Goal: Information Seeking & Learning: Learn about a topic

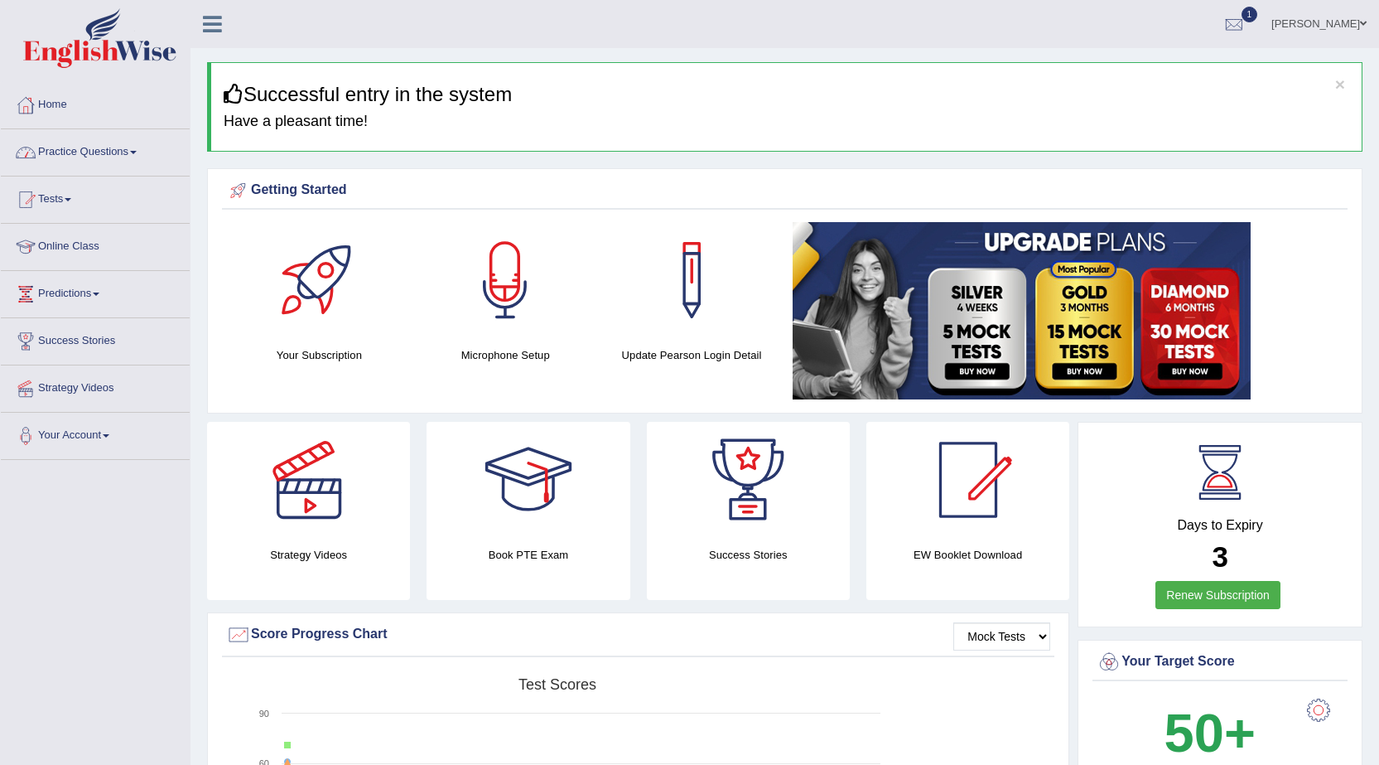
click at [99, 153] on link "Practice Questions" at bounding box center [95, 149] width 189 height 41
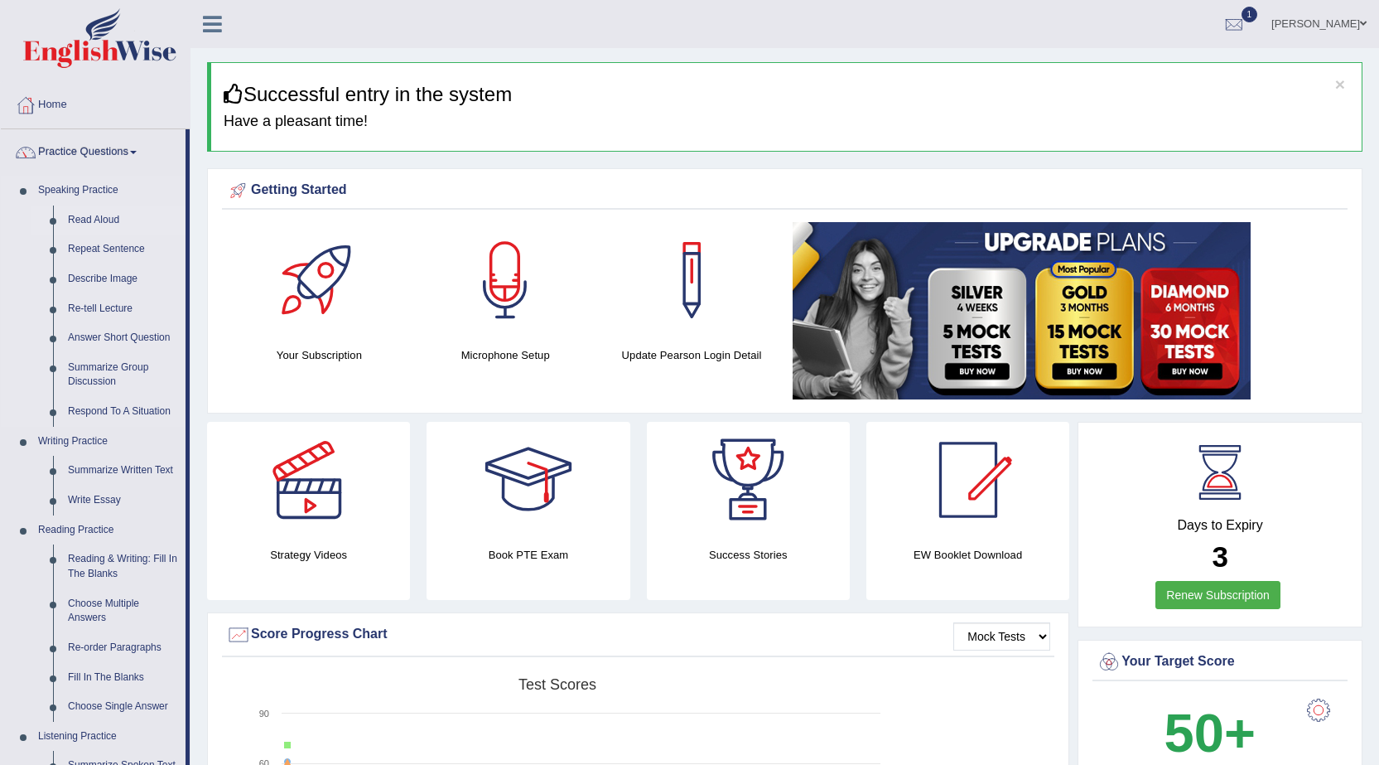
click at [71, 221] on link "Read Aloud" at bounding box center [122, 220] width 125 height 30
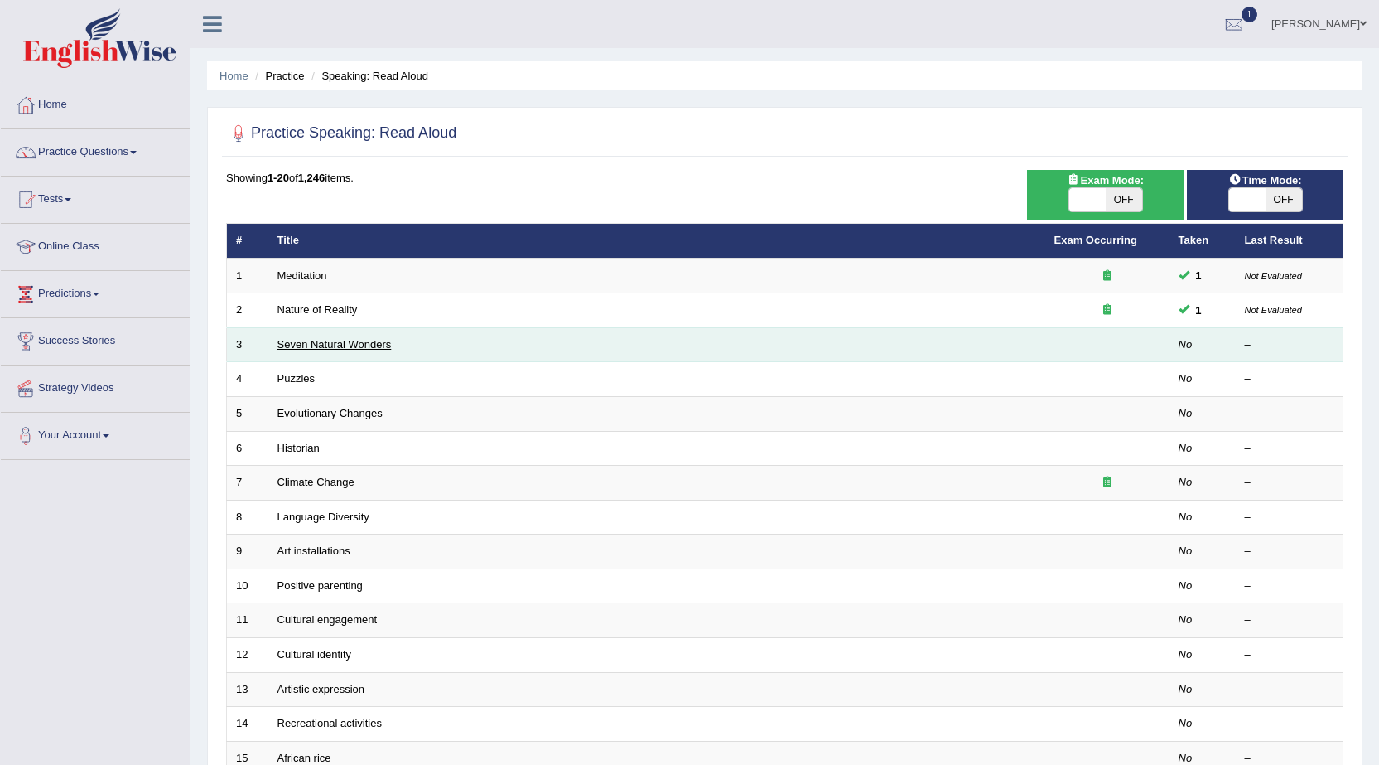
click at [345, 338] on link "Seven Natural Wonders" at bounding box center [335, 344] width 114 height 12
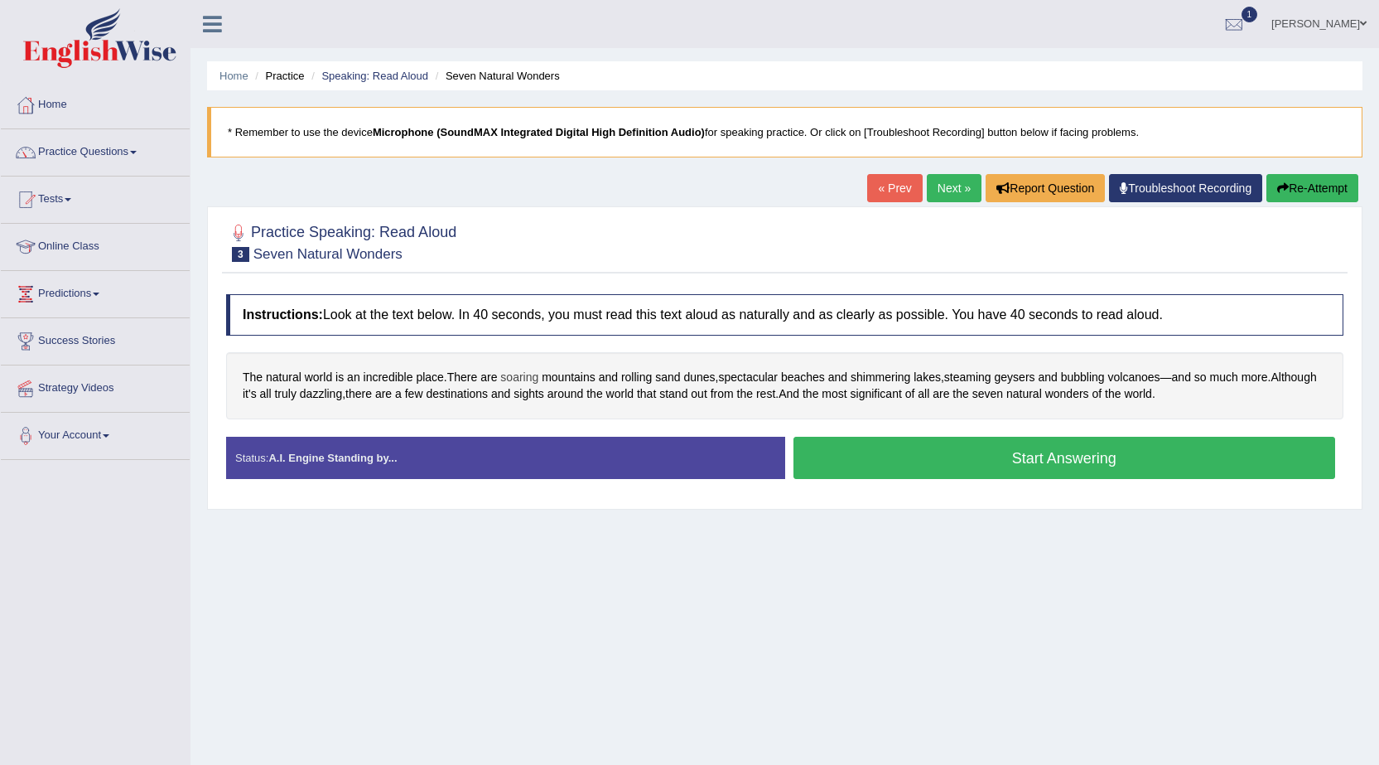
click at [531, 377] on span "soaring" at bounding box center [519, 377] width 38 height 17
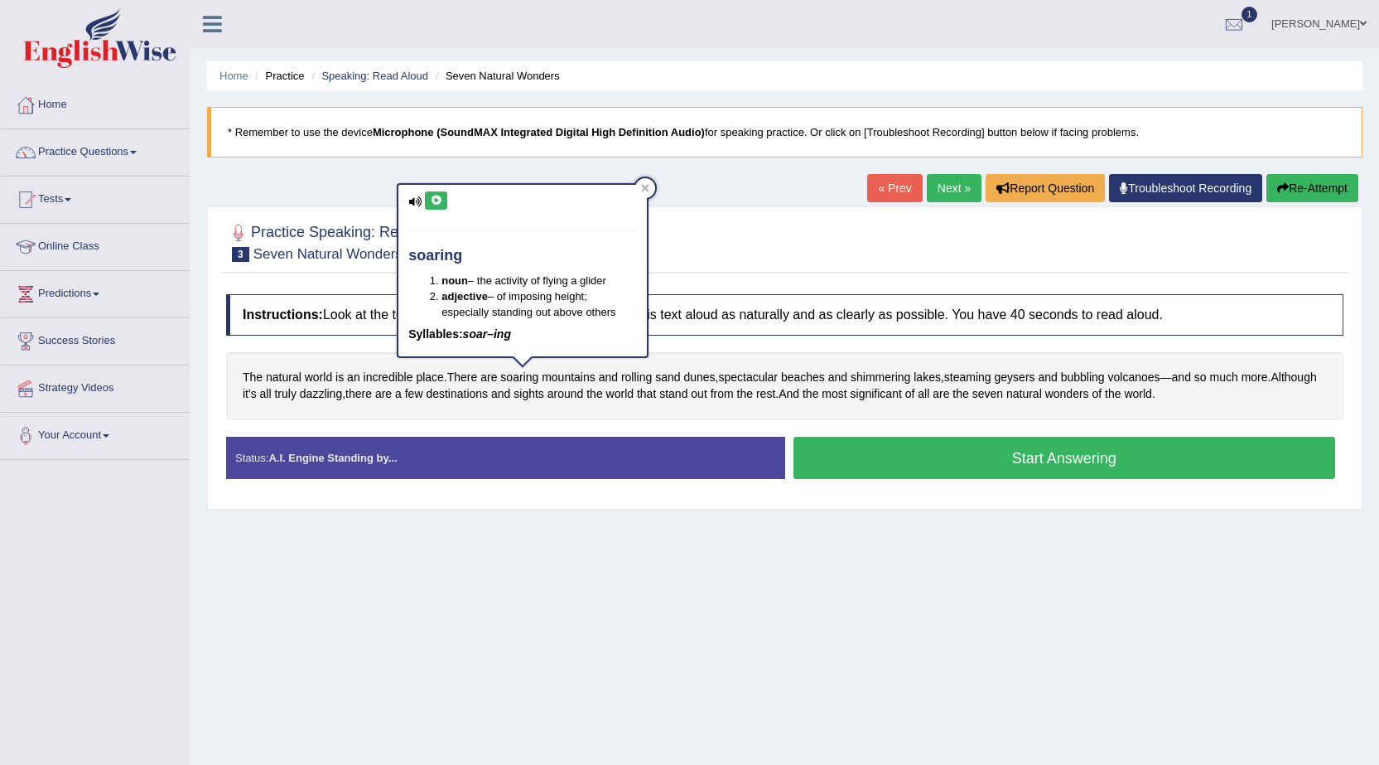
click at [413, 200] on icon at bounding box center [414, 201] width 13 height 11
click at [418, 195] on div "soaring noun – the activity of flying a glider adjective – of imposing height; …" at bounding box center [523, 271] width 249 height 172
click at [411, 200] on icon at bounding box center [414, 201] width 13 height 11
click at [410, 200] on icon at bounding box center [414, 201] width 13 height 11
click at [431, 200] on icon at bounding box center [436, 201] width 12 height 10
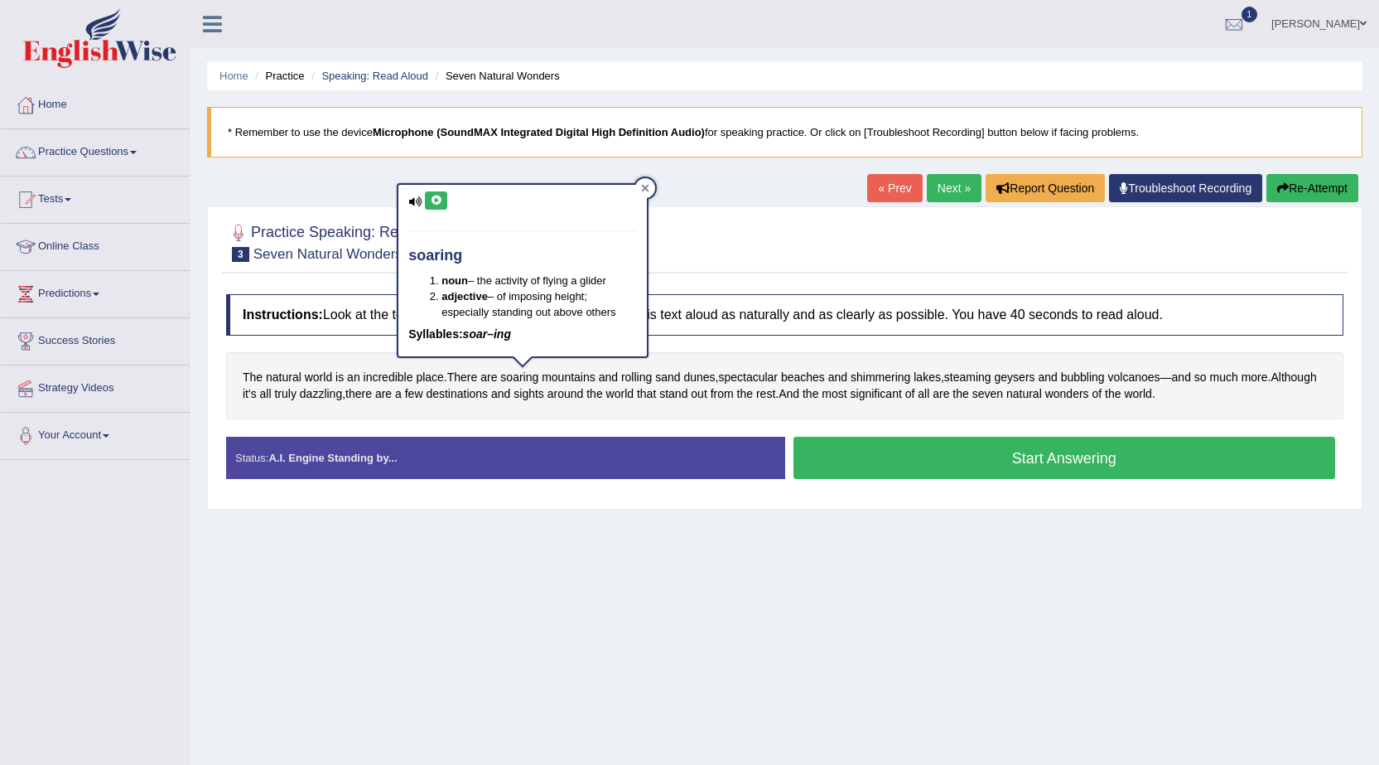
click at [648, 191] on icon at bounding box center [645, 188] width 7 height 7
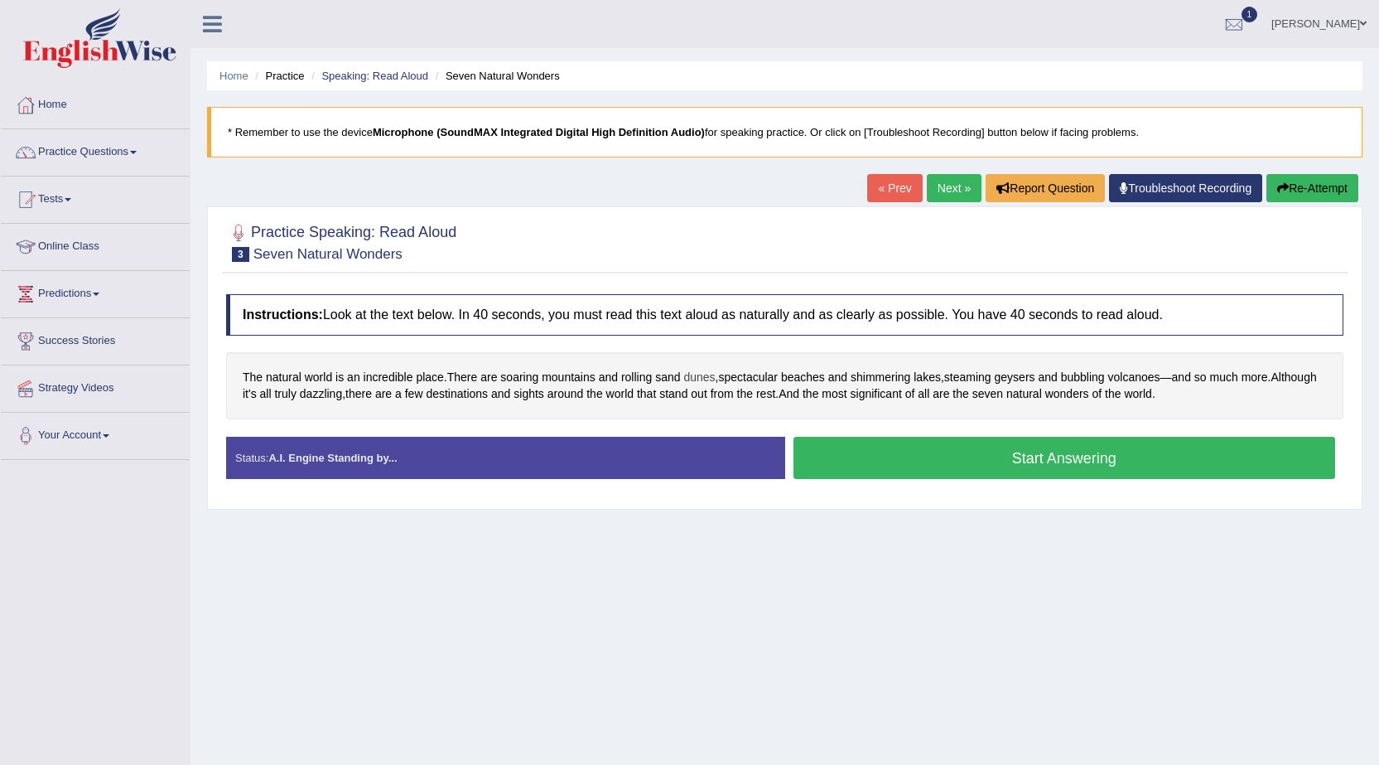
click at [707, 377] on span "dunes" at bounding box center [699, 377] width 31 height 17
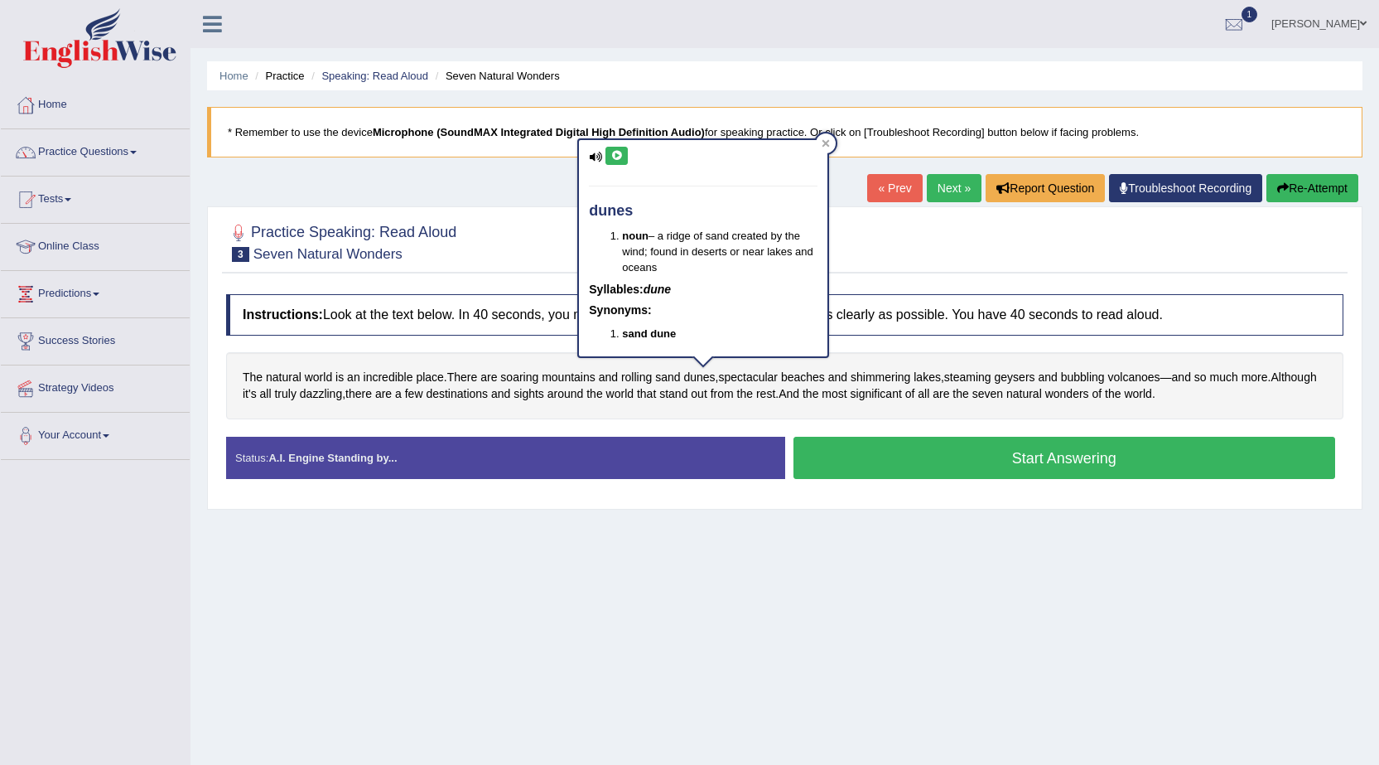
click at [611, 148] on button at bounding box center [617, 156] width 22 height 18
click at [846, 273] on div "Practice Speaking: Read Aloud 3 Seven Natural Wonders" at bounding box center [785, 244] width 1126 height 58
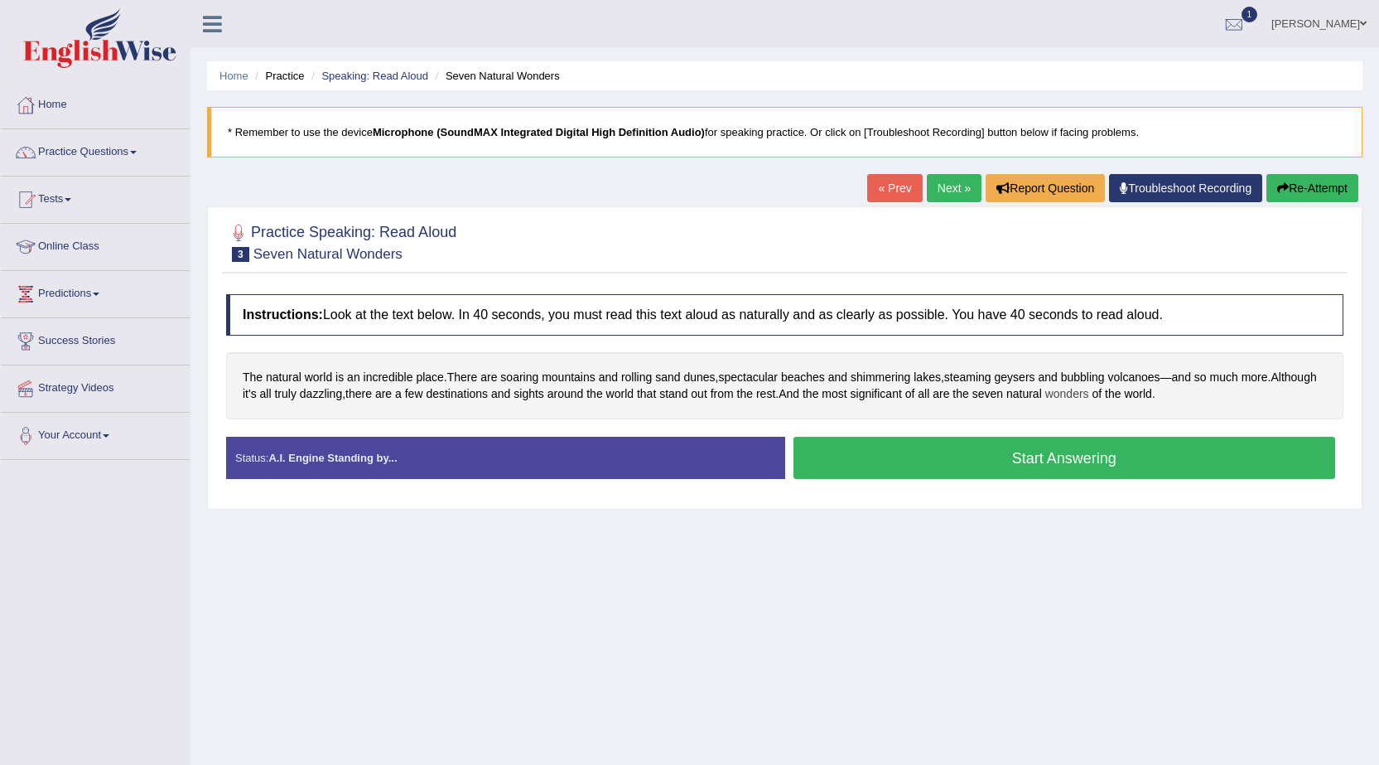
click at [1089, 395] on span "wonders" at bounding box center [1068, 393] width 44 height 17
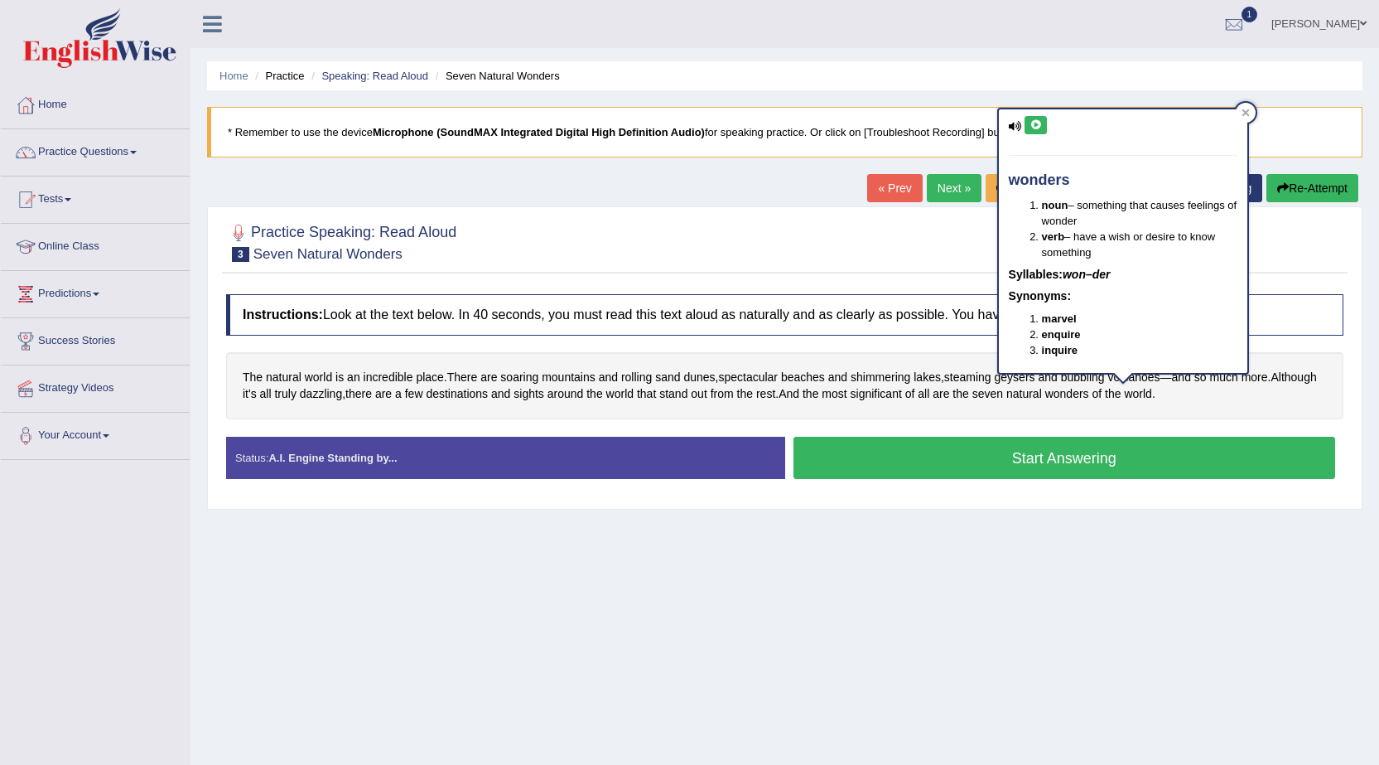
click at [1034, 125] on icon at bounding box center [1036, 125] width 12 height 10
click at [1039, 123] on icon at bounding box center [1036, 125] width 12 height 10
drag, startPoint x: 1334, startPoint y: 290, endPoint x: 1329, endPoint y: 278, distance: 13.4
click at [1332, 286] on div "Instructions: Look at the text below. In 40 seconds, you must read this text al…" at bounding box center [785, 393] width 1126 height 215
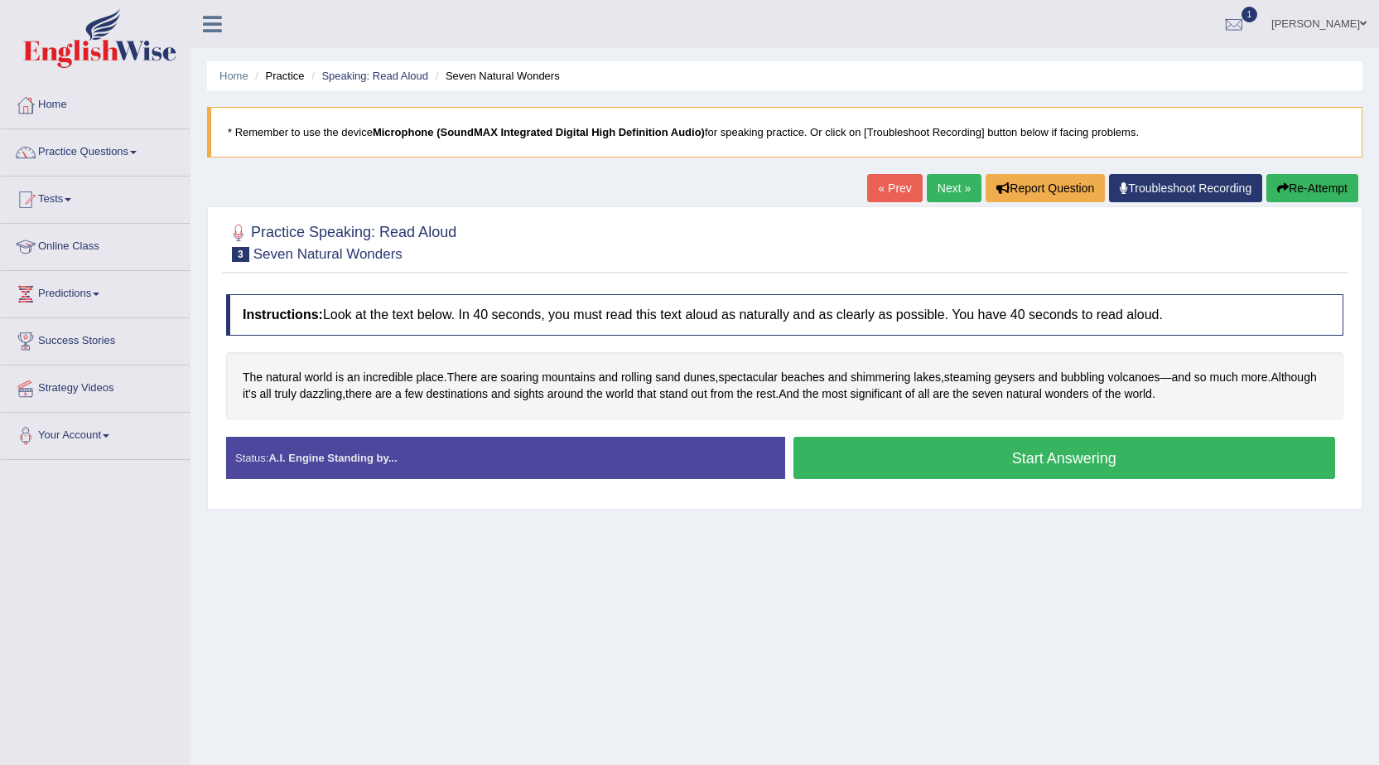
click at [1051, 469] on button "Start Answering" at bounding box center [1065, 458] width 543 height 42
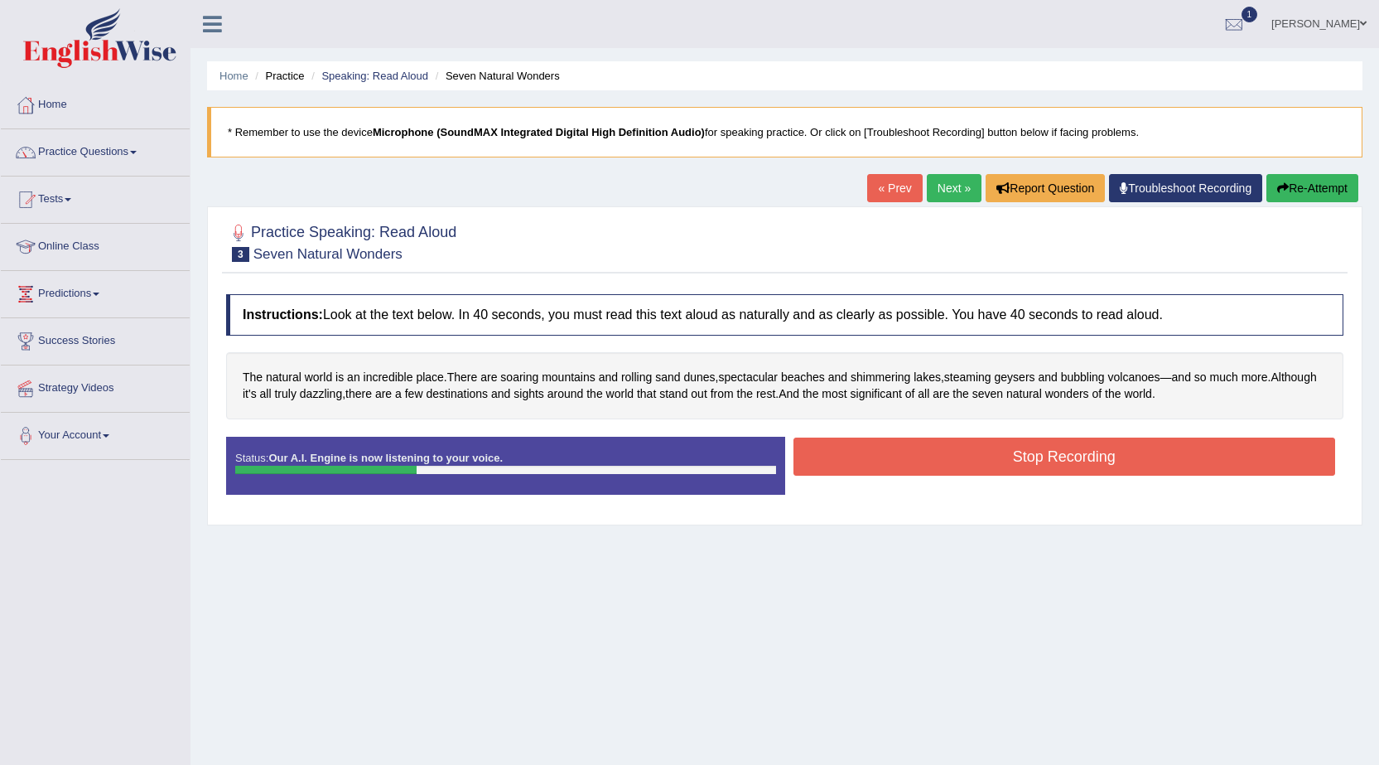
click at [1050, 463] on button "Stop Recording" at bounding box center [1065, 456] width 543 height 38
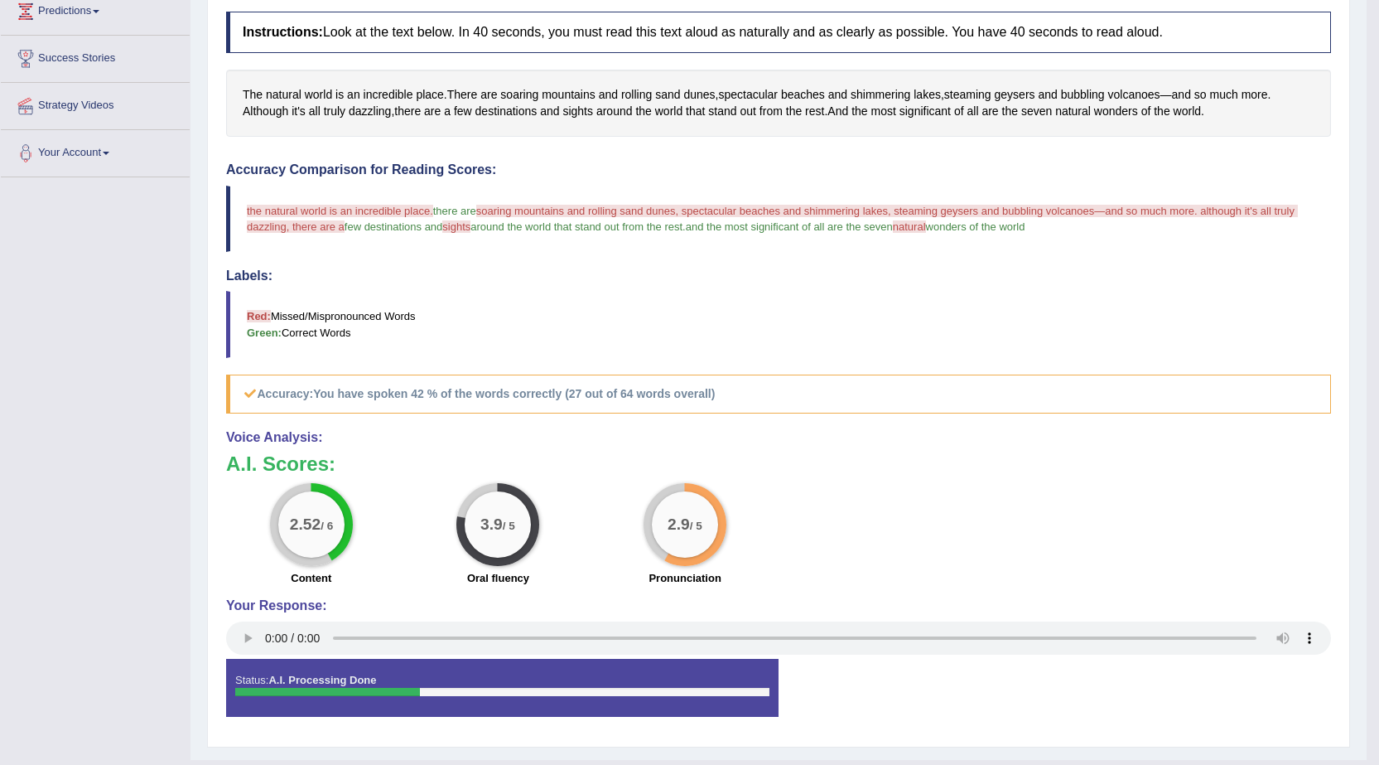
scroll to position [319, 0]
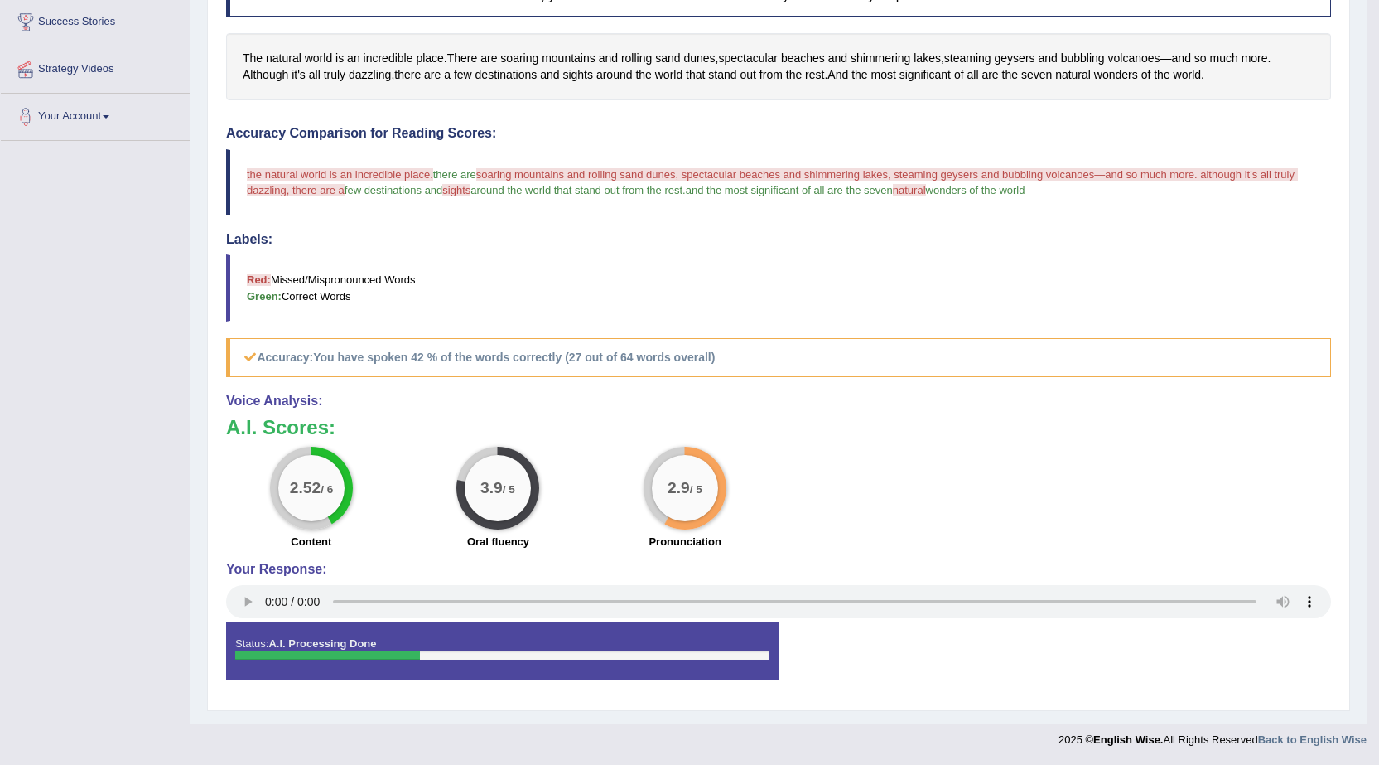
click at [1271, 563] on h4 "Your Response:" at bounding box center [778, 569] width 1105 height 15
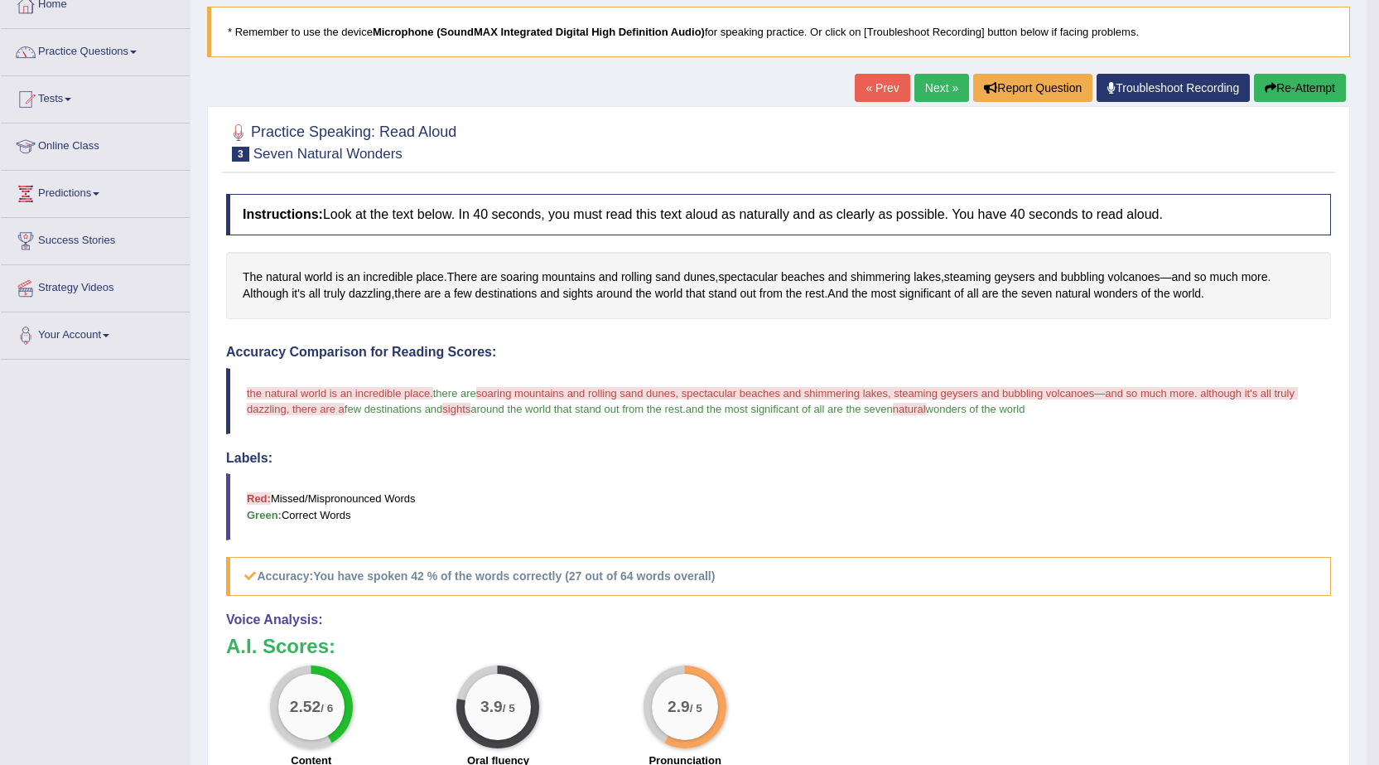
scroll to position [70, 0]
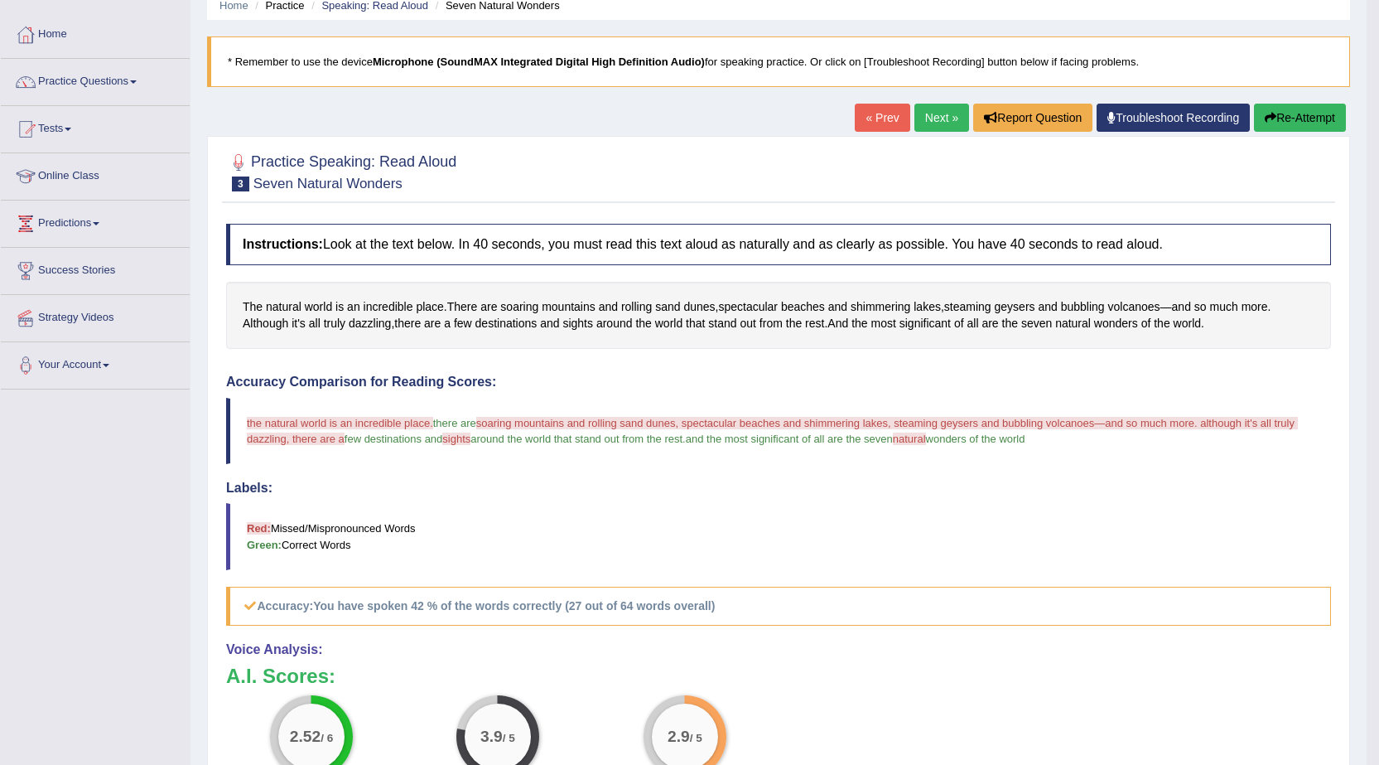
click at [1205, 122] on link "Troubleshoot Recording" at bounding box center [1173, 118] width 153 height 28
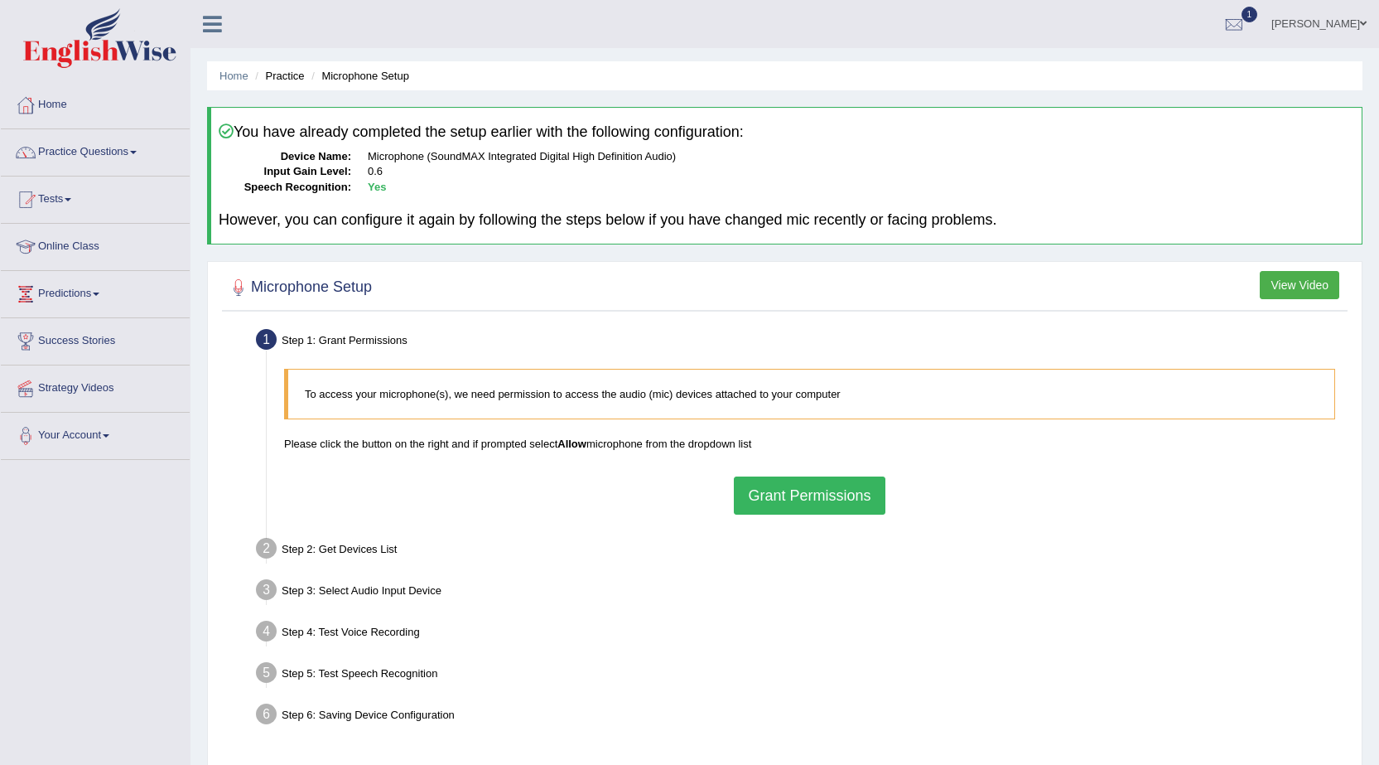
click at [822, 490] on button "Grant Permissions" at bounding box center [809, 495] width 151 height 38
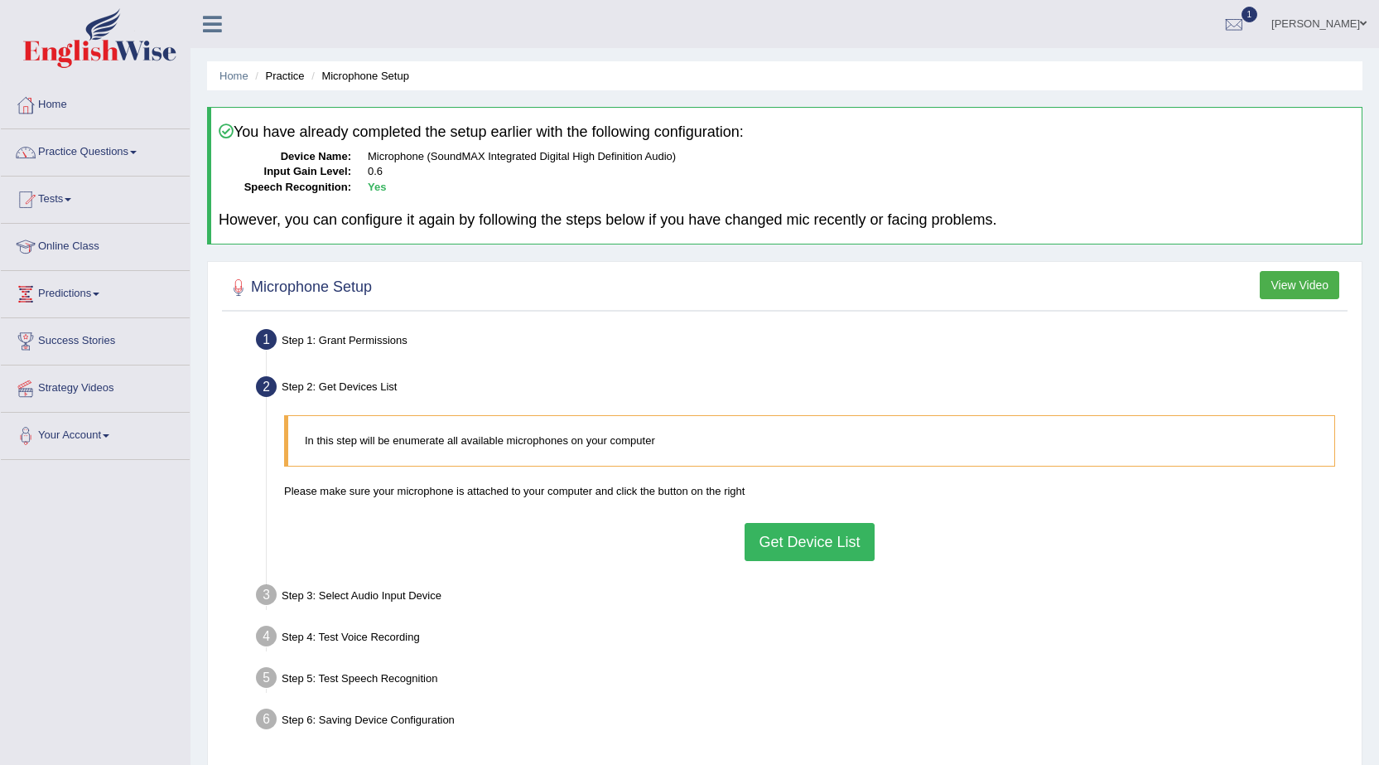
click at [806, 521] on div "In this step will be enumerate all available microphones on your computer Pleas…" at bounding box center [810, 488] width 1068 height 162
click at [812, 545] on button "Get Device List" at bounding box center [809, 542] width 129 height 38
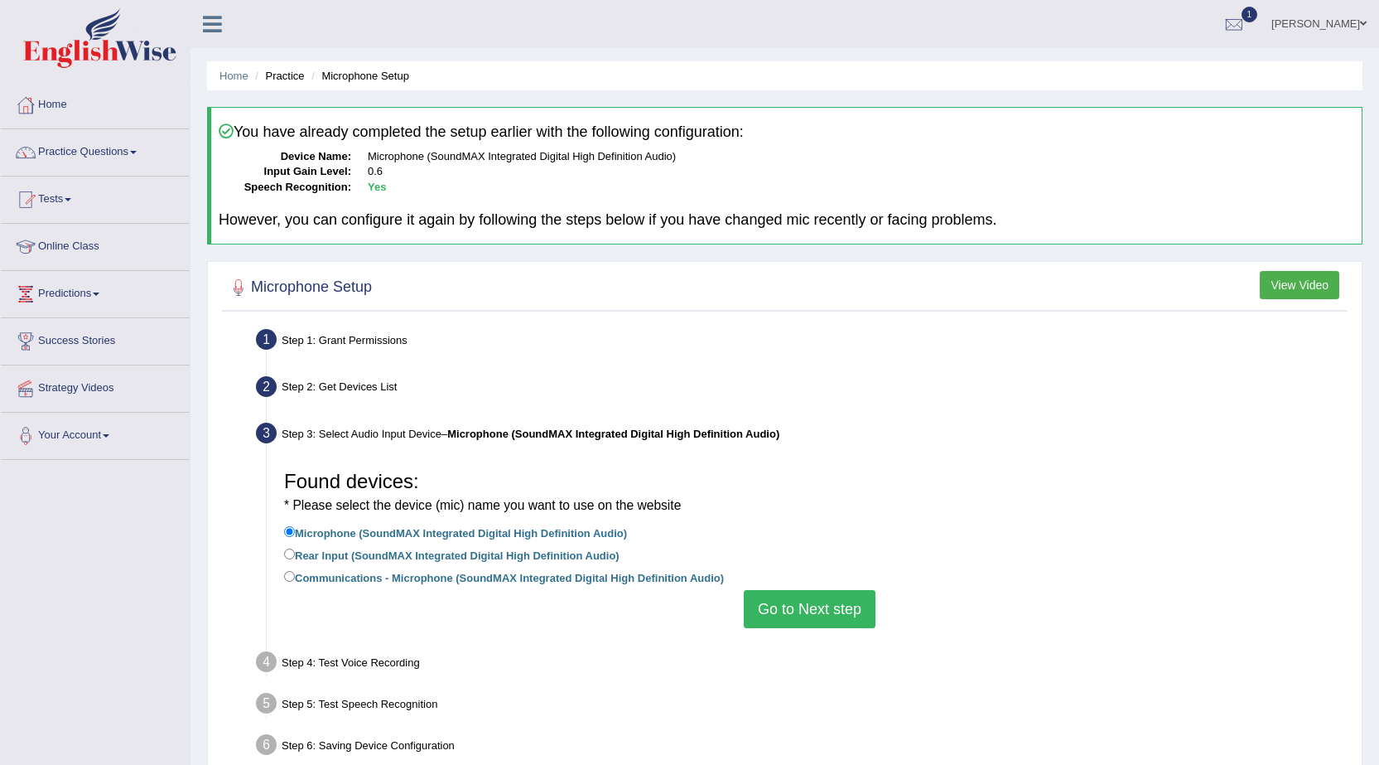
click at [287, 82] on li "Practice" at bounding box center [277, 76] width 53 height 16
drag, startPoint x: 299, startPoint y: 76, endPoint x: 312, endPoint y: 84, distance: 14.5
click at [303, 79] on li "Practice" at bounding box center [277, 76] width 53 height 16
click at [120, 161] on link "Practice Questions" at bounding box center [95, 149] width 189 height 41
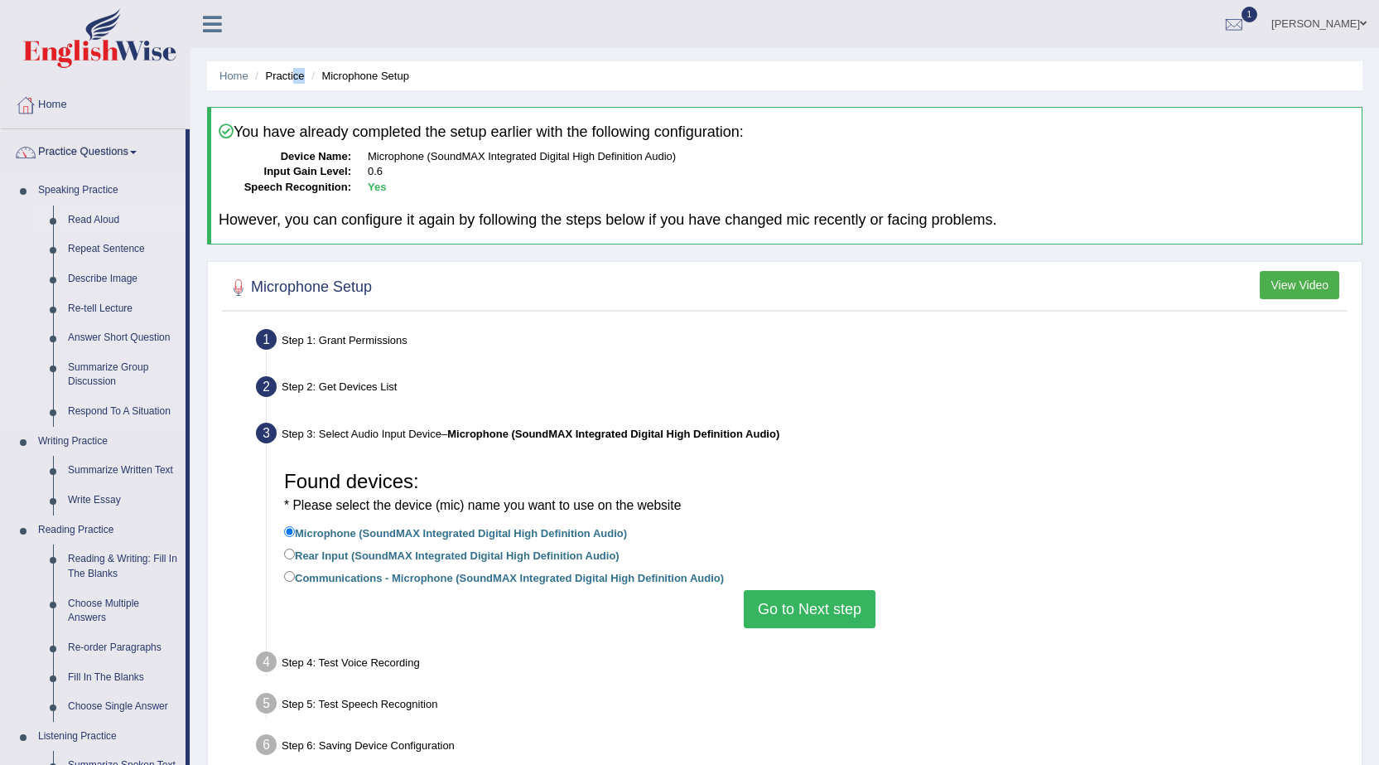
click at [101, 222] on link "Read Aloud" at bounding box center [122, 220] width 125 height 30
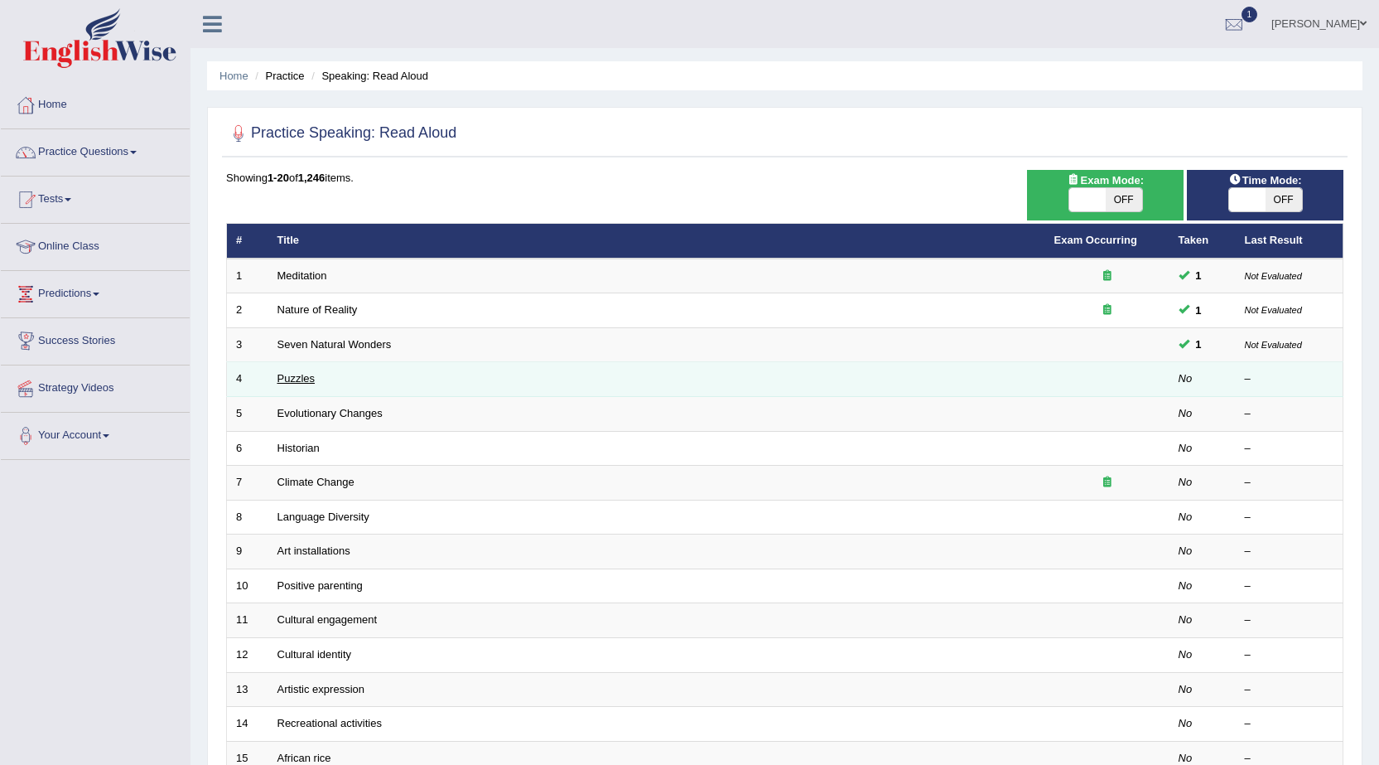
click at [294, 383] on link "Puzzles" at bounding box center [297, 378] width 38 height 12
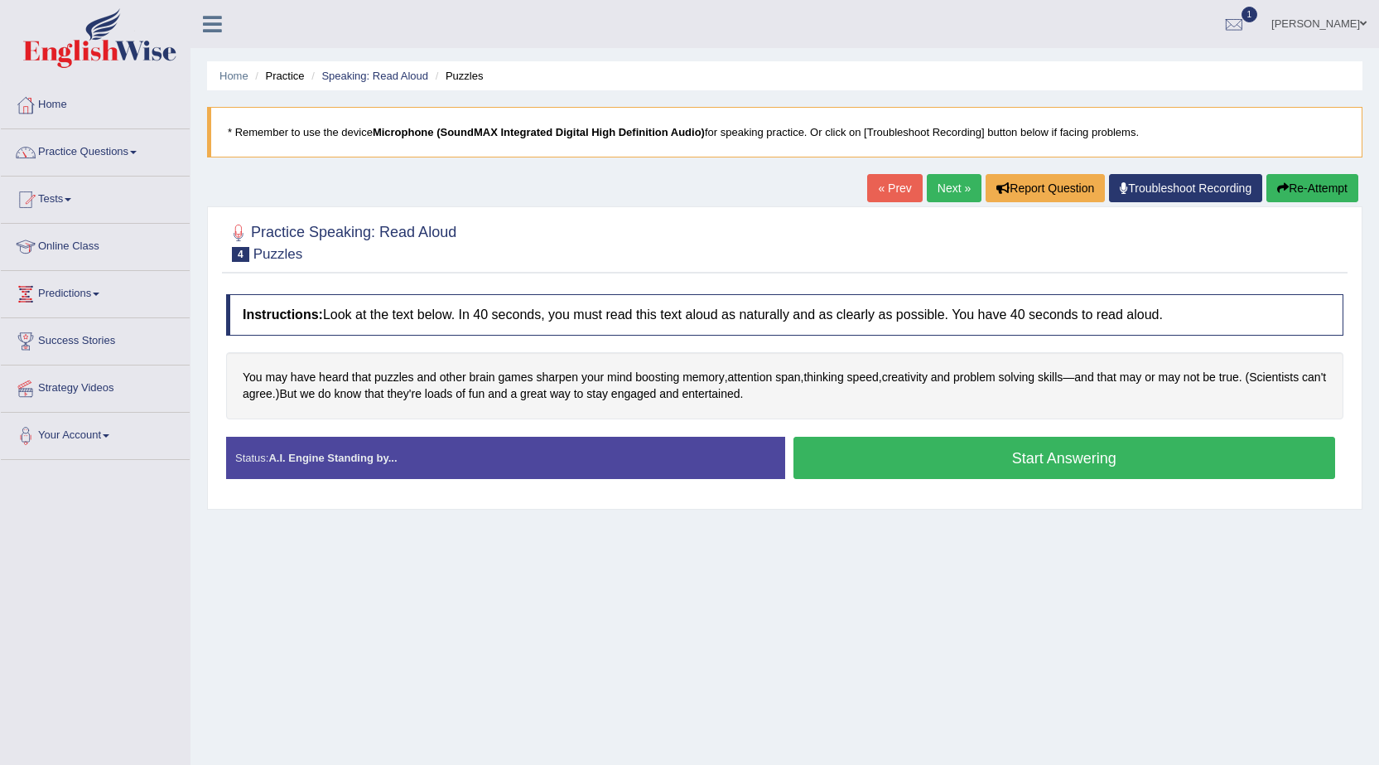
click at [1045, 435] on div "Instructions: Look at the text below. In 40 seconds, you must read this text al…" at bounding box center [785, 393] width 1126 height 215
click at [1173, 482] on div "Start Answering" at bounding box center [1064, 460] width 559 height 46
click at [1108, 458] on button "Start Answering" at bounding box center [1065, 458] width 543 height 42
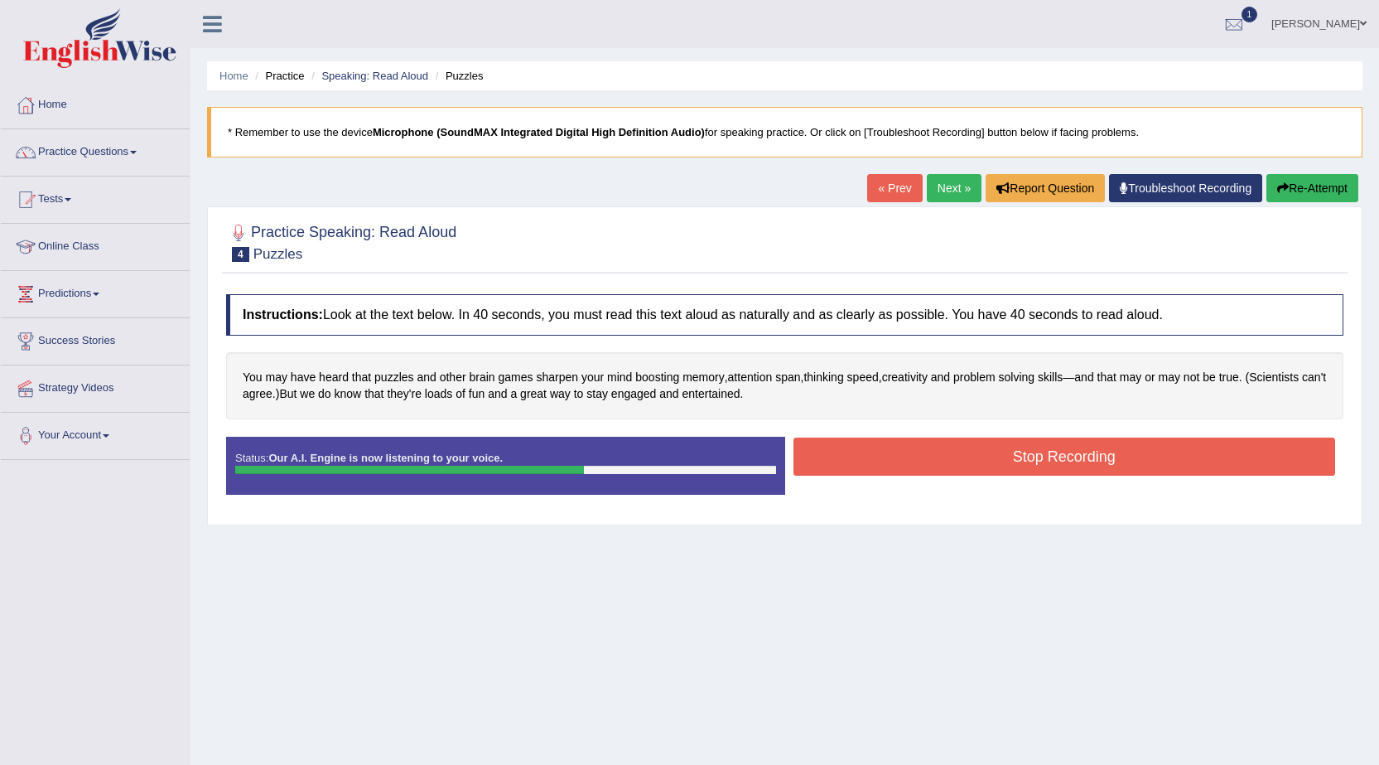
click at [882, 464] on button "Stop Recording" at bounding box center [1065, 456] width 543 height 38
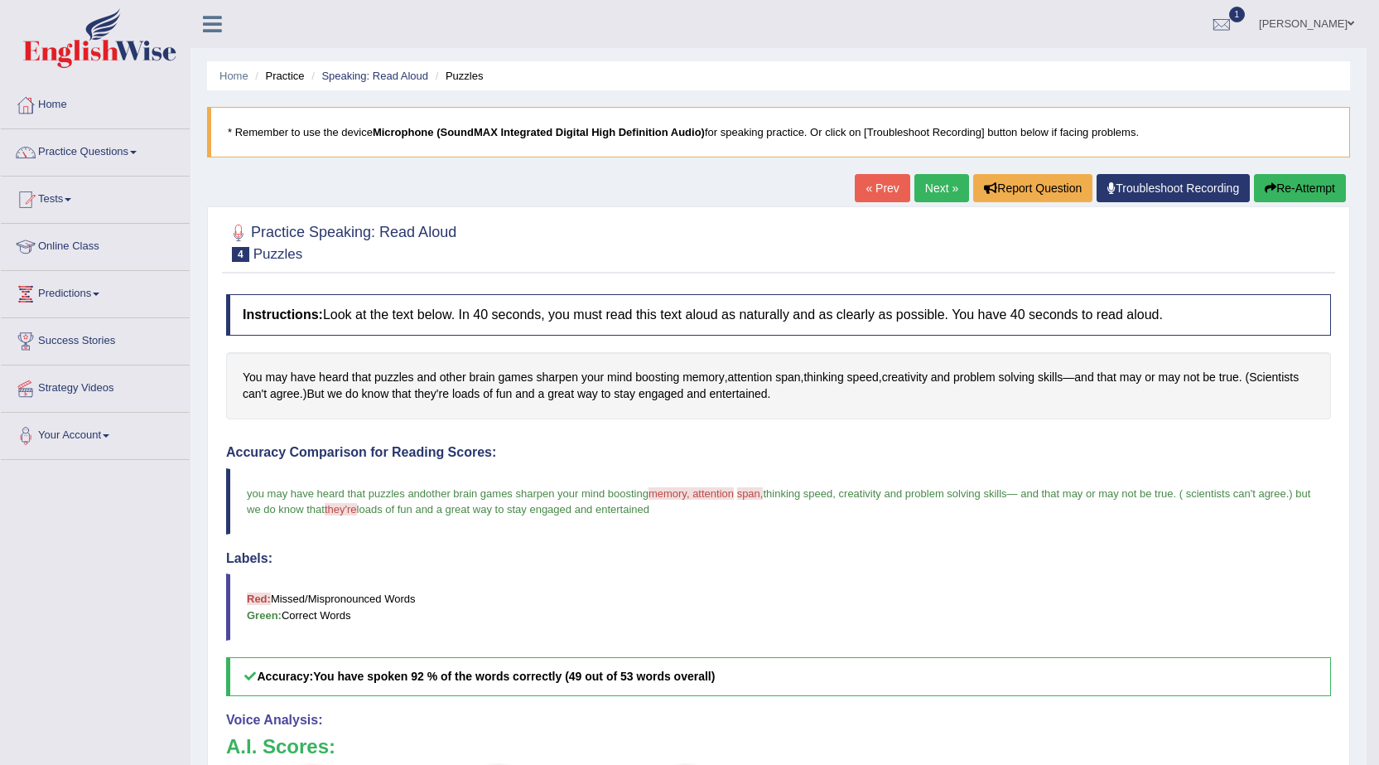
click at [1312, 196] on button "Re-Attempt" at bounding box center [1300, 188] width 92 height 28
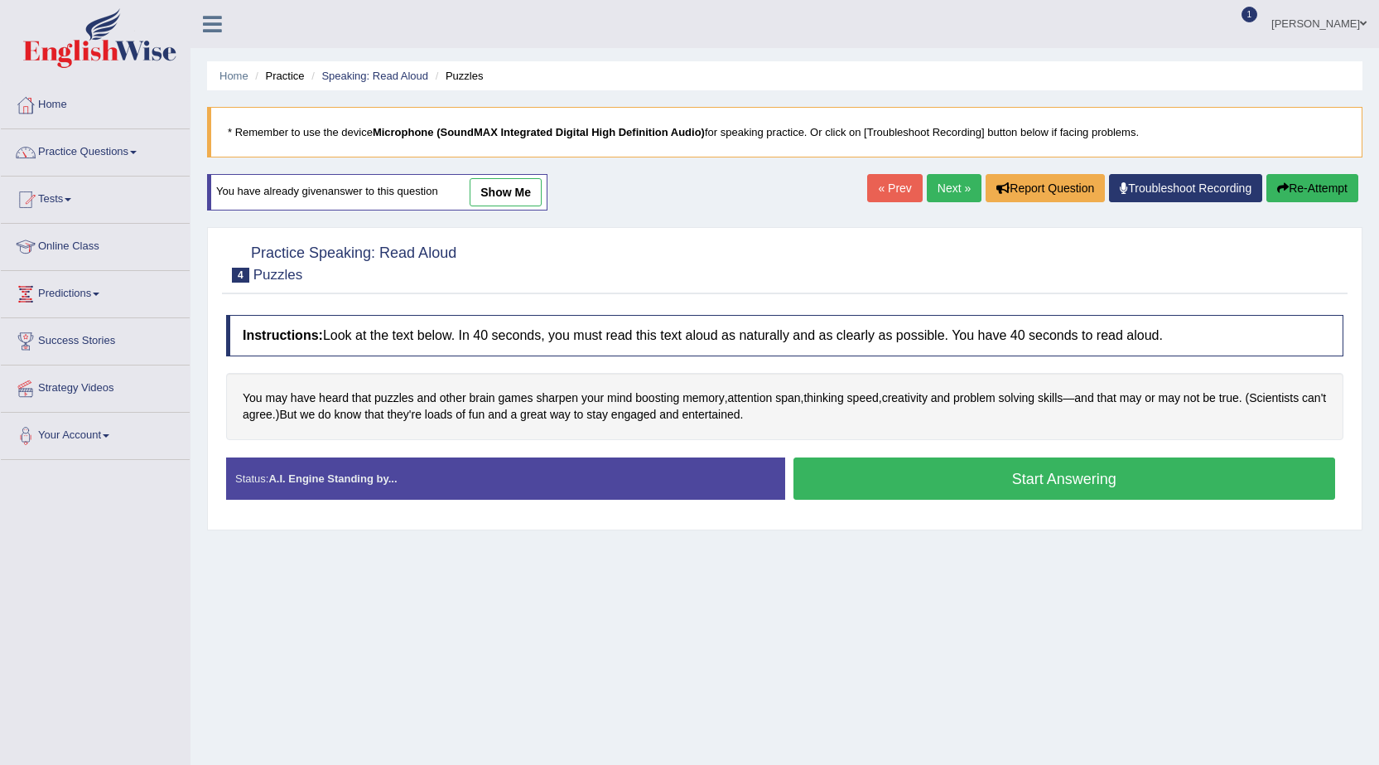
click at [930, 466] on button "Start Answering" at bounding box center [1065, 478] width 543 height 42
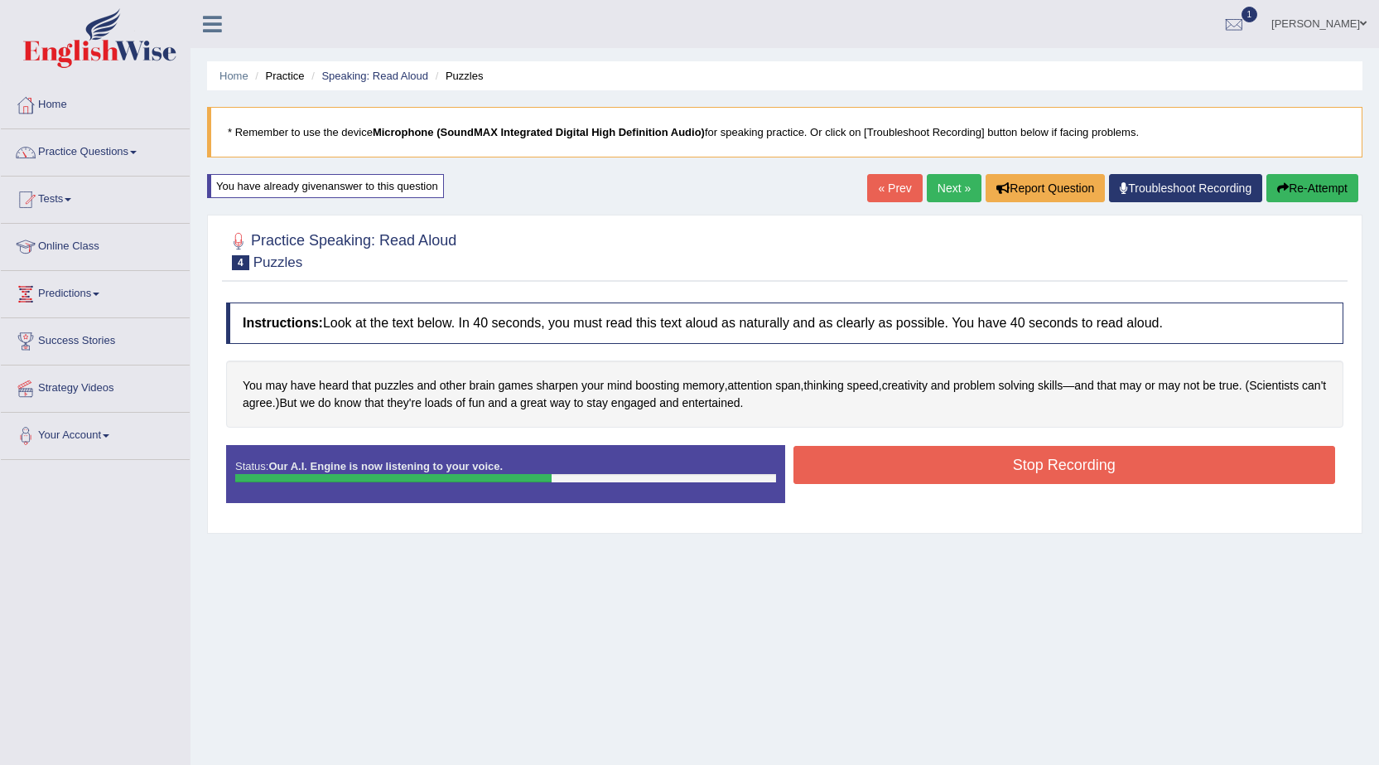
click at [901, 459] on button "Stop Recording" at bounding box center [1065, 465] width 543 height 38
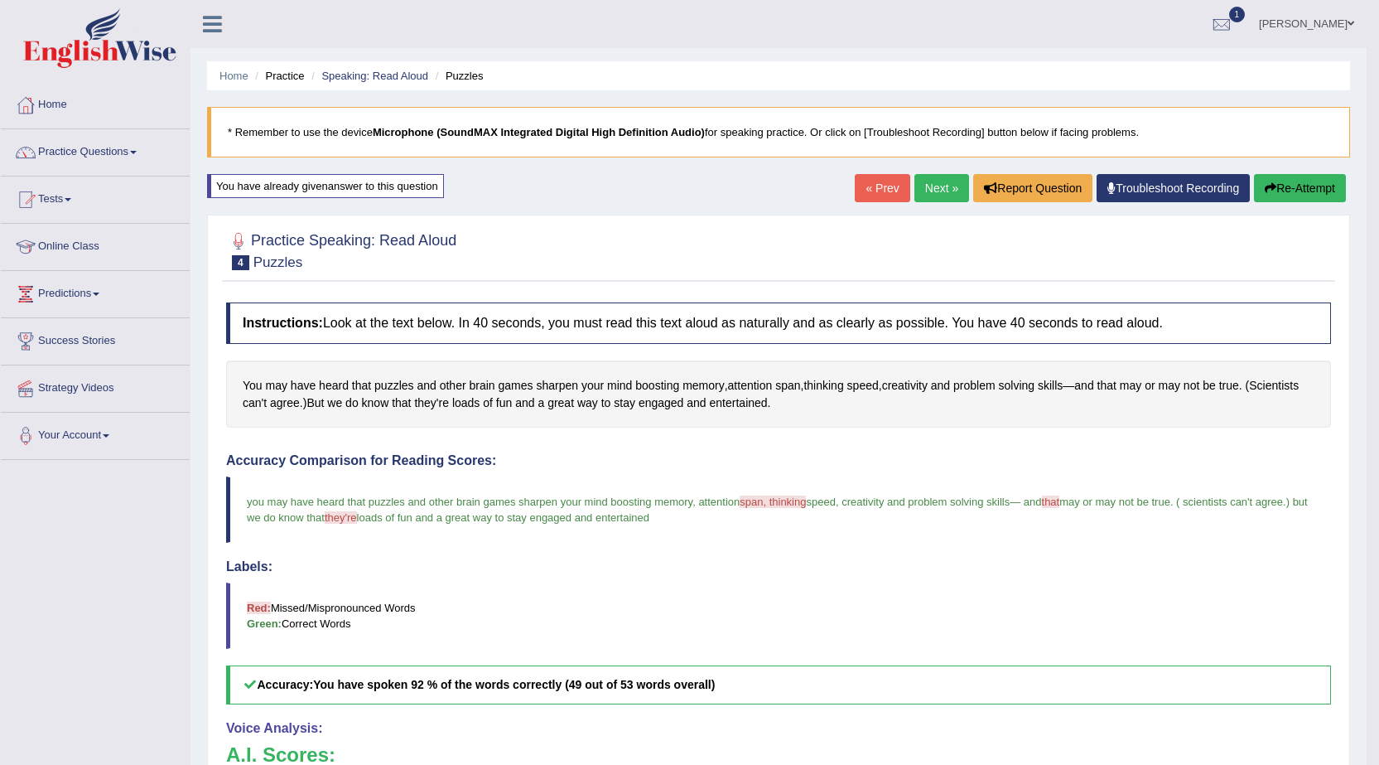
click at [928, 182] on link "Next »" at bounding box center [942, 188] width 55 height 28
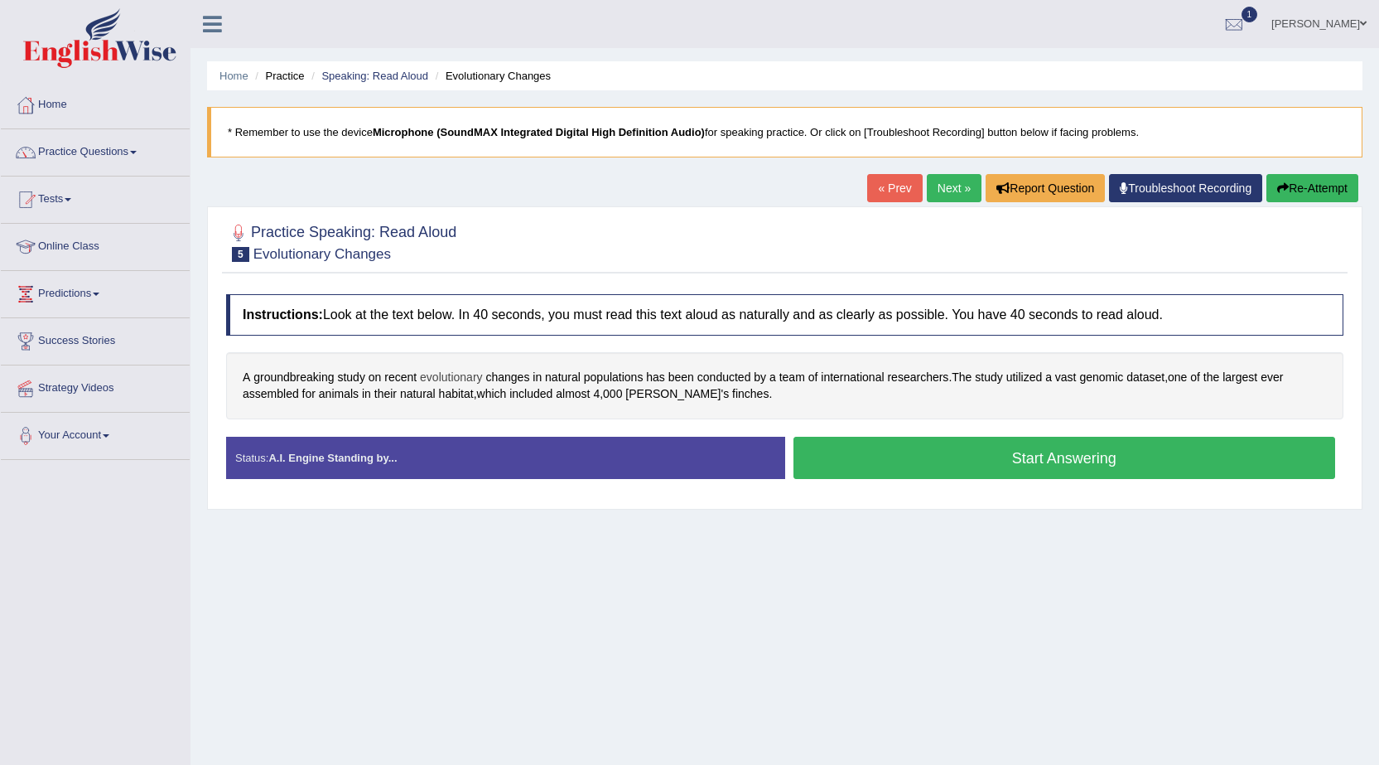
click at [451, 377] on span "evolutionary" at bounding box center [451, 377] width 63 height 17
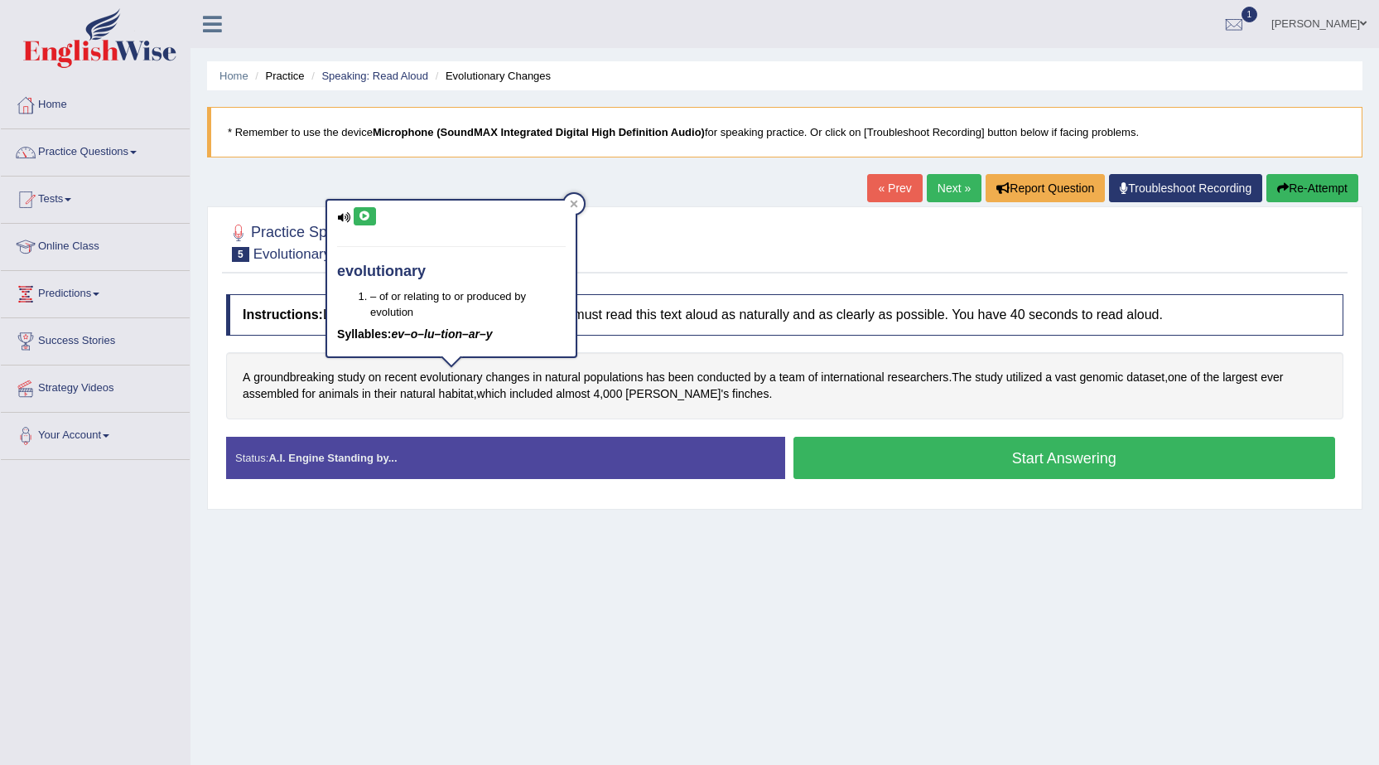
click at [367, 224] on button at bounding box center [365, 216] width 22 height 18
click at [568, 202] on div at bounding box center [574, 204] width 20 height 20
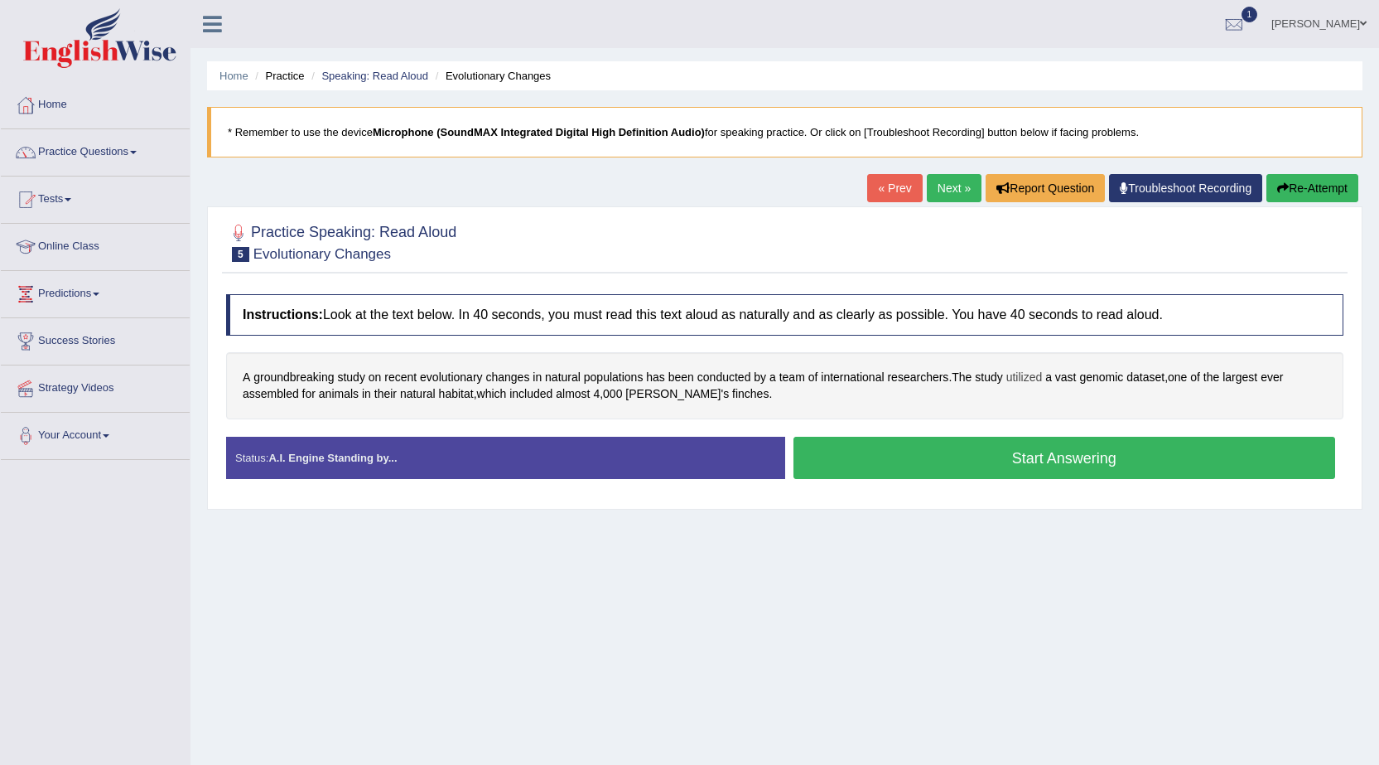
click at [1012, 384] on span "utilized" at bounding box center [1025, 377] width 36 height 17
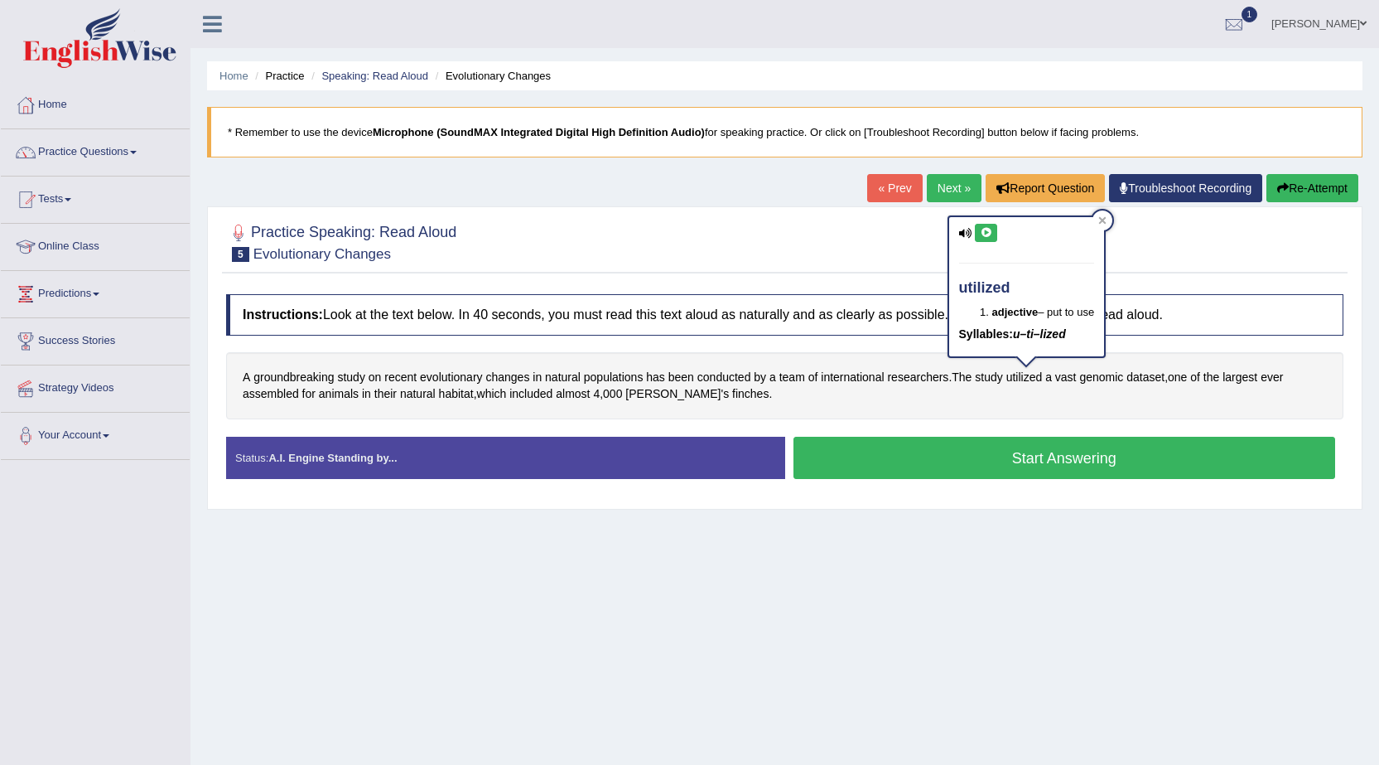
click at [987, 243] on div "utilized adjective – put to use Syllables: u–ti–lized" at bounding box center [1027, 286] width 156 height 139
click at [987, 240] on button at bounding box center [986, 233] width 22 height 18
click at [988, 234] on icon at bounding box center [986, 233] width 12 height 10
click at [1110, 218] on div at bounding box center [1103, 220] width 20 height 20
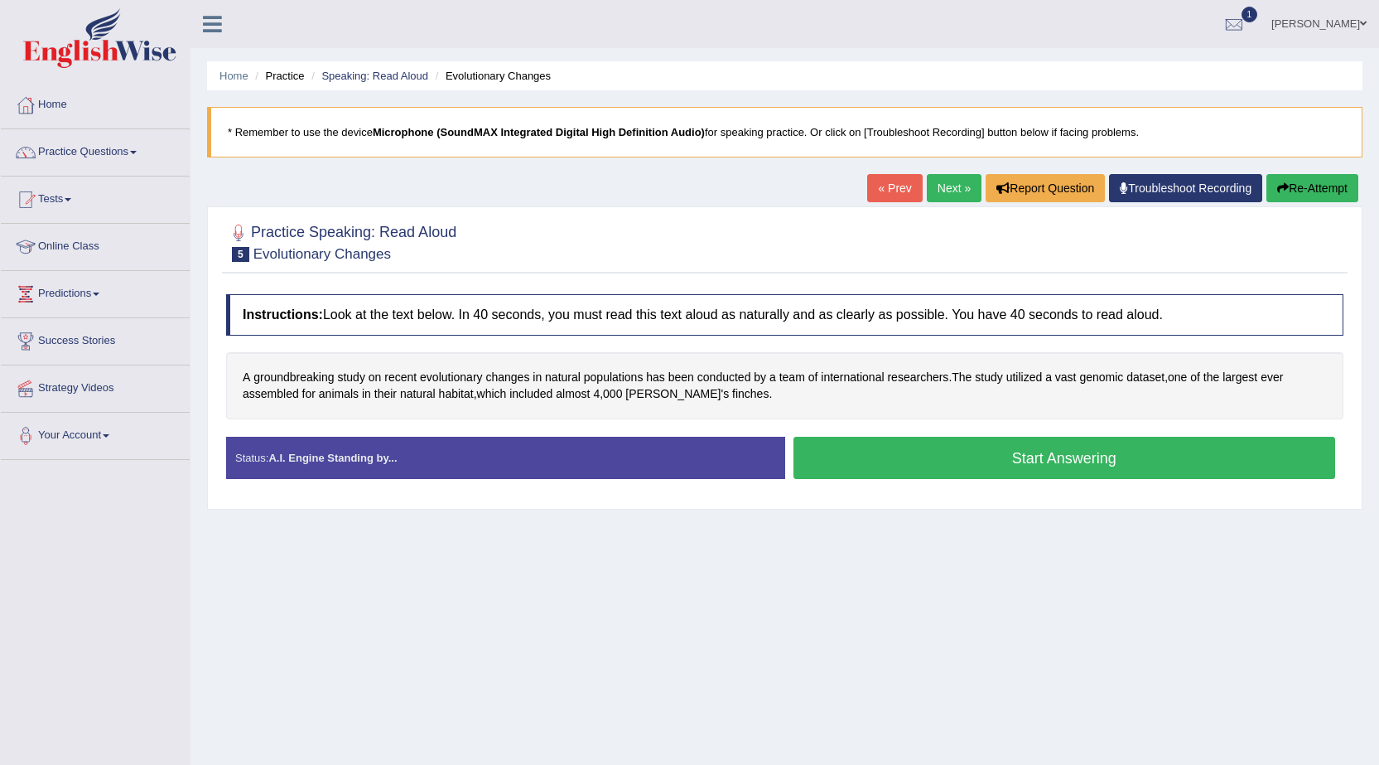
click at [1036, 466] on button "Start Answering" at bounding box center [1065, 458] width 543 height 42
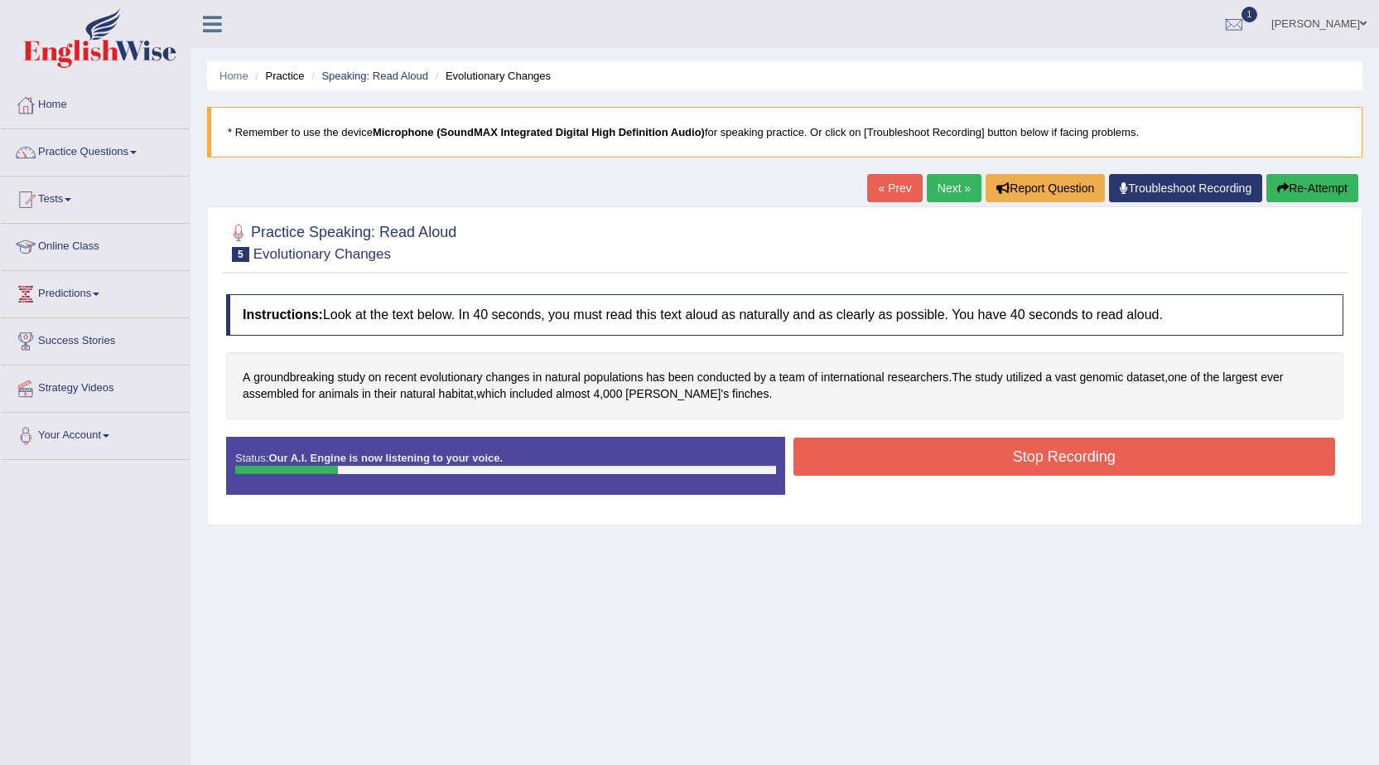
click at [975, 452] on button "Stop Recording" at bounding box center [1065, 456] width 543 height 38
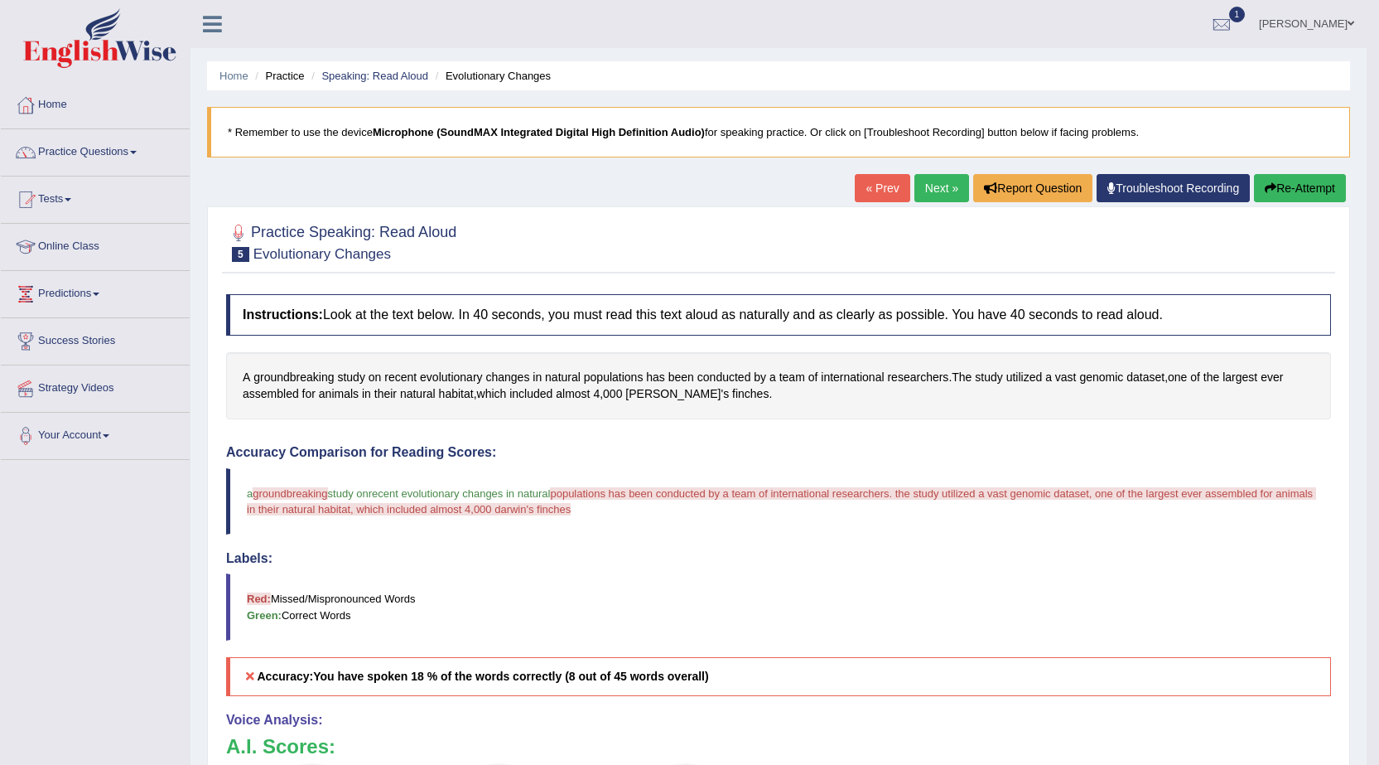
click at [1272, 175] on button "Re-Attempt" at bounding box center [1300, 188] width 92 height 28
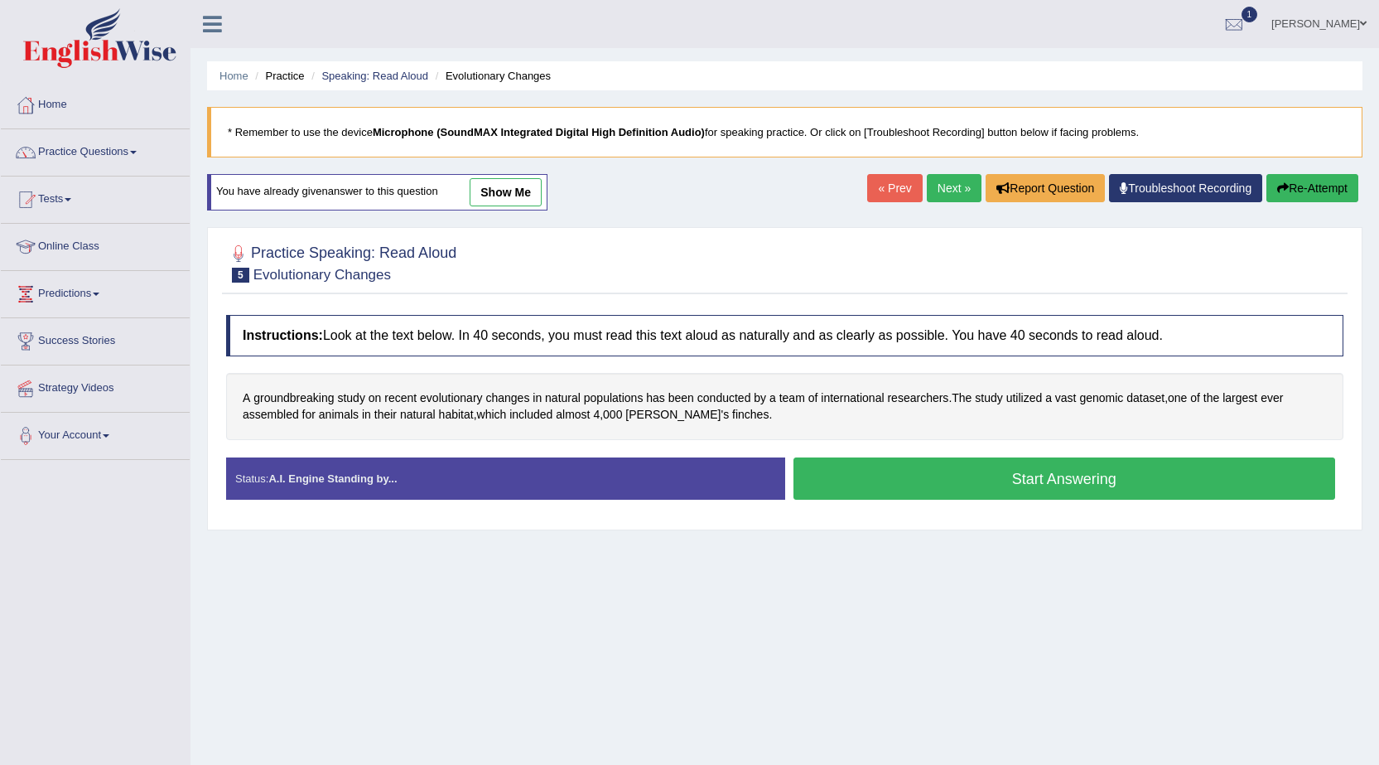
click at [963, 487] on button "Start Answering" at bounding box center [1065, 478] width 543 height 42
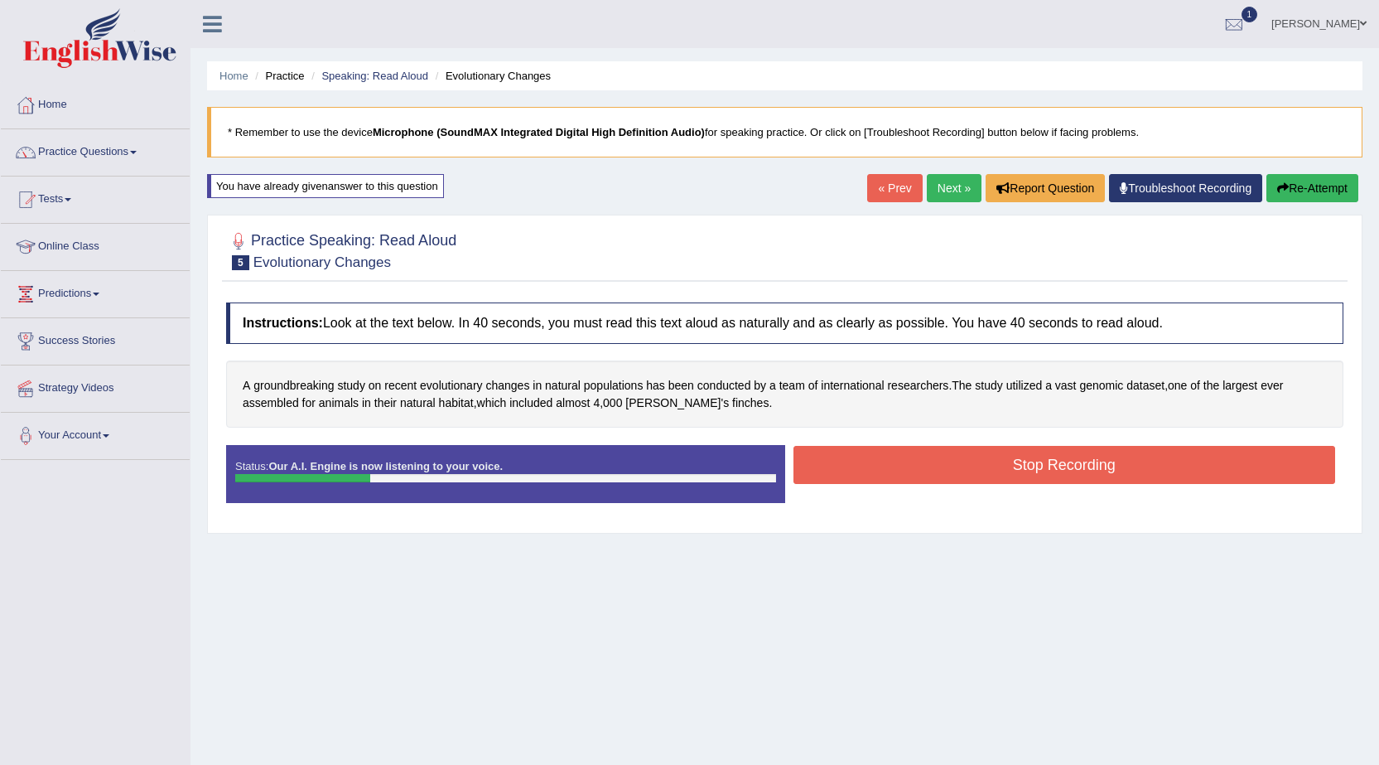
drag, startPoint x: 960, startPoint y: 468, endPoint x: 969, endPoint y: 467, distance: 9.2
click at [960, 467] on button "Stop Recording" at bounding box center [1065, 465] width 543 height 38
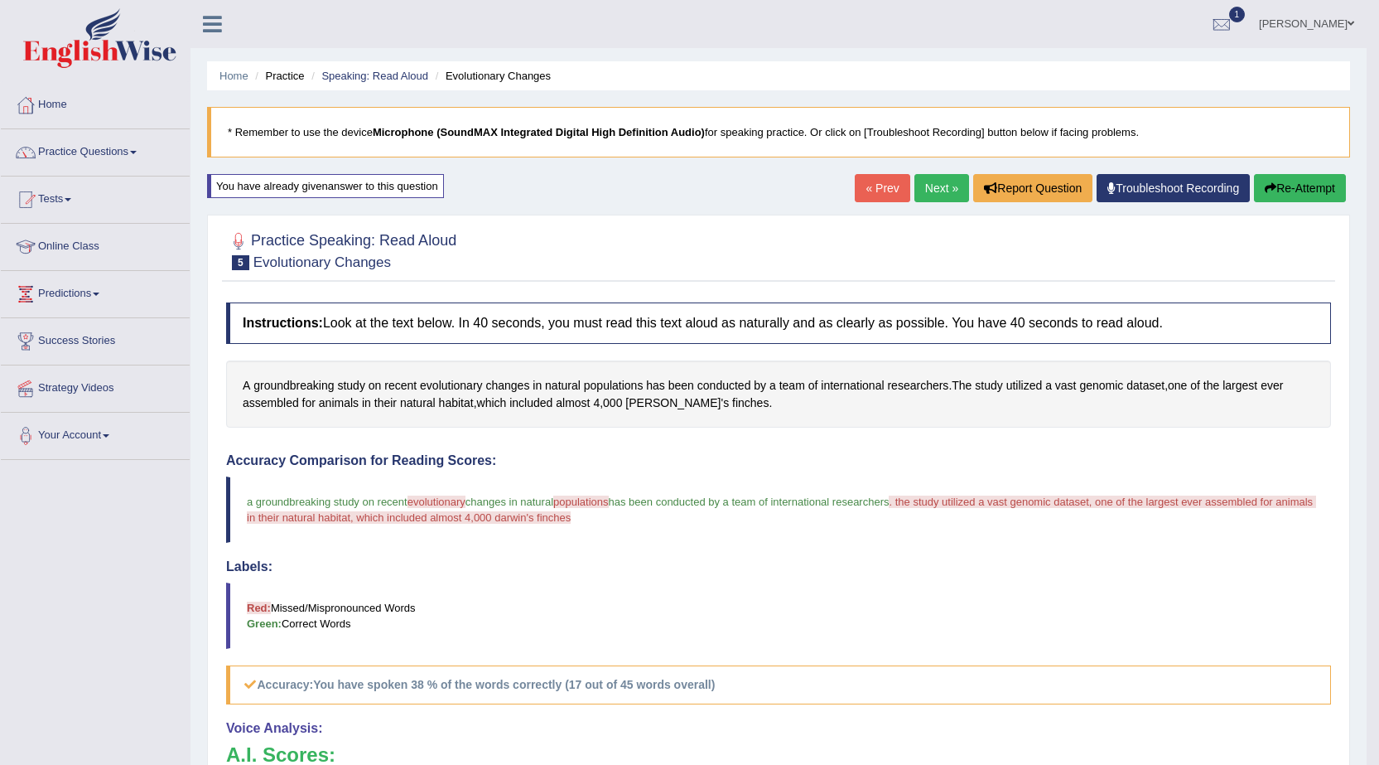
click at [934, 194] on link "Next »" at bounding box center [942, 188] width 55 height 28
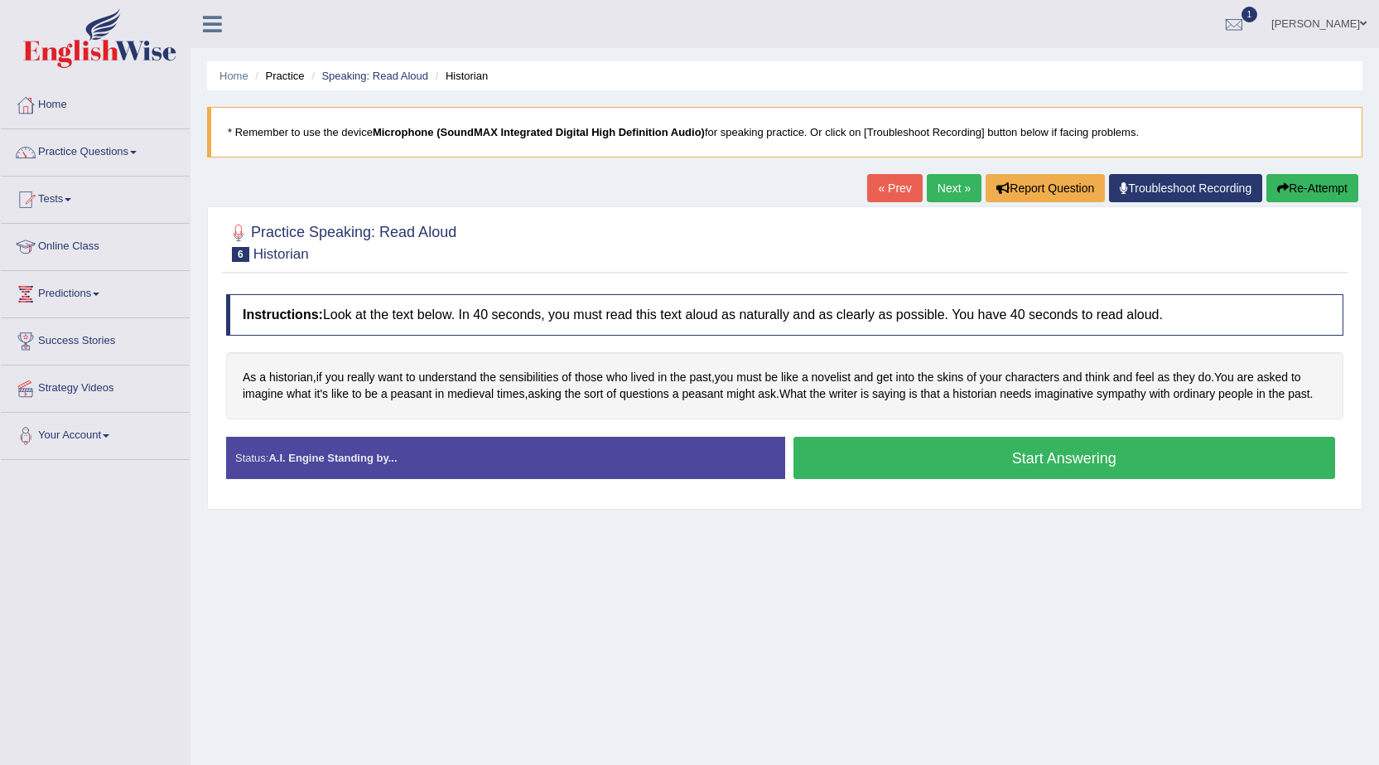
click at [1259, 457] on button "Start Answering" at bounding box center [1065, 458] width 543 height 42
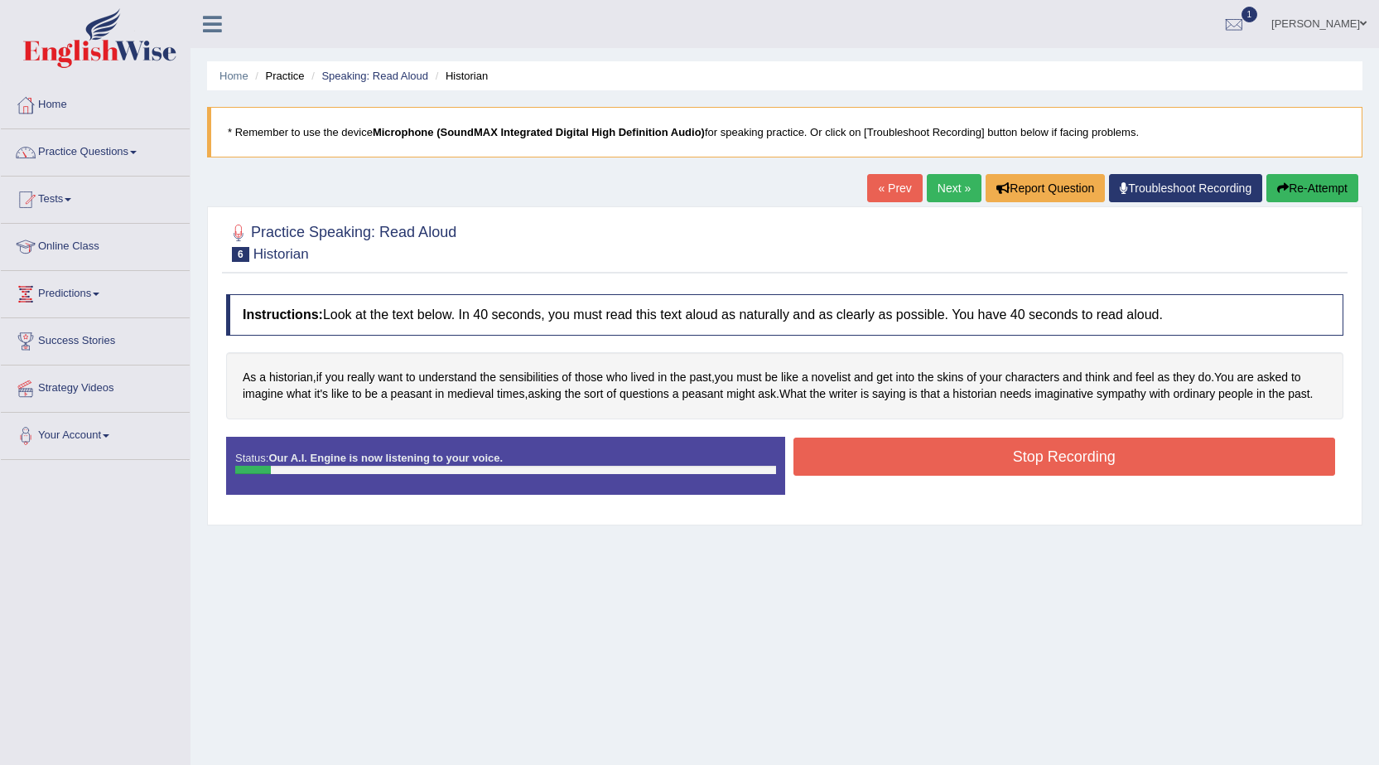
click at [974, 455] on button "Stop Recording" at bounding box center [1065, 456] width 543 height 38
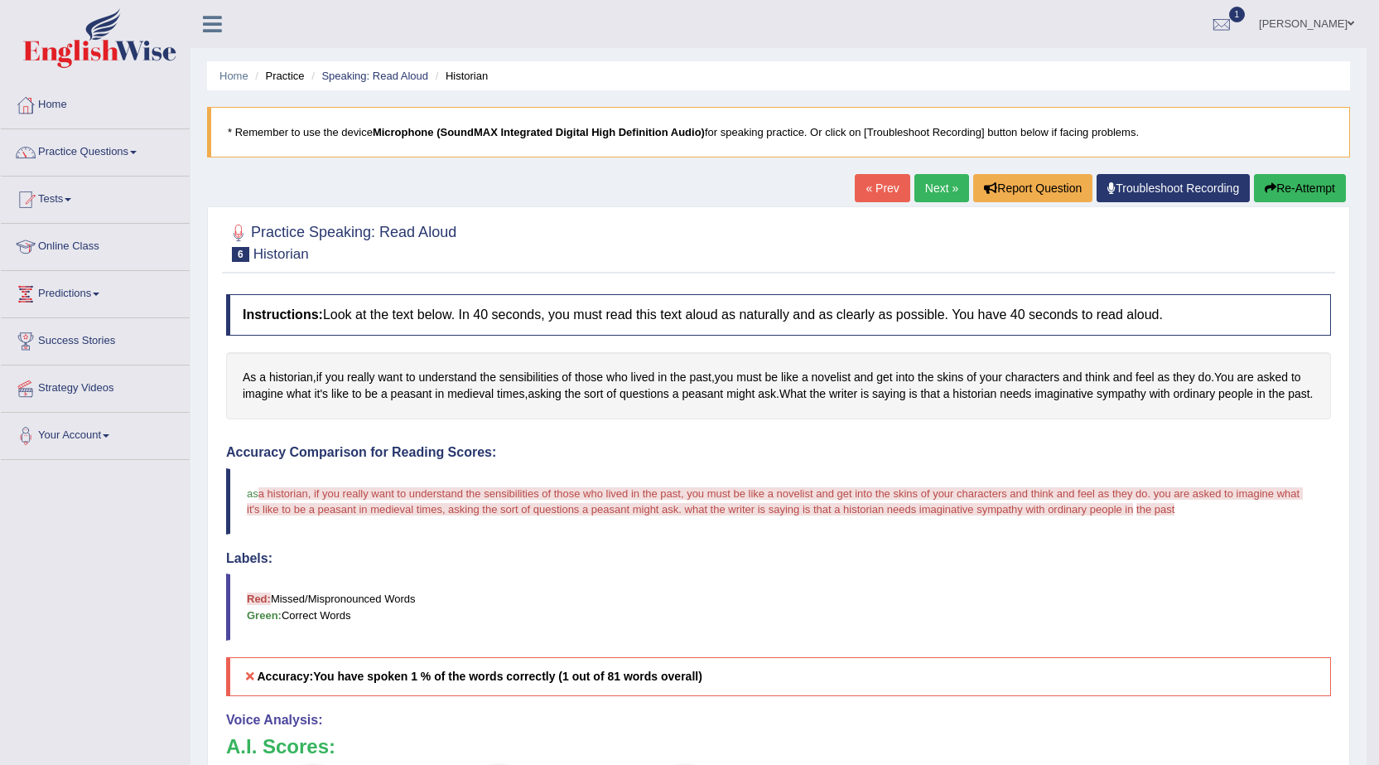
click at [1324, 179] on button "Re-Attempt" at bounding box center [1300, 188] width 92 height 28
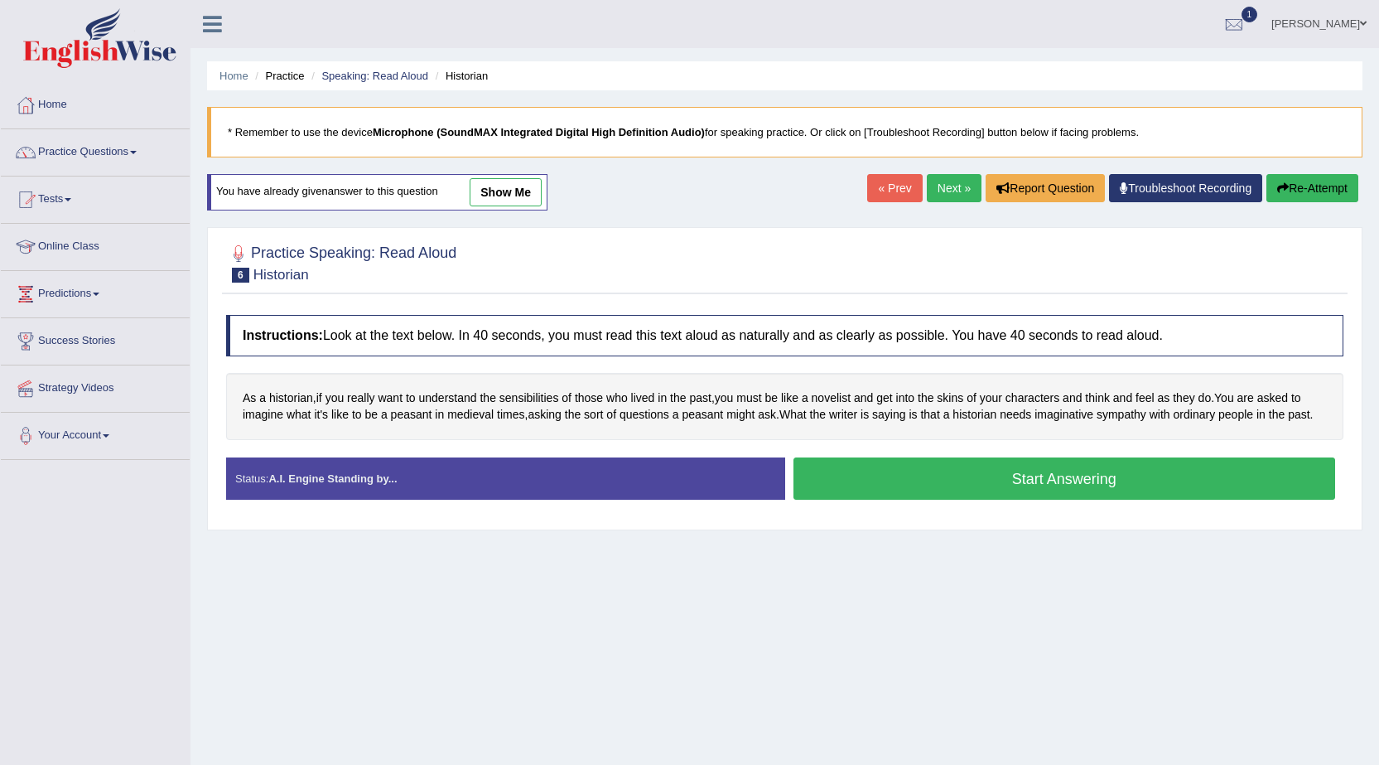
click at [1130, 494] on button "Start Answering" at bounding box center [1065, 478] width 543 height 42
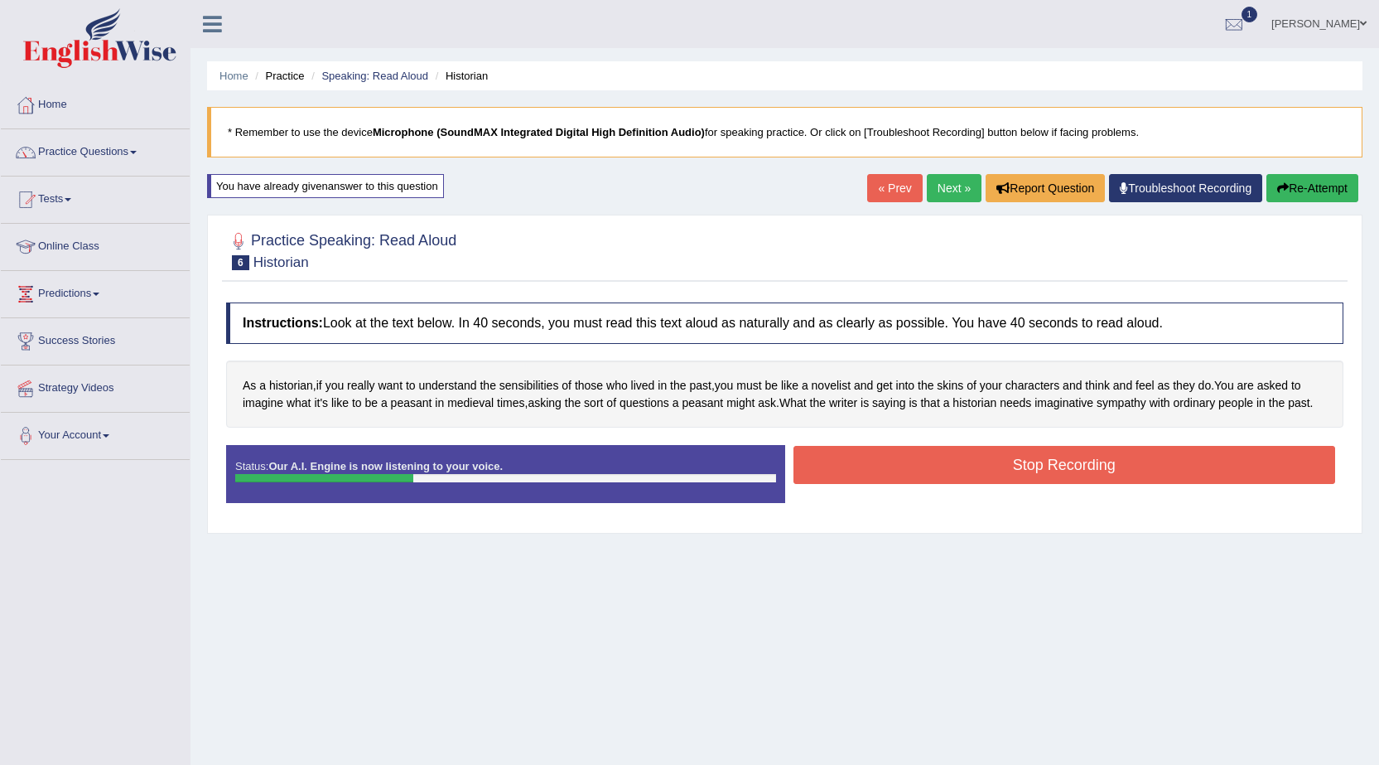
click at [1201, 454] on button "Stop Recording" at bounding box center [1065, 465] width 543 height 38
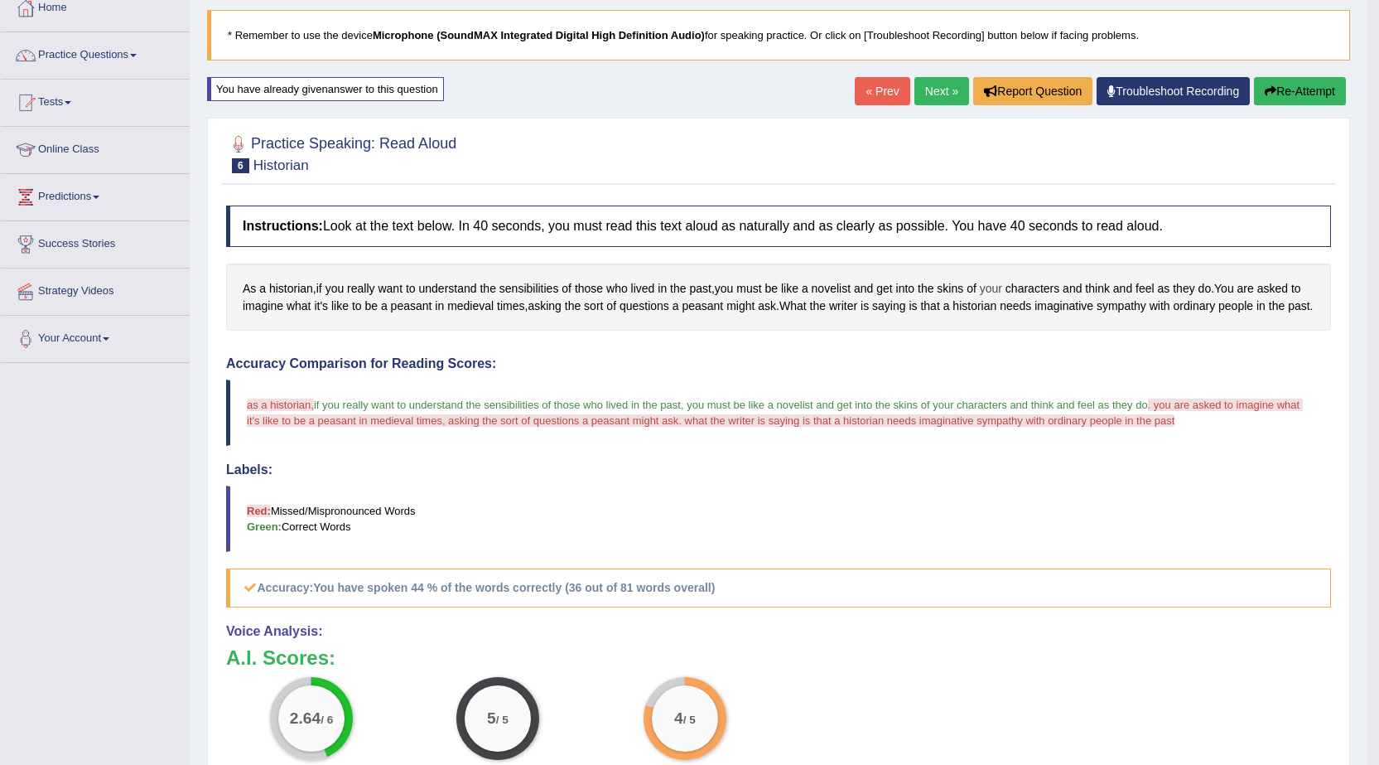
scroll to position [96, 0]
click at [945, 98] on link "Next »" at bounding box center [942, 92] width 55 height 28
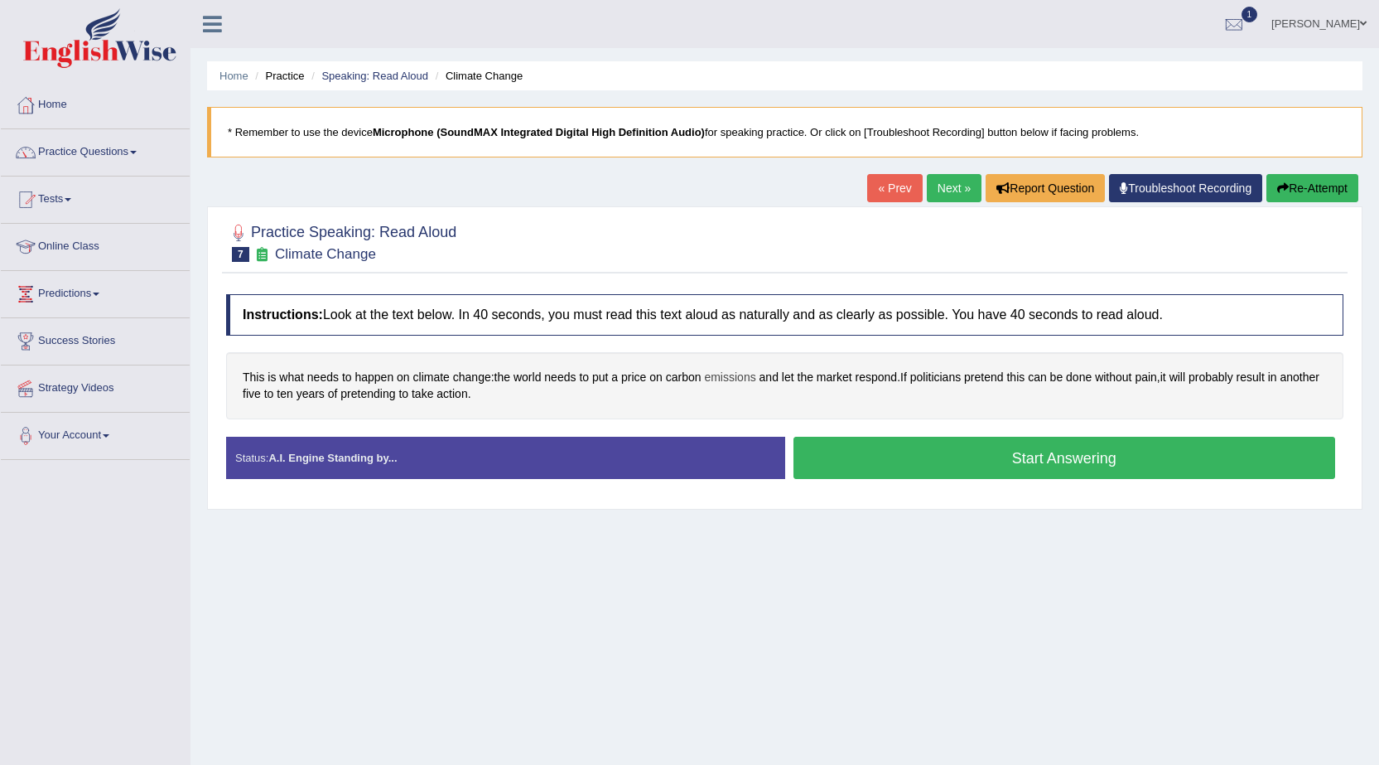
click at [736, 381] on span "emissions" at bounding box center [729, 377] width 51 height 17
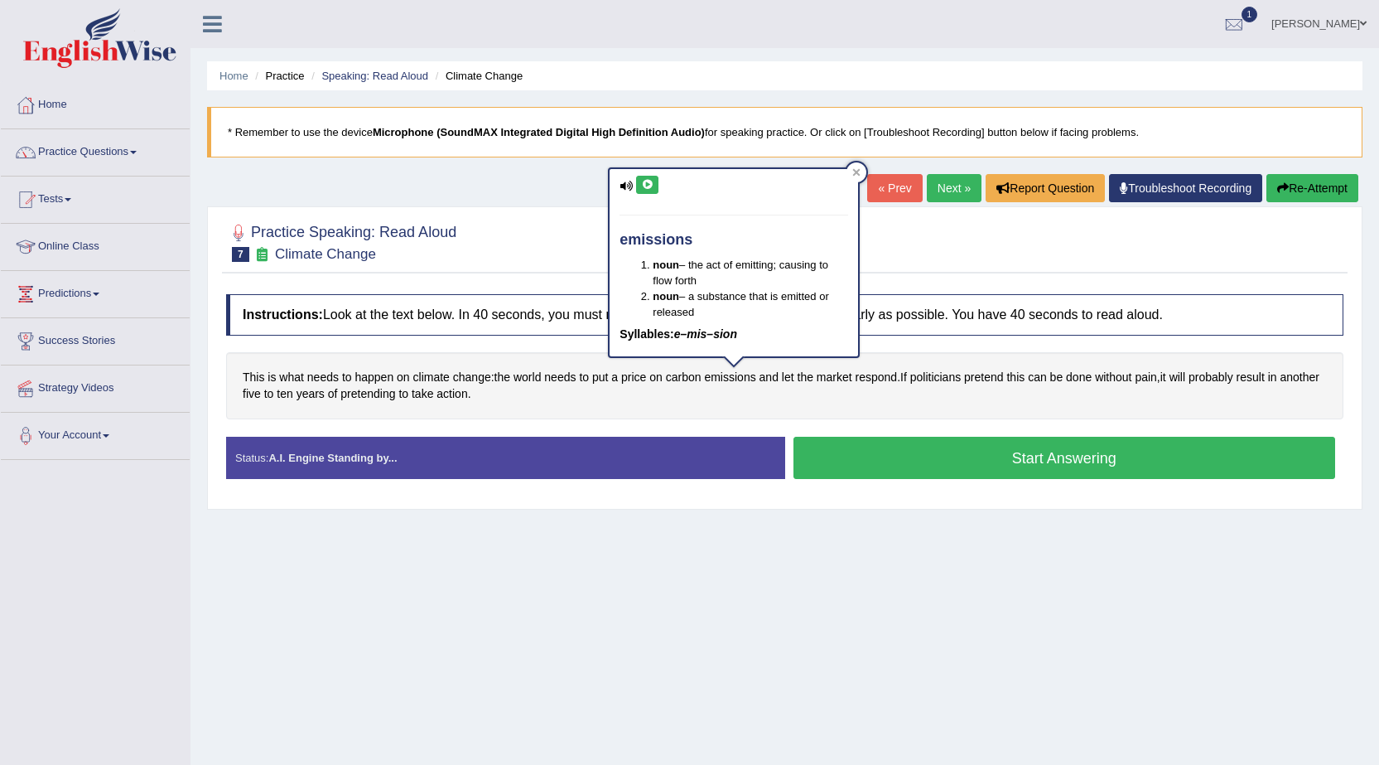
click at [652, 181] on icon at bounding box center [647, 185] width 12 height 10
click at [651, 184] on icon at bounding box center [647, 185] width 12 height 10
click at [864, 174] on div at bounding box center [857, 172] width 20 height 20
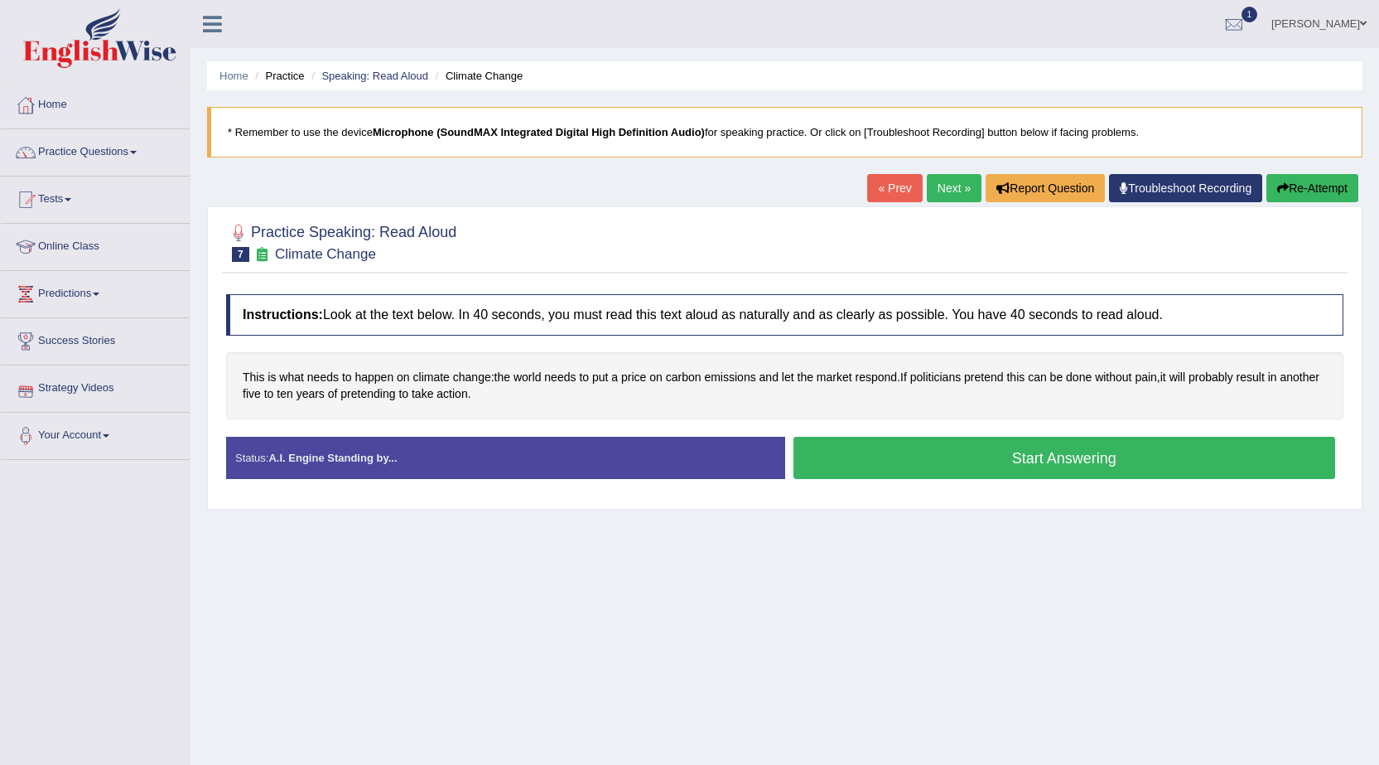
click at [854, 461] on button "Start Answering" at bounding box center [1065, 458] width 543 height 42
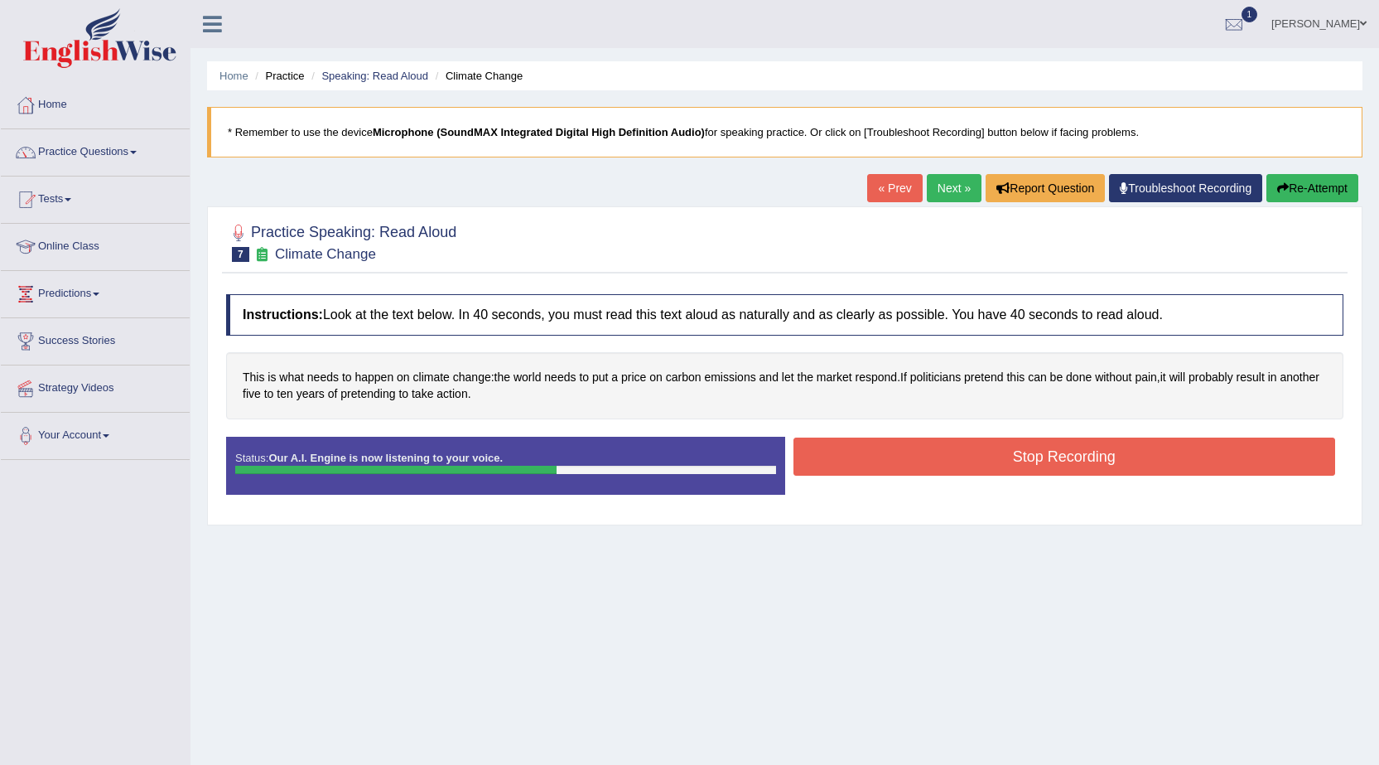
click at [838, 454] on button "Stop Recording" at bounding box center [1065, 456] width 543 height 38
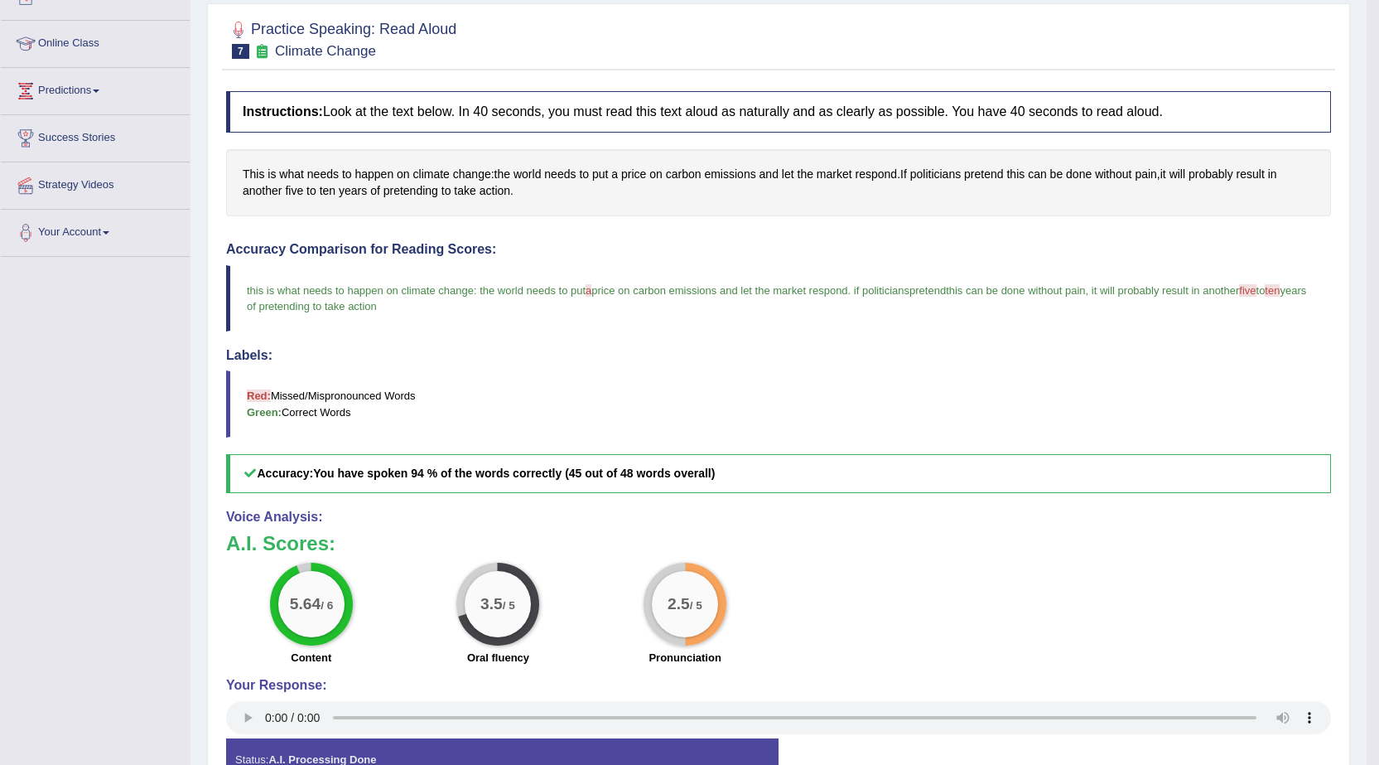
scroll to position [319, 0]
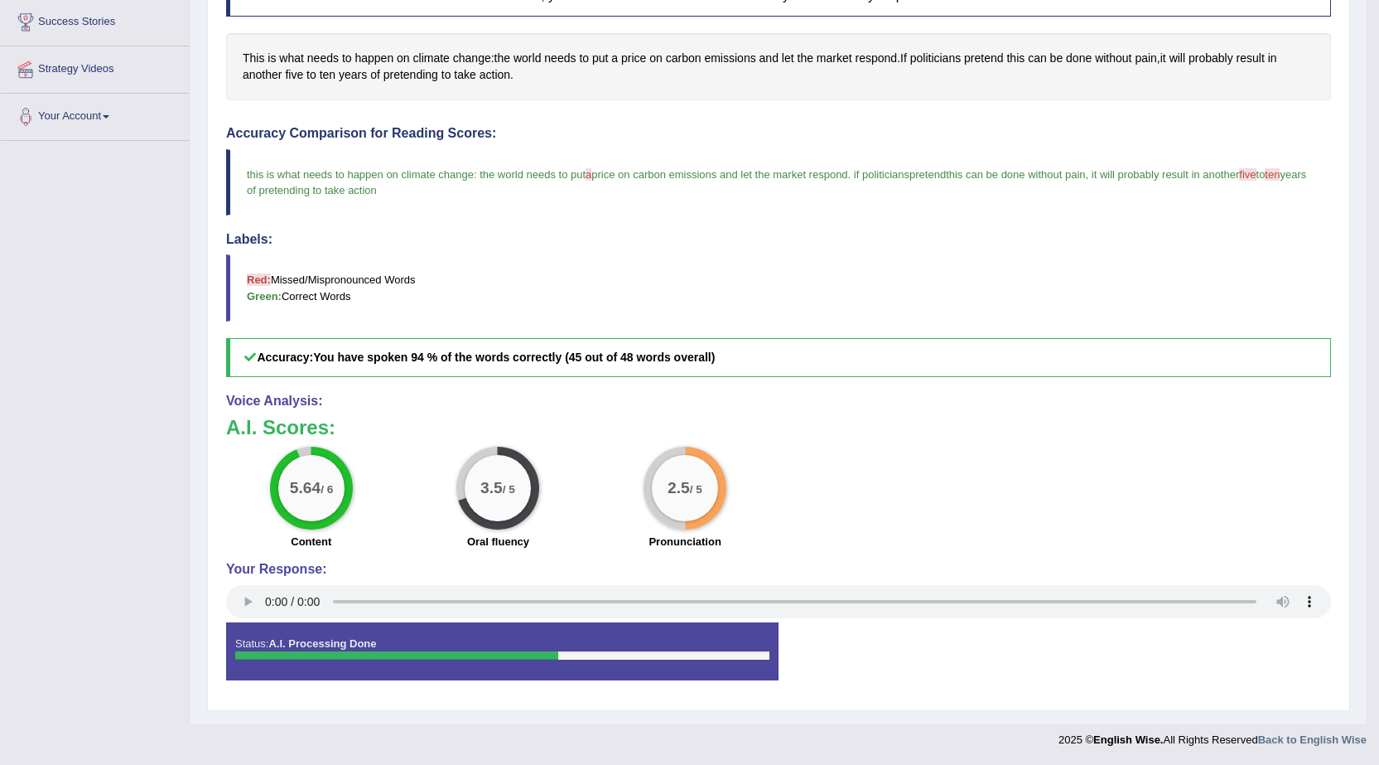
drag, startPoint x: 669, startPoint y: 480, endPoint x: 678, endPoint y: 493, distance: 16.1
click at [678, 493] on big "2.5" at bounding box center [679, 488] width 22 height 18
click at [696, 511] on div "2.5 / 5" at bounding box center [685, 488] width 66 height 66
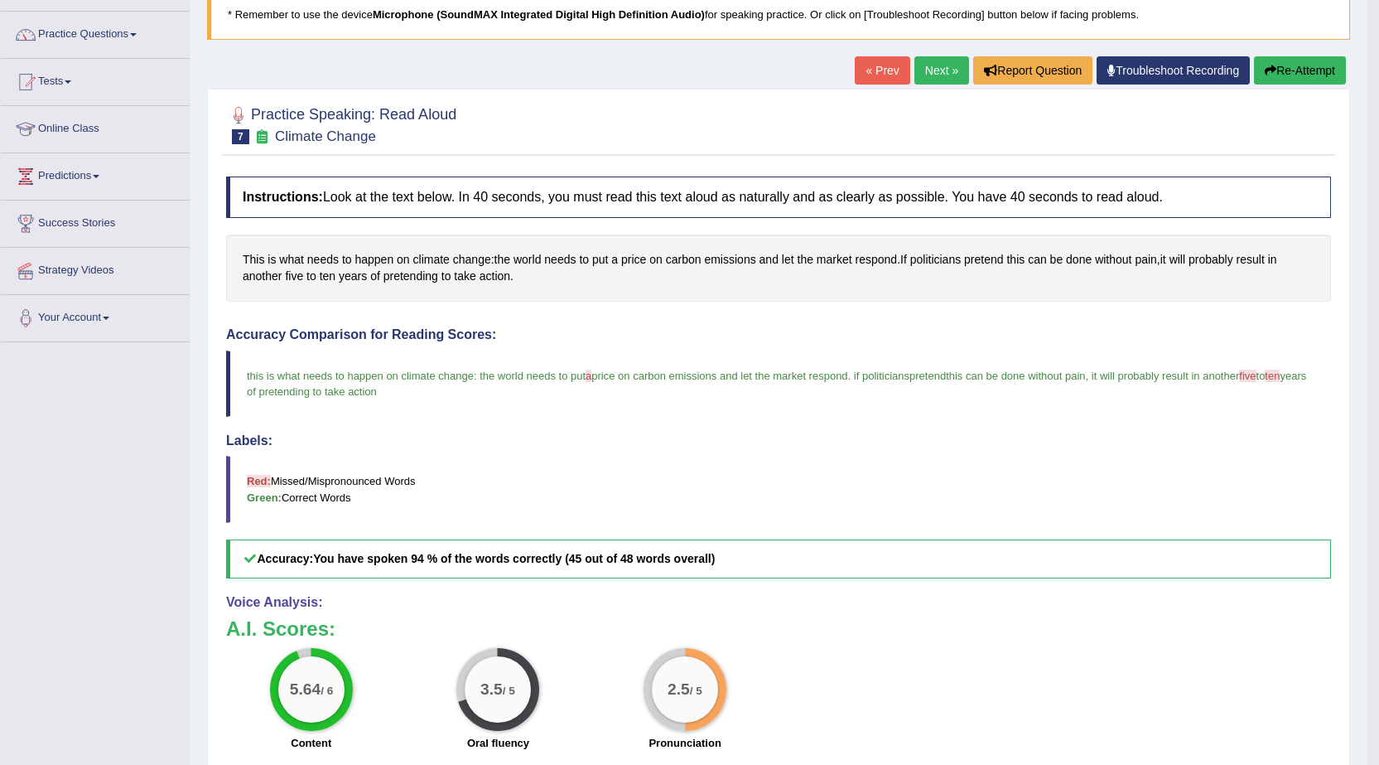
scroll to position [0, 0]
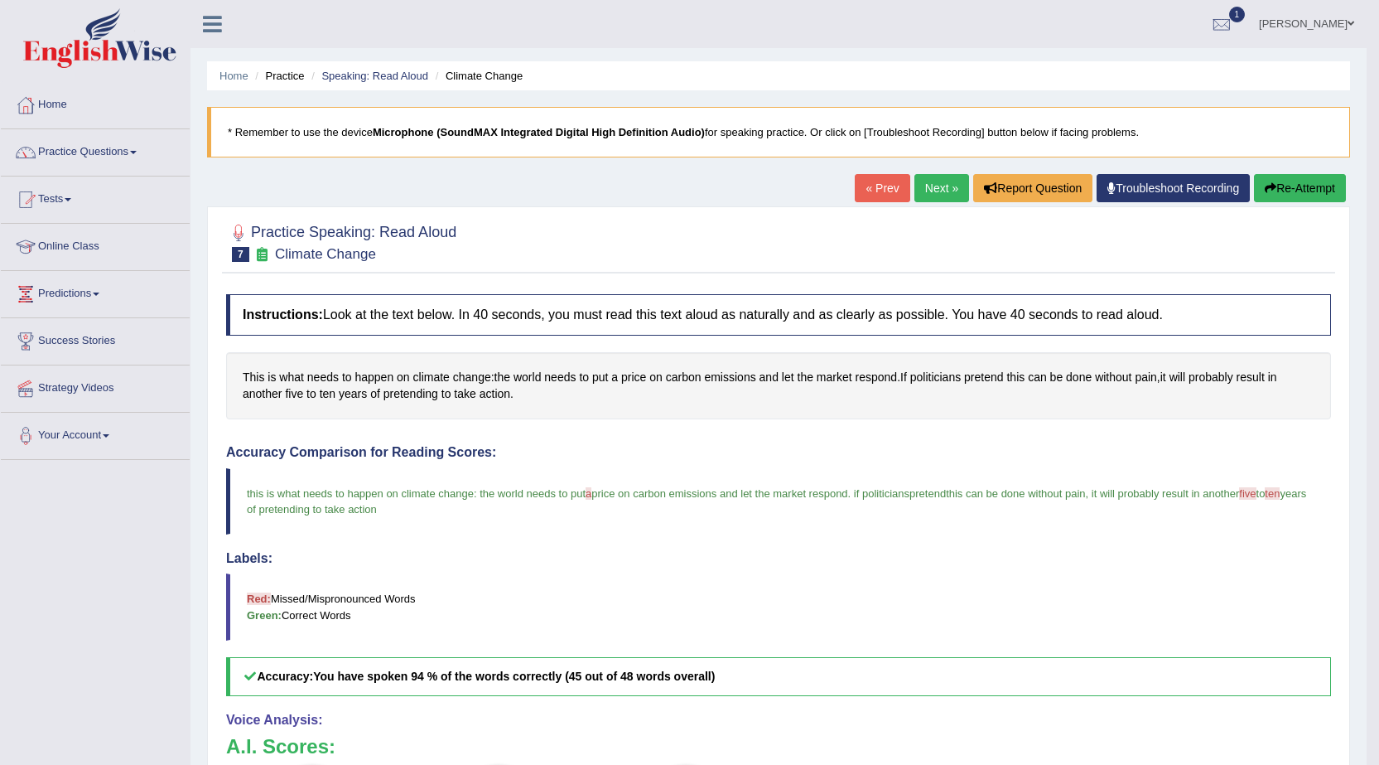
click at [1269, 177] on button "Re-Attempt" at bounding box center [1300, 188] width 92 height 28
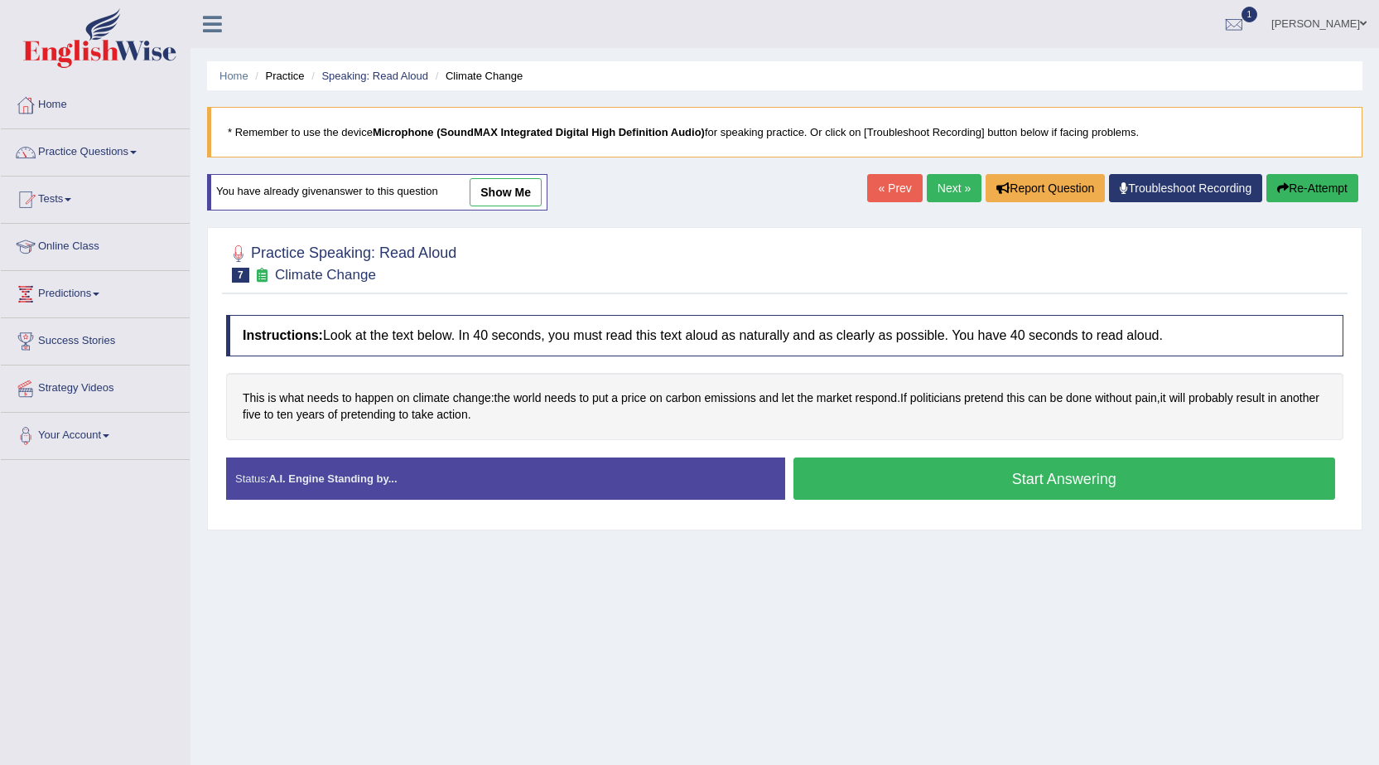
click at [953, 193] on link "Next »" at bounding box center [954, 188] width 55 height 28
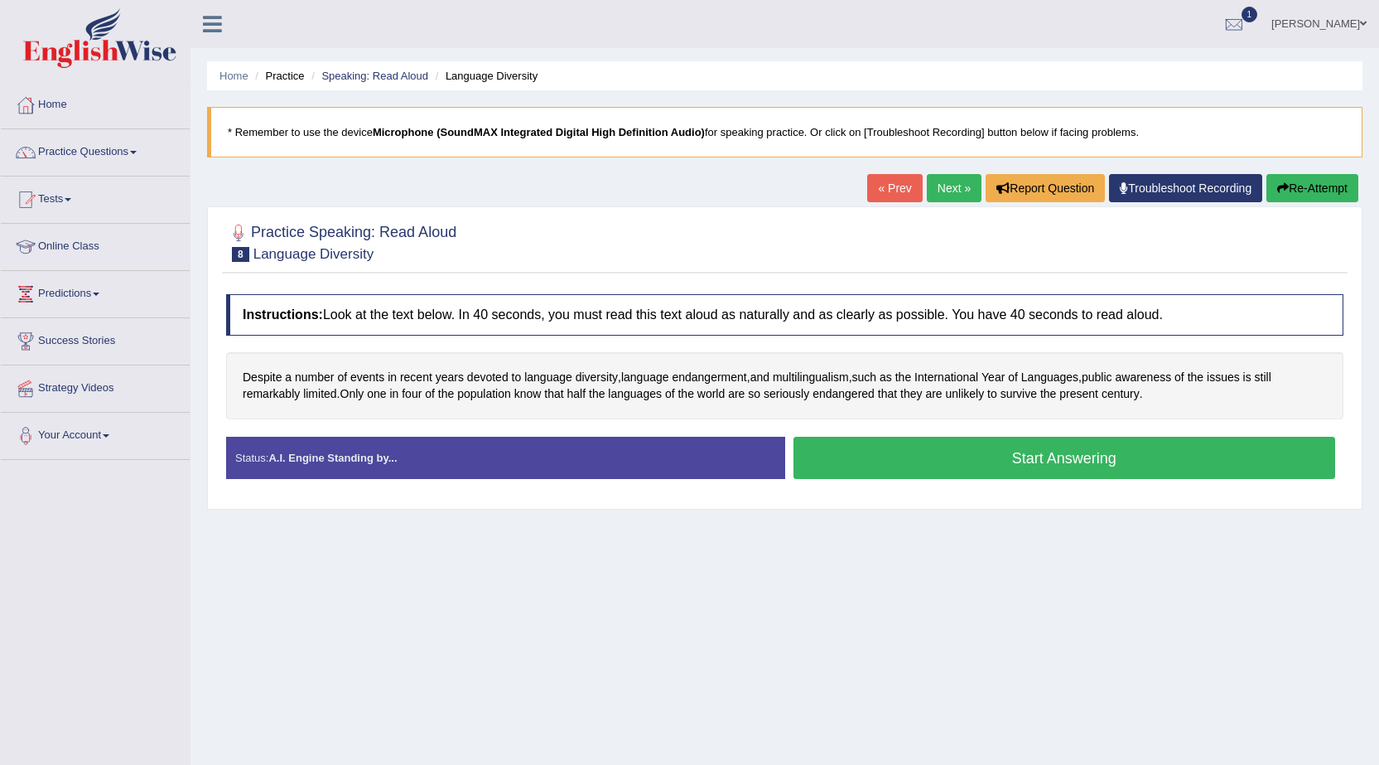
click at [1076, 476] on button "Start Answering" at bounding box center [1065, 458] width 543 height 42
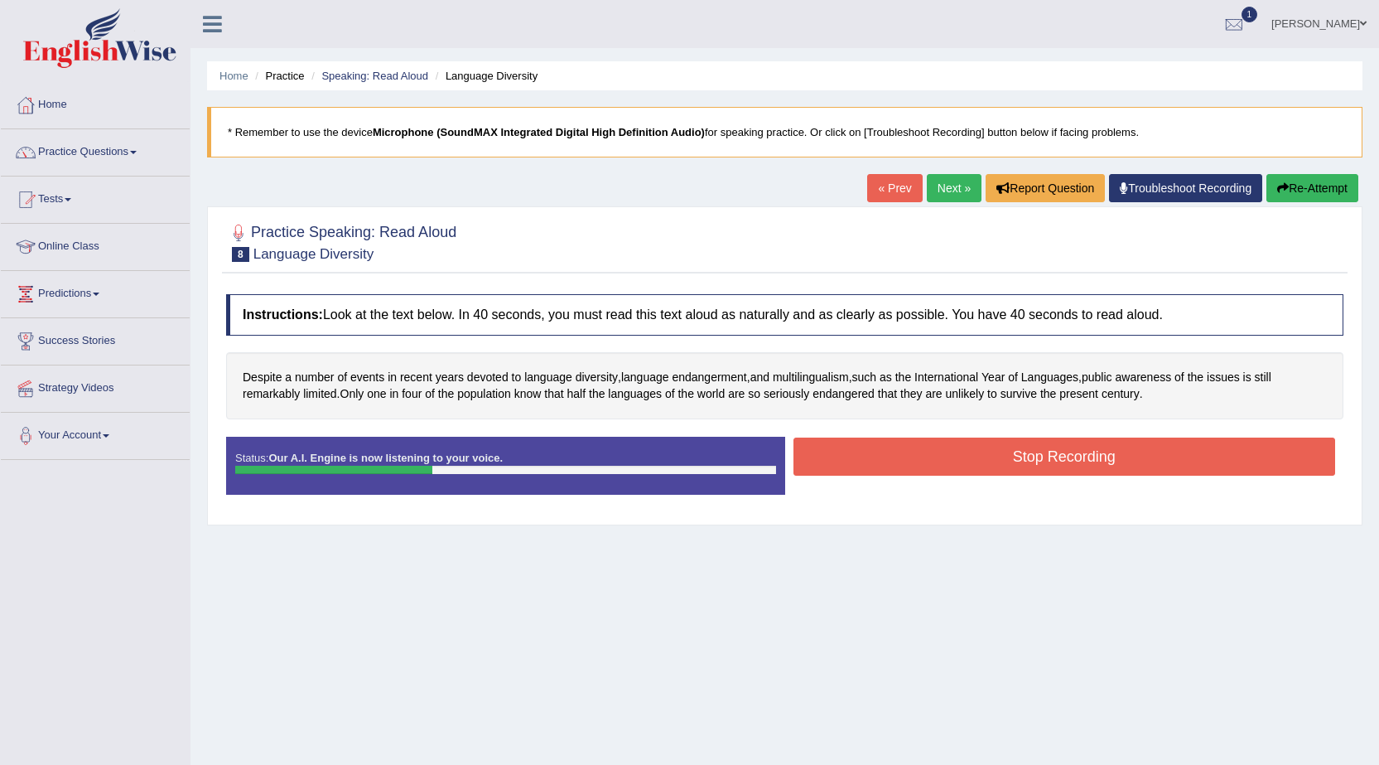
click at [1060, 459] on button "Stop Recording" at bounding box center [1065, 456] width 543 height 38
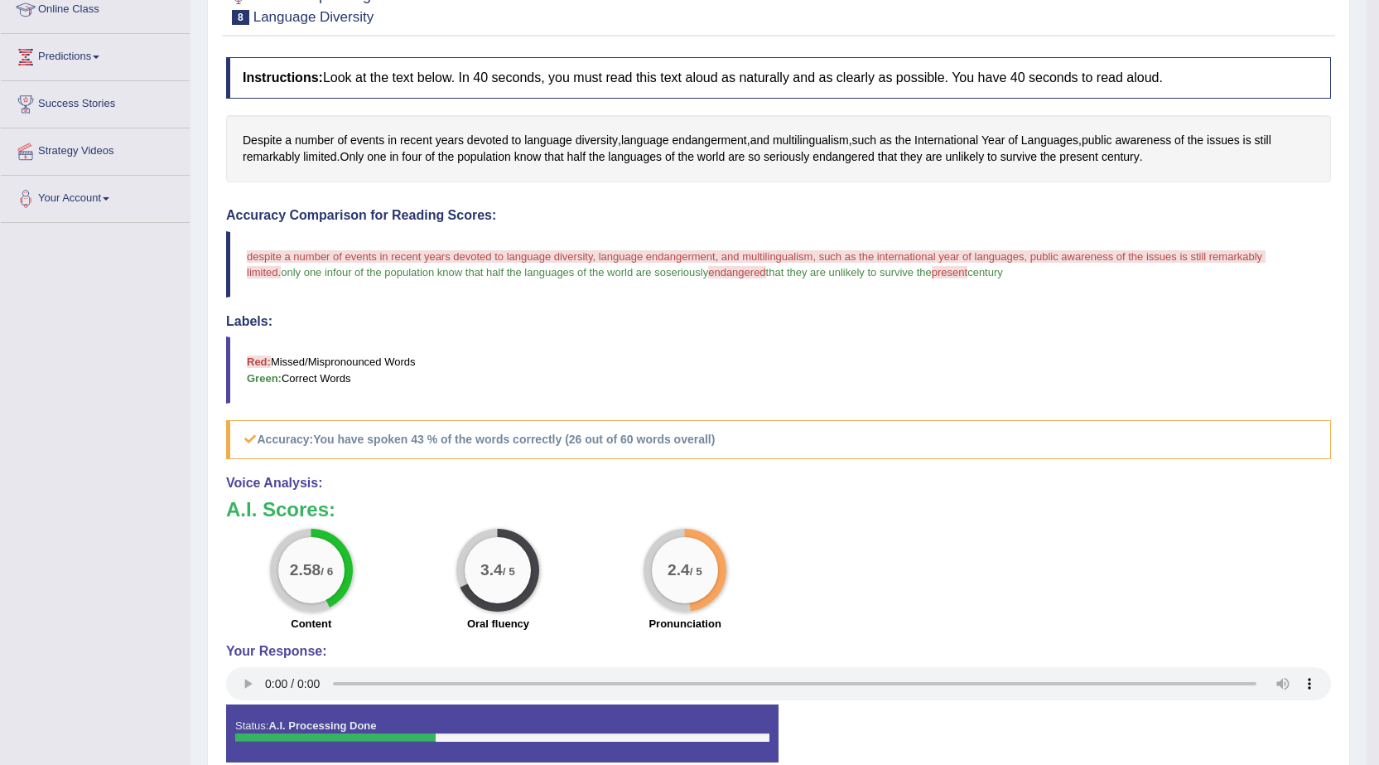
scroll to position [236, 0]
drag, startPoint x: 728, startPoint y: 275, endPoint x: 757, endPoint y: 281, distance: 29.6
click at [727, 275] on span "endangered" at bounding box center [736, 273] width 57 height 12
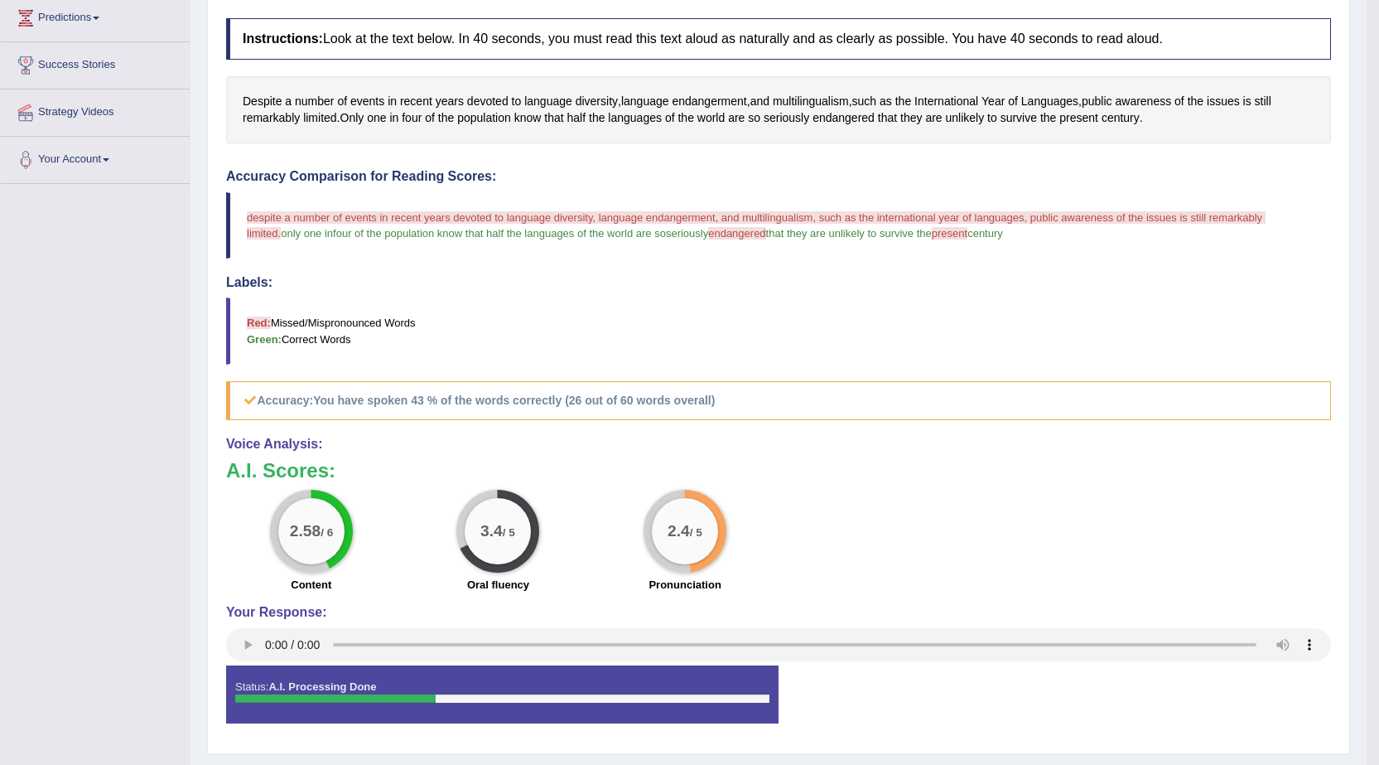
scroll to position [153, 0]
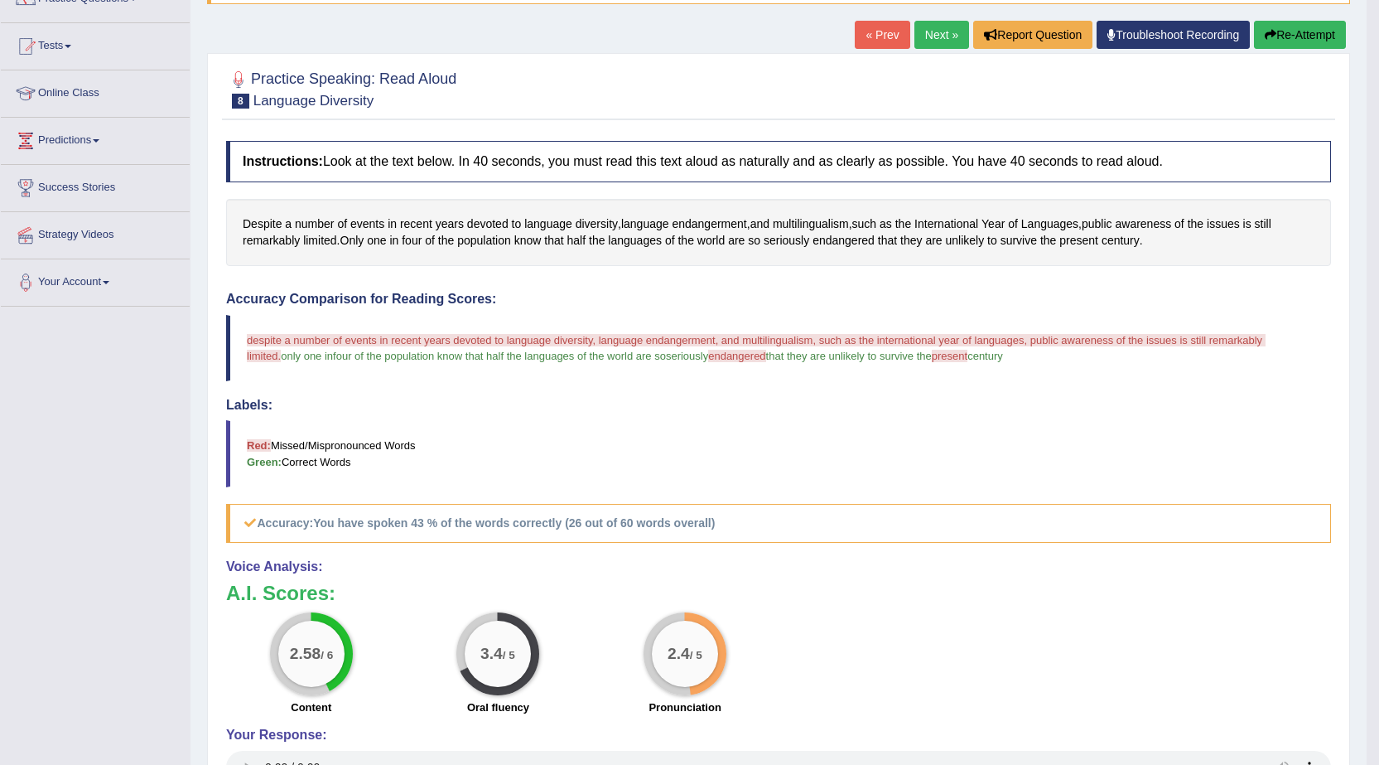
click at [935, 38] on link "Next »" at bounding box center [942, 35] width 55 height 28
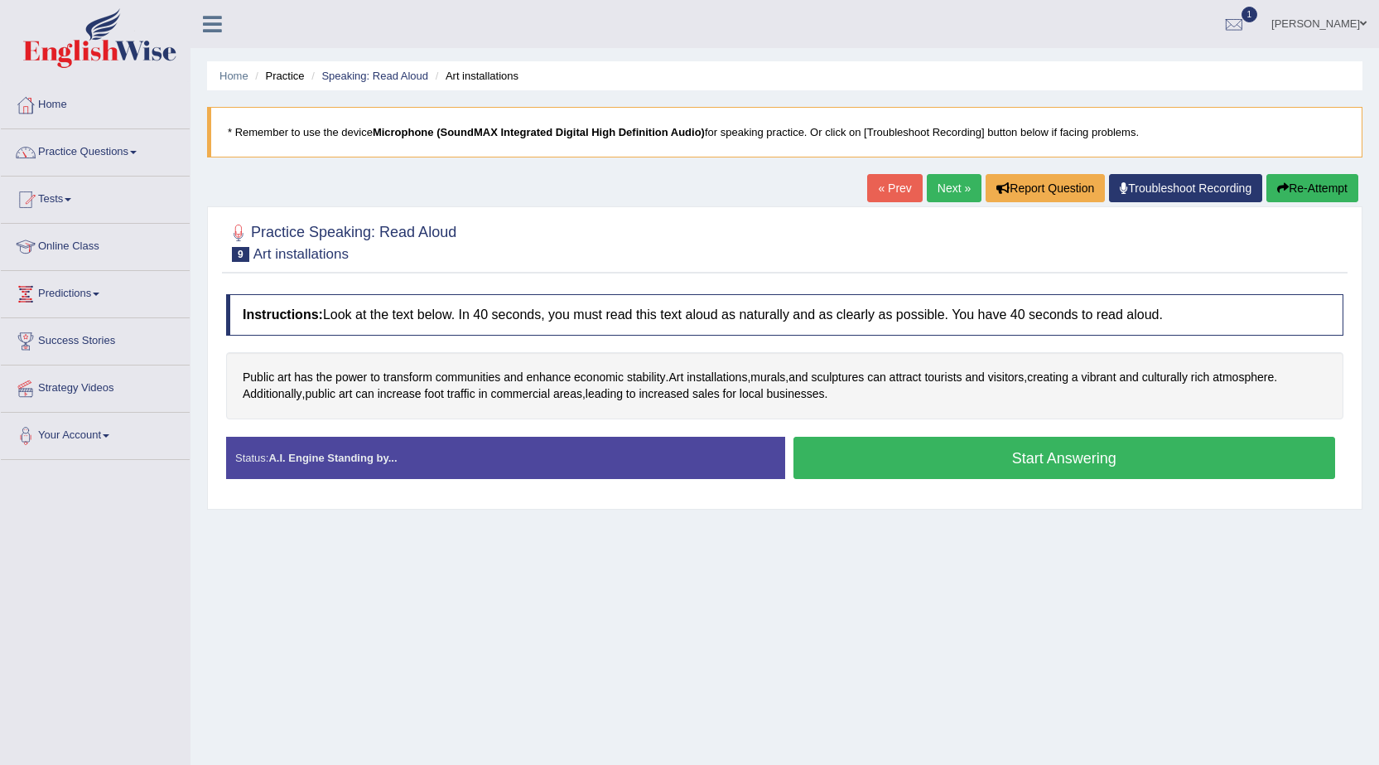
click at [872, 453] on button "Start Answering" at bounding box center [1065, 458] width 543 height 42
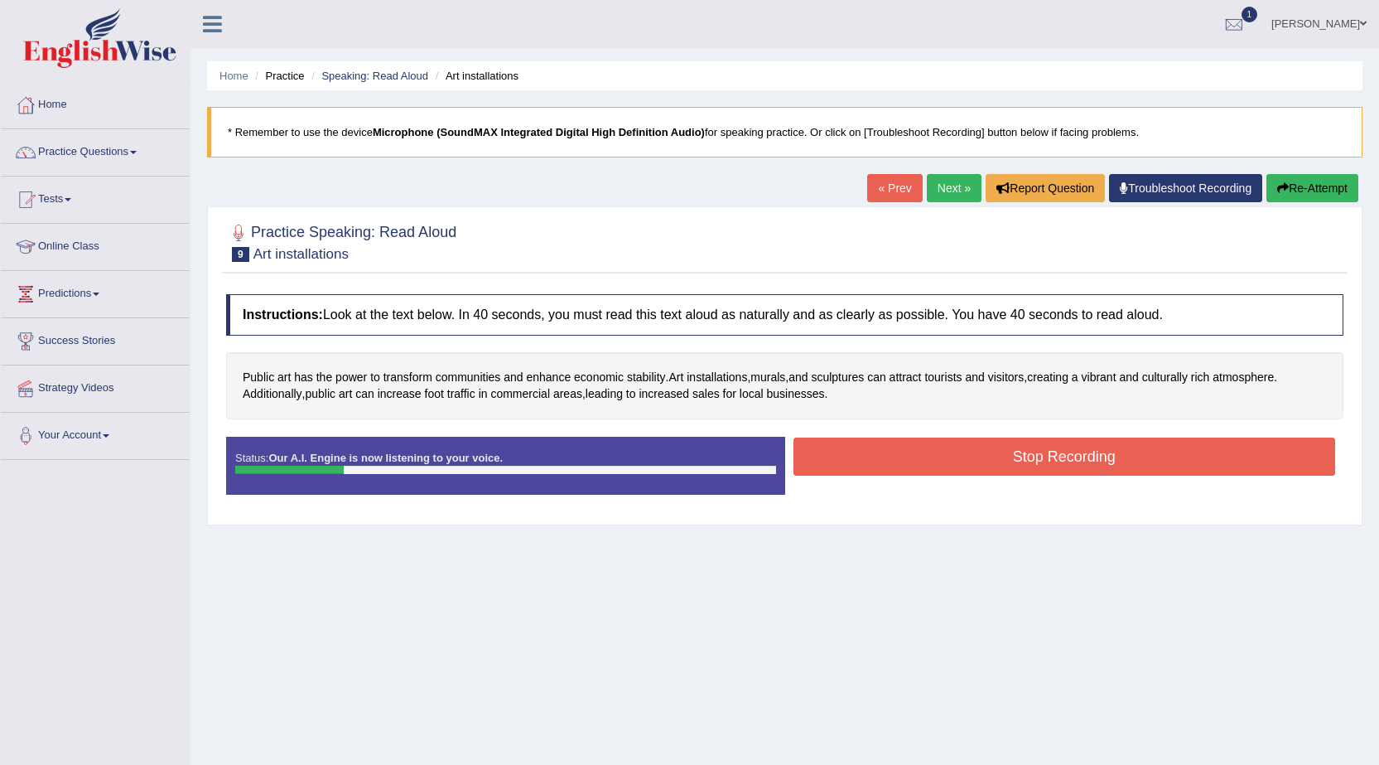
drag, startPoint x: 911, startPoint y: 447, endPoint x: 919, endPoint y: 455, distance: 10.5
click at [919, 455] on button "Stop Recording" at bounding box center [1065, 456] width 543 height 38
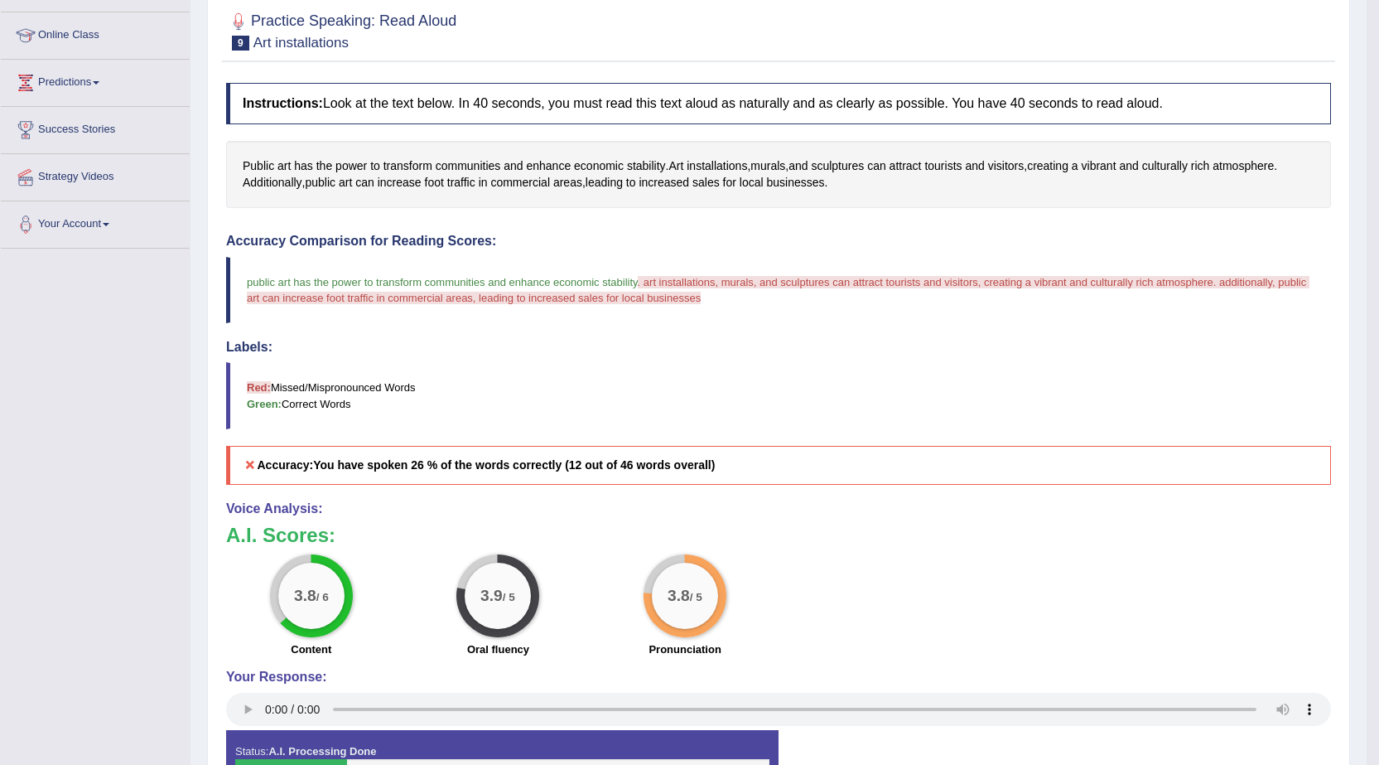
scroll to position [153, 0]
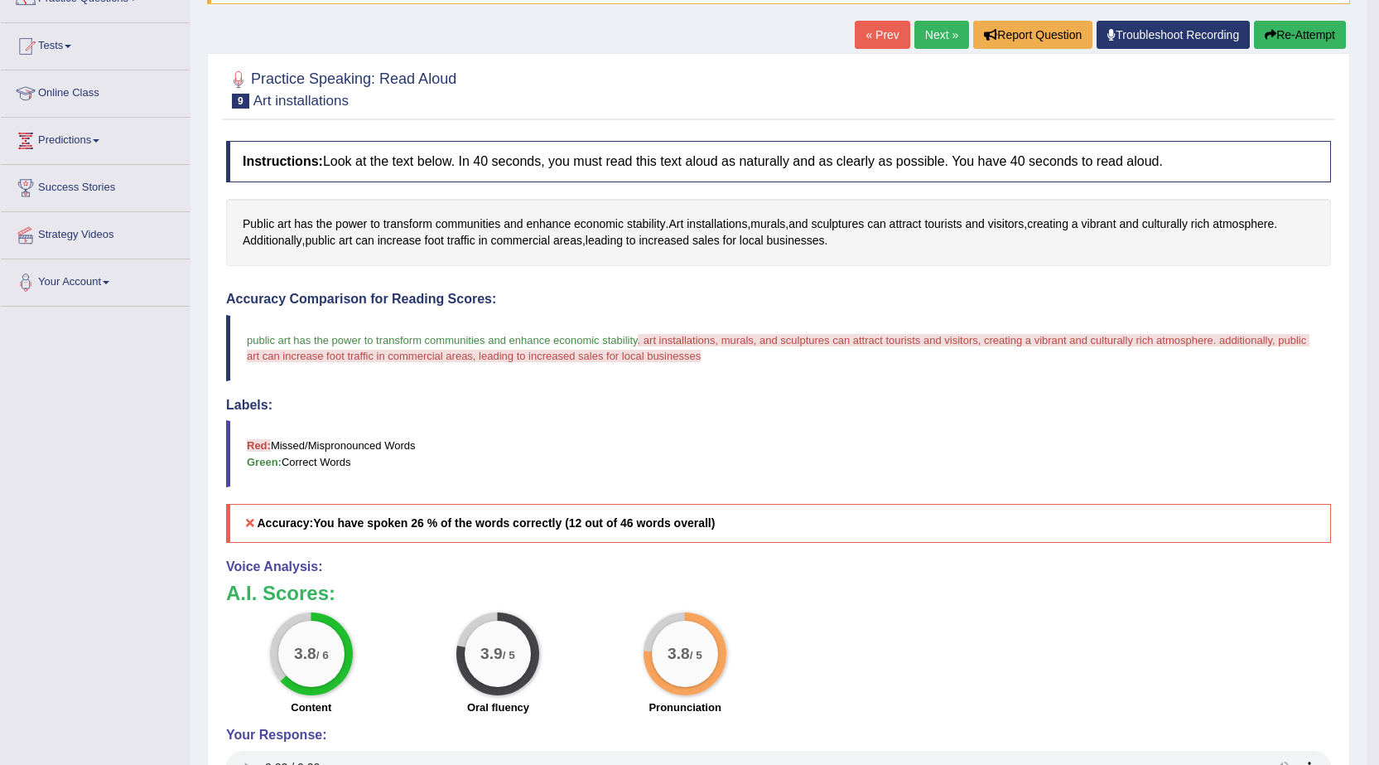
click at [924, 37] on link "Next »" at bounding box center [942, 35] width 55 height 28
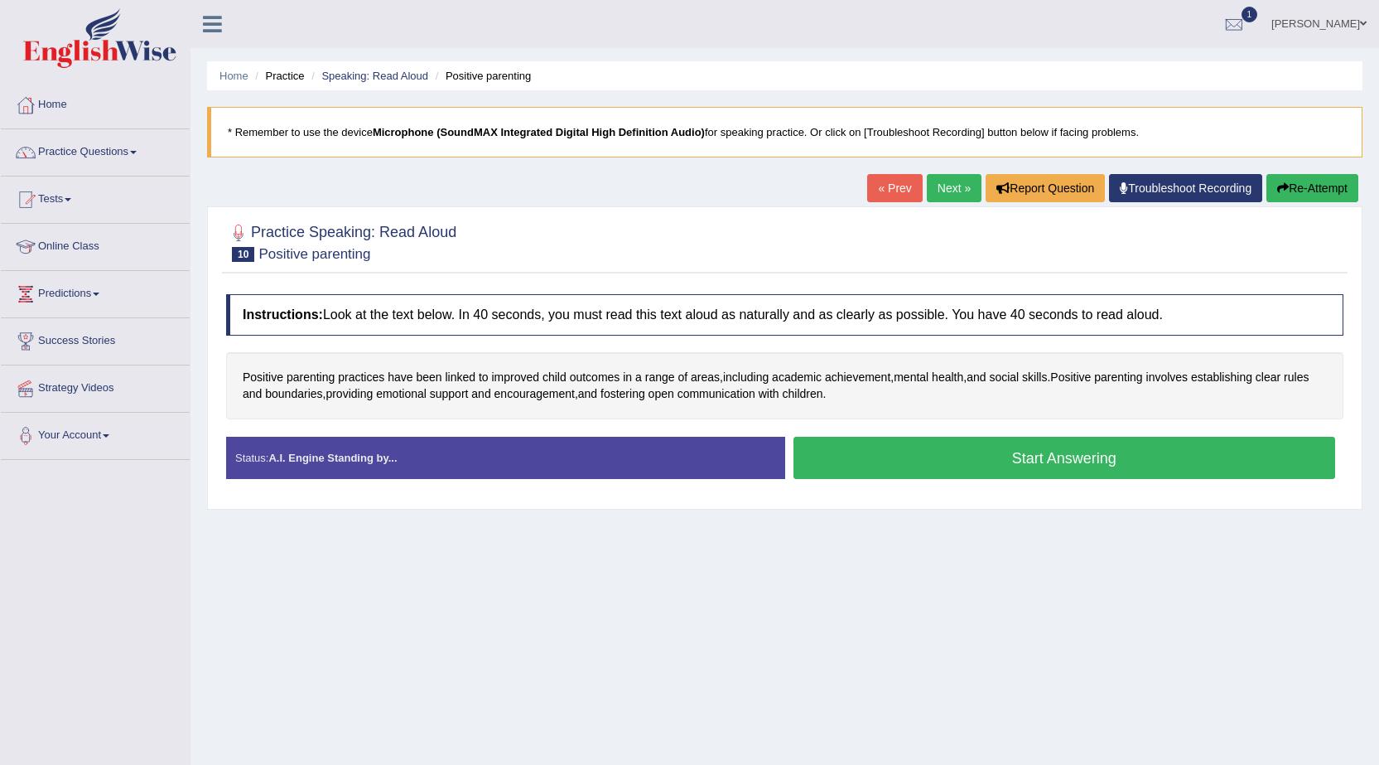
click at [1075, 459] on button "Start Answering" at bounding box center [1065, 458] width 543 height 42
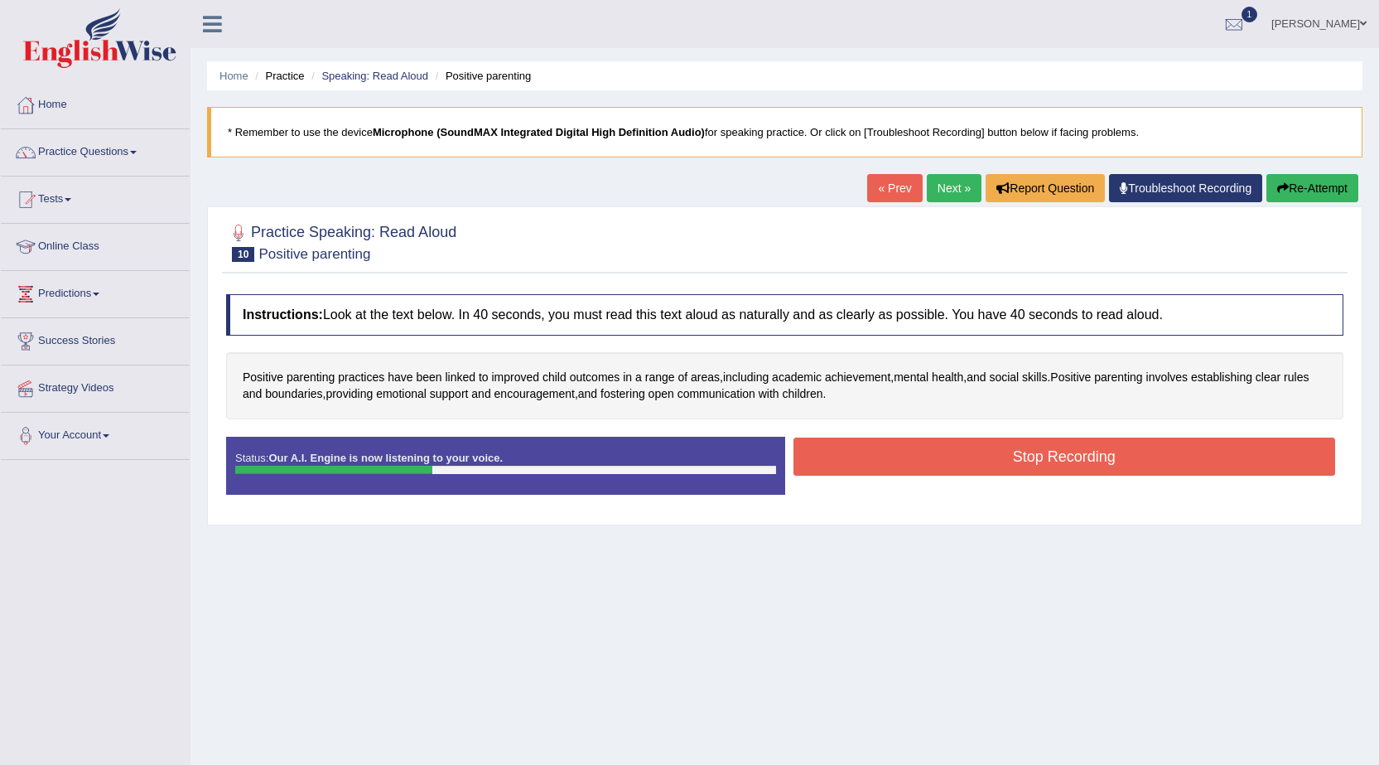
click at [1051, 454] on button "Stop Recording" at bounding box center [1065, 456] width 543 height 38
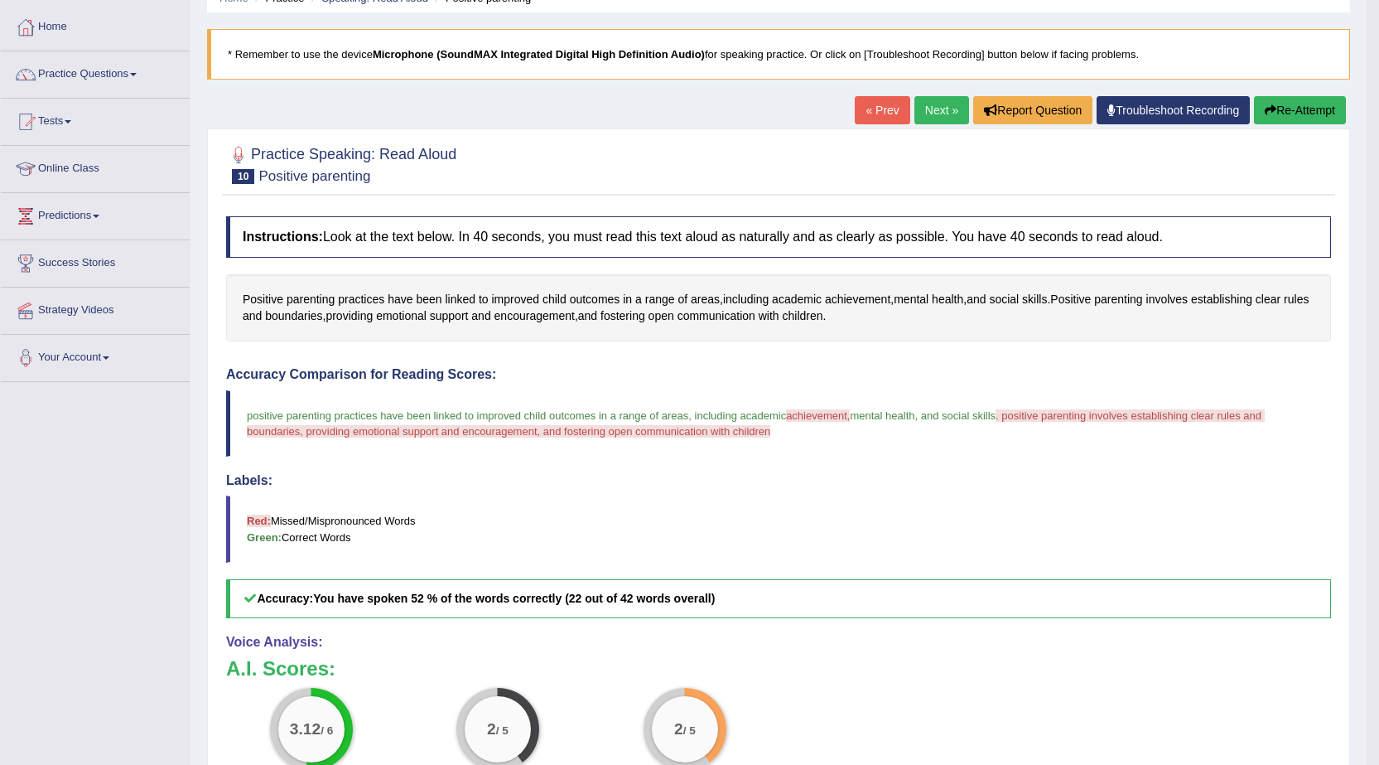
scroll to position [70, 0]
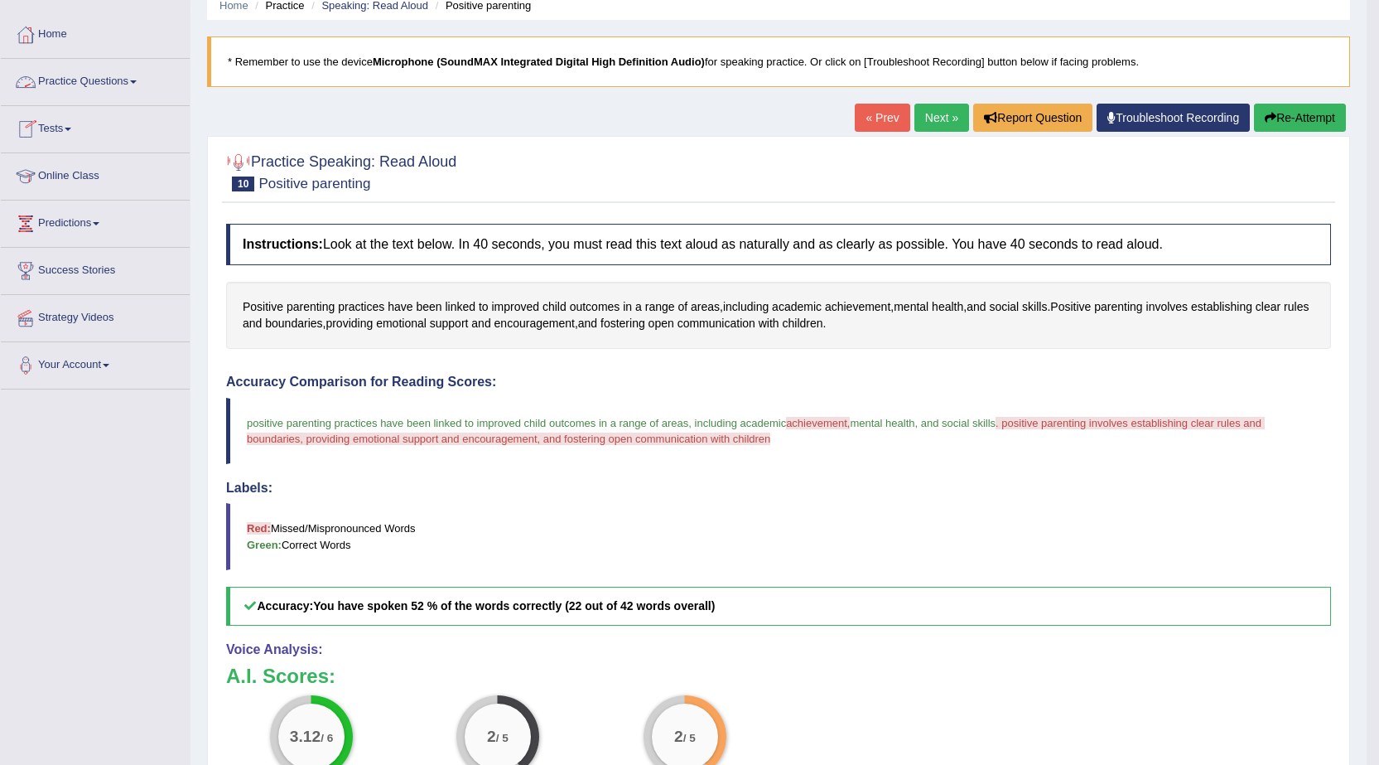
click at [930, 109] on link "Next »" at bounding box center [942, 118] width 55 height 28
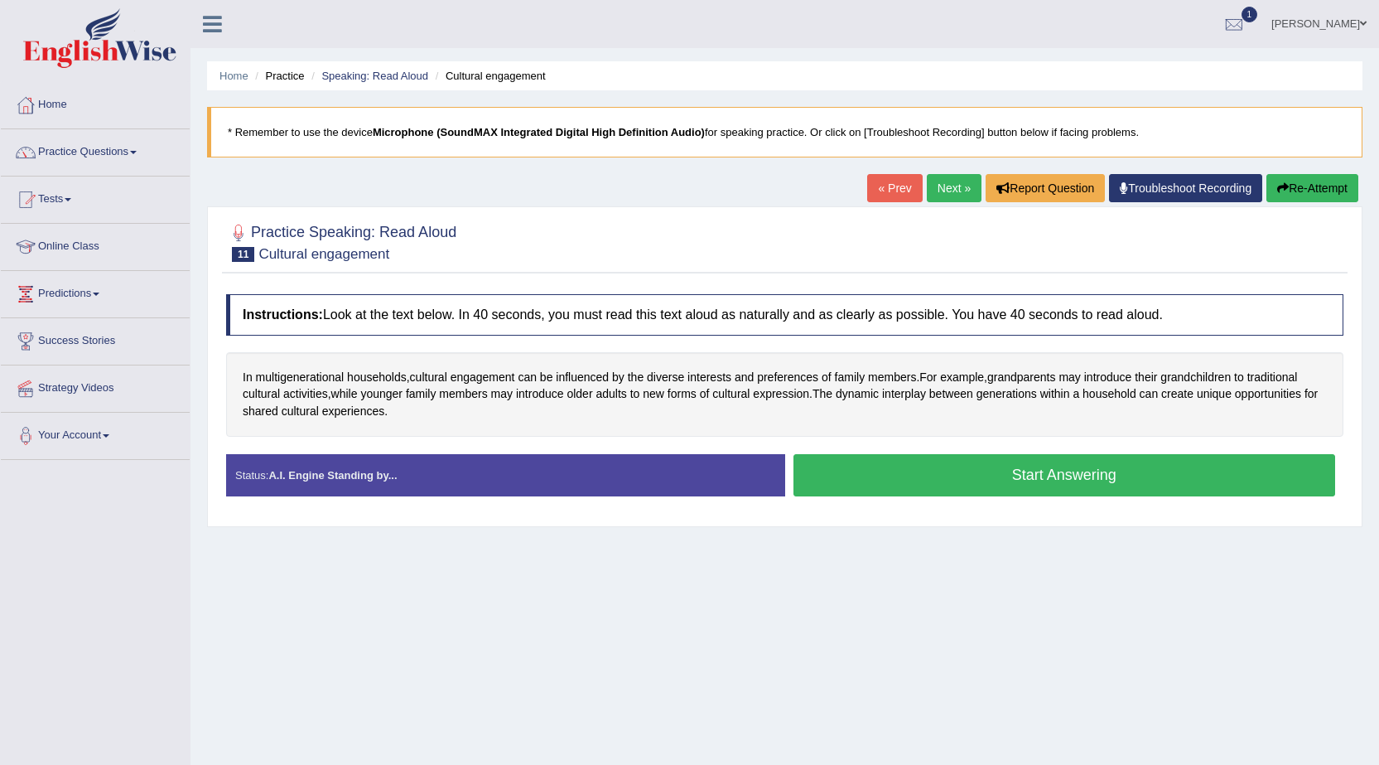
click at [975, 467] on button "Start Answering" at bounding box center [1065, 475] width 543 height 42
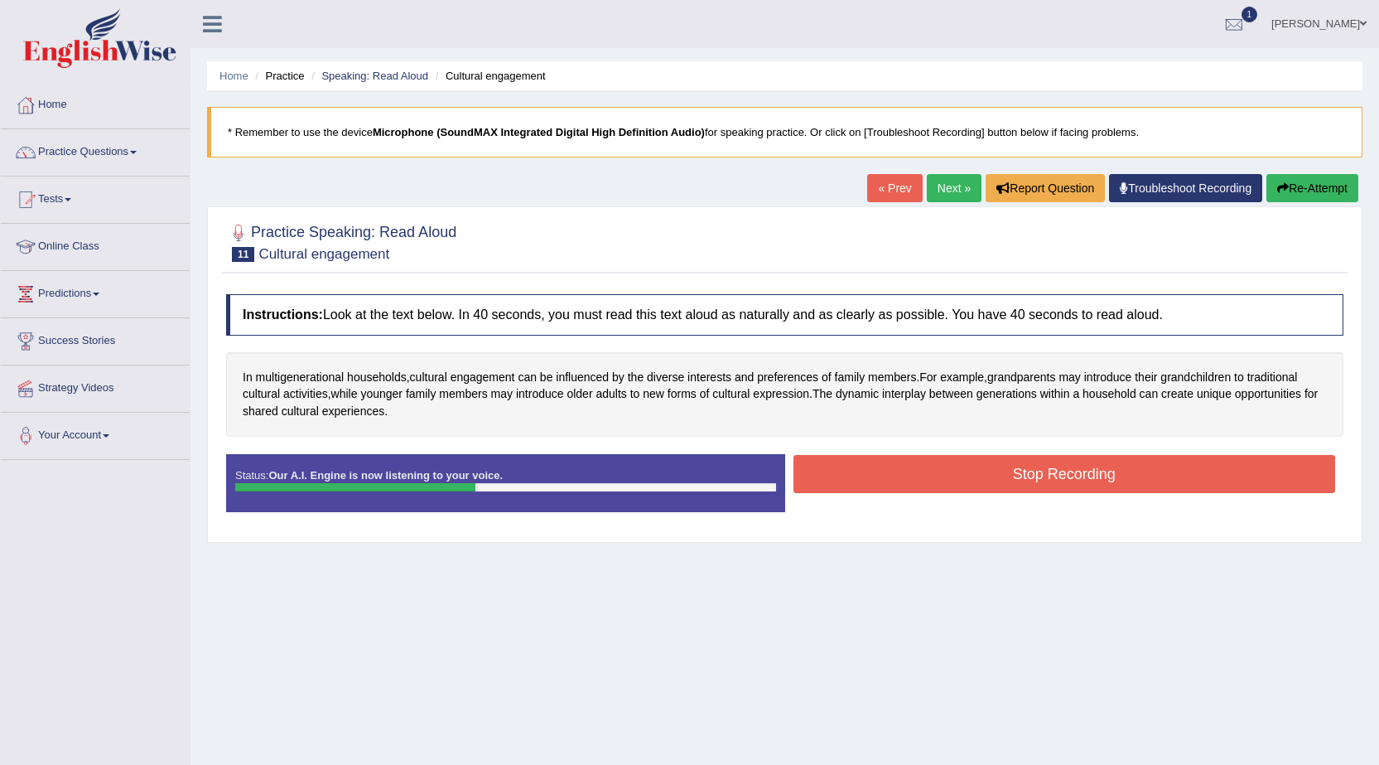
click at [886, 480] on button "Stop Recording" at bounding box center [1065, 474] width 543 height 38
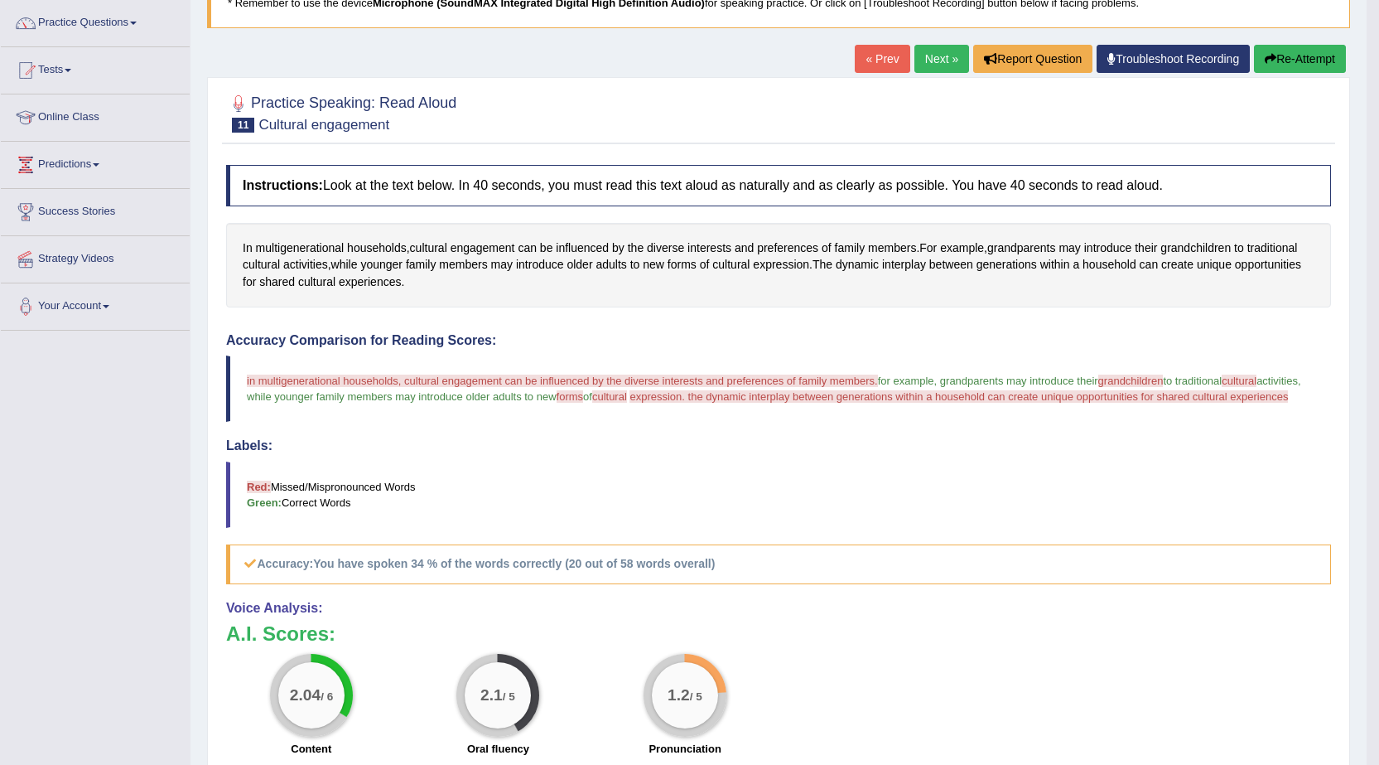
scroll to position [104, 0]
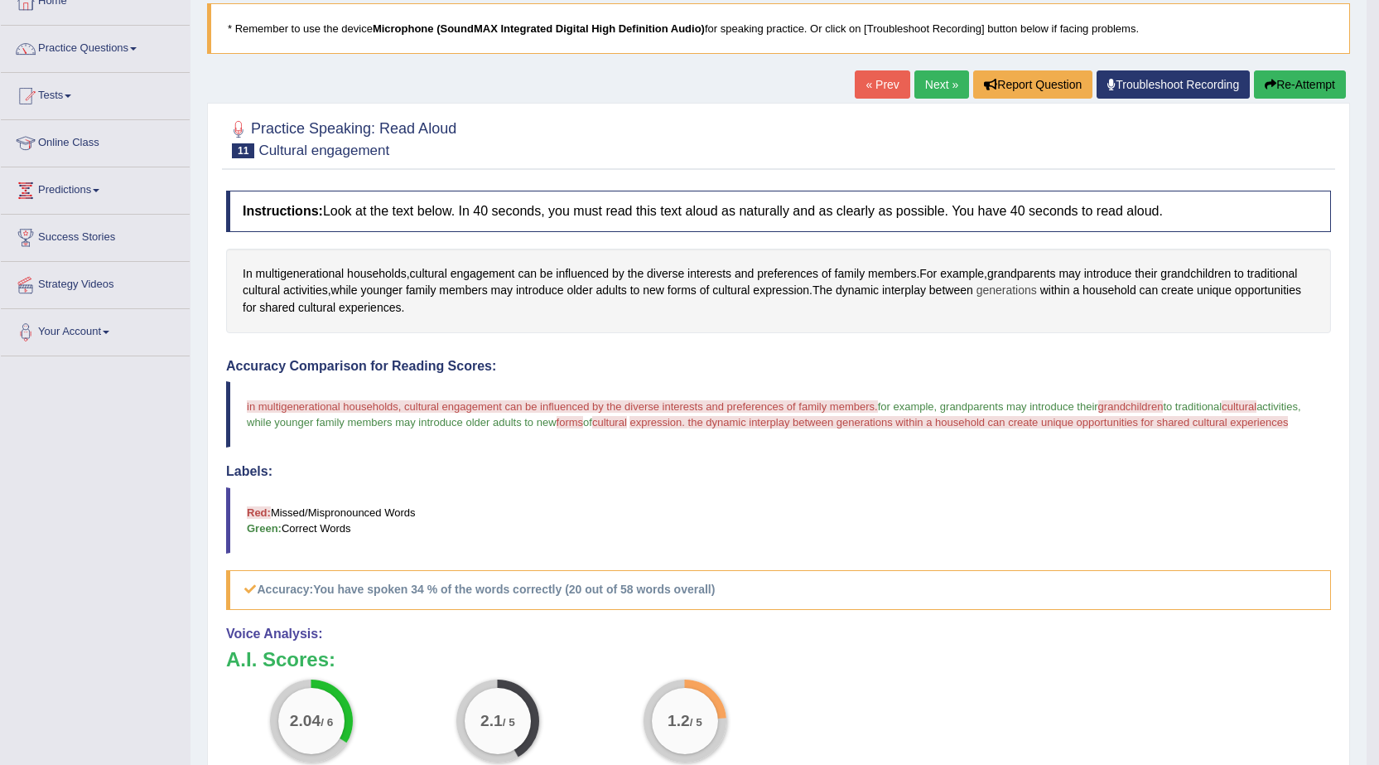
click at [1025, 292] on span "generations" at bounding box center [1007, 290] width 60 height 17
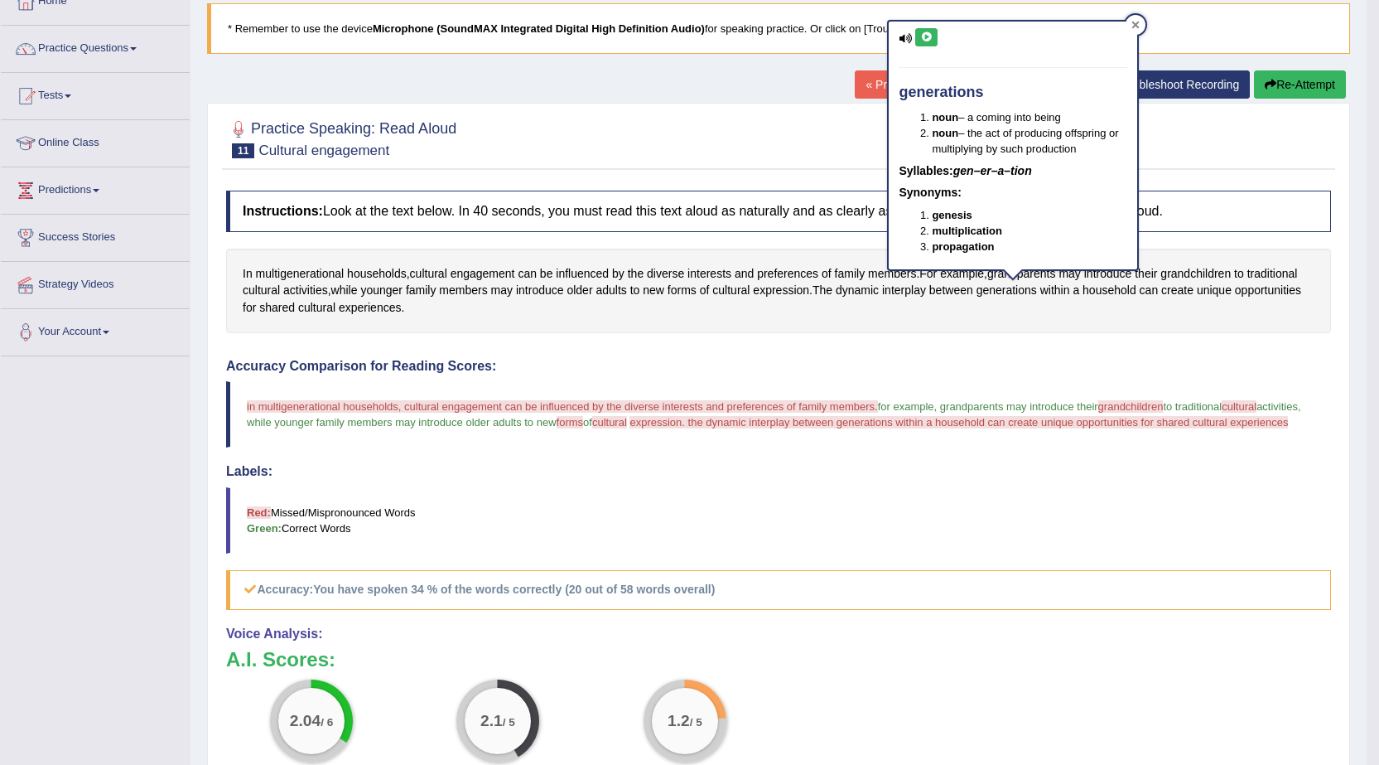
click at [1139, 20] on div "generations noun – a coming into being noun – the act of producing offspring or…" at bounding box center [1013, 151] width 252 height 262
click at [1137, 17] on div at bounding box center [1136, 25] width 20 height 20
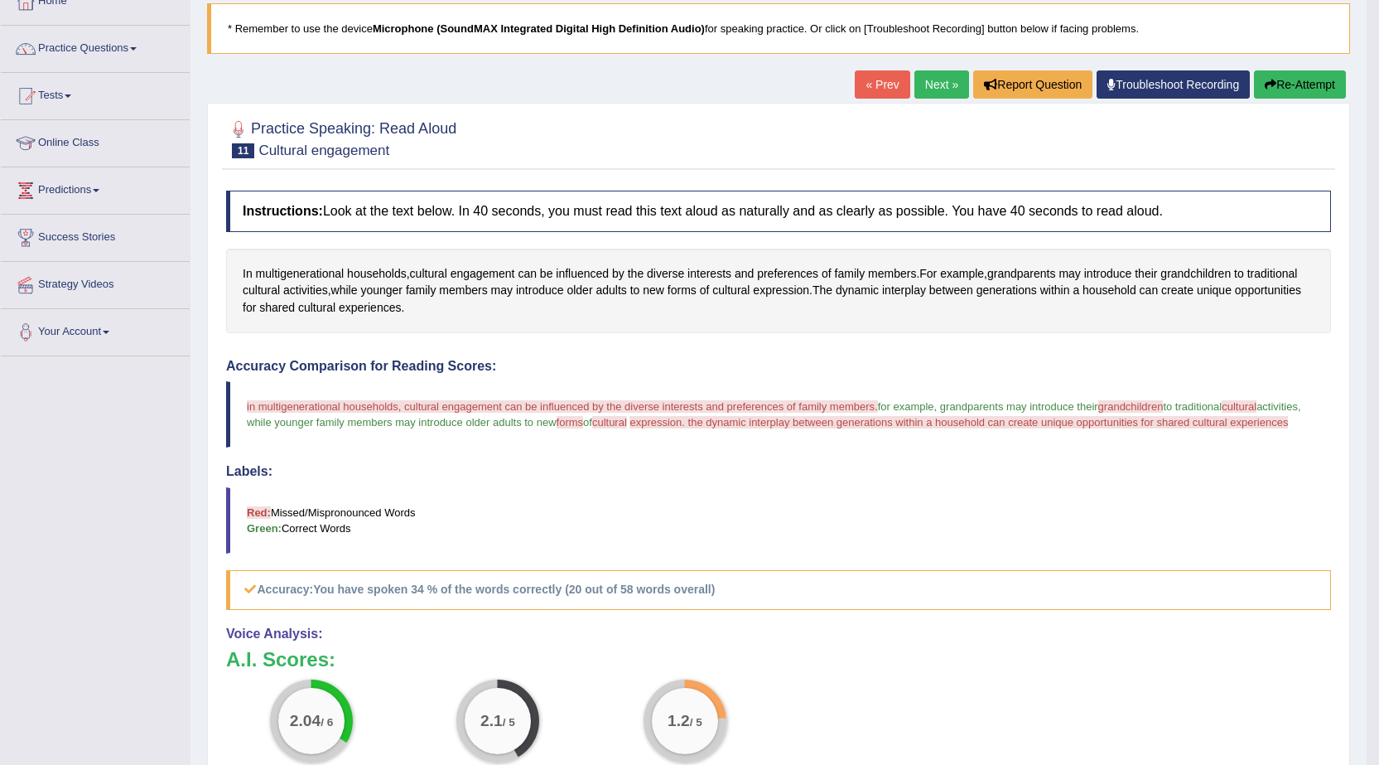
click at [949, 80] on link "Next »" at bounding box center [942, 84] width 55 height 28
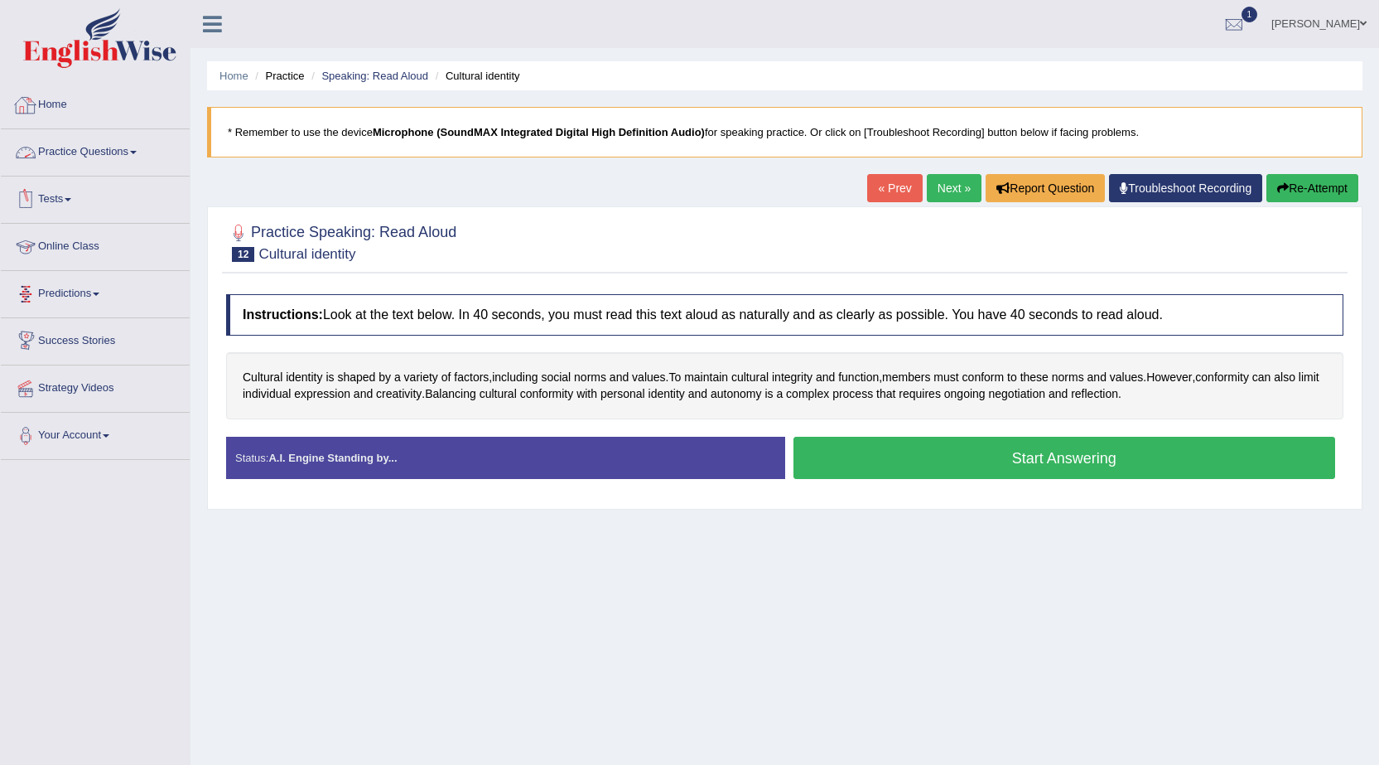
click at [133, 151] on link "Practice Questions" at bounding box center [95, 149] width 189 height 41
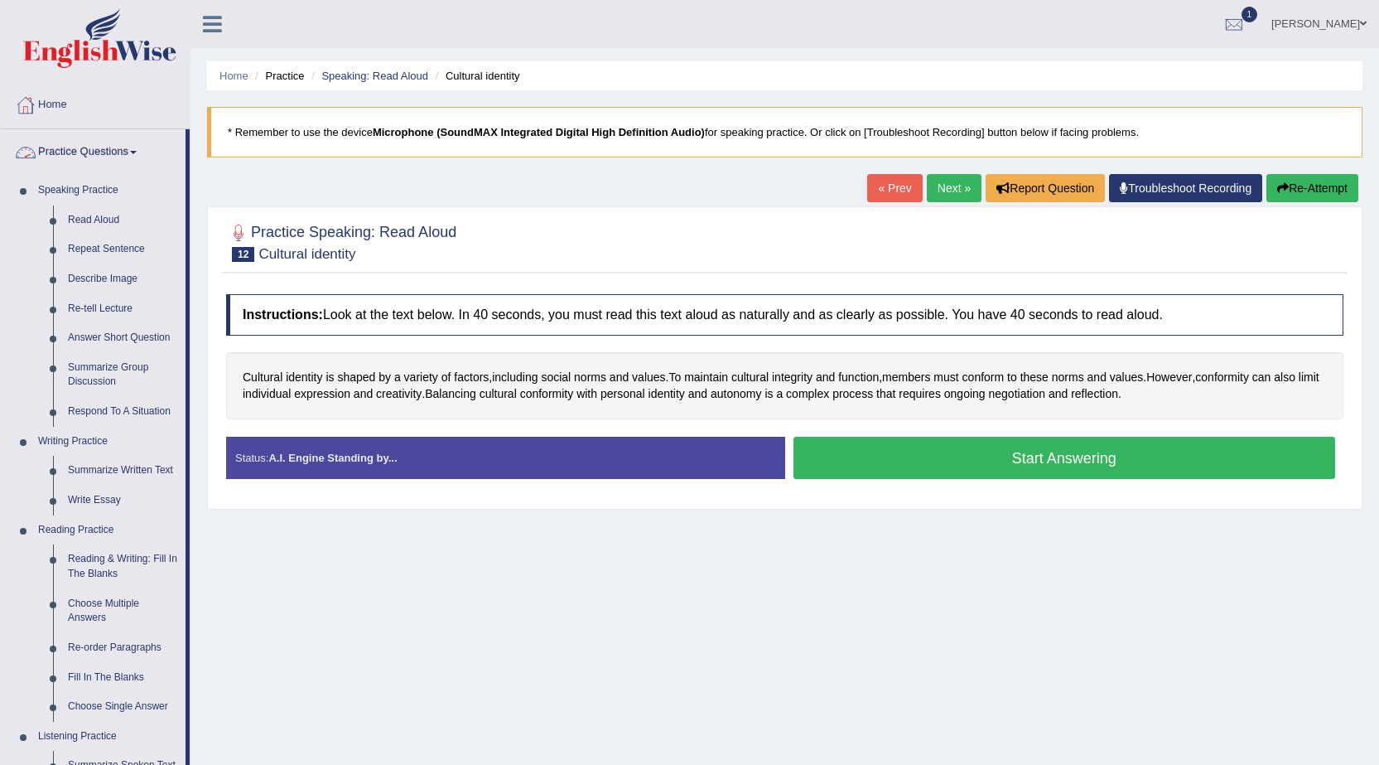
drag, startPoint x: 76, startPoint y: 144, endPoint x: 114, endPoint y: 147, distance: 38.2
click at [79, 144] on link "Practice Questions" at bounding box center [93, 149] width 185 height 41
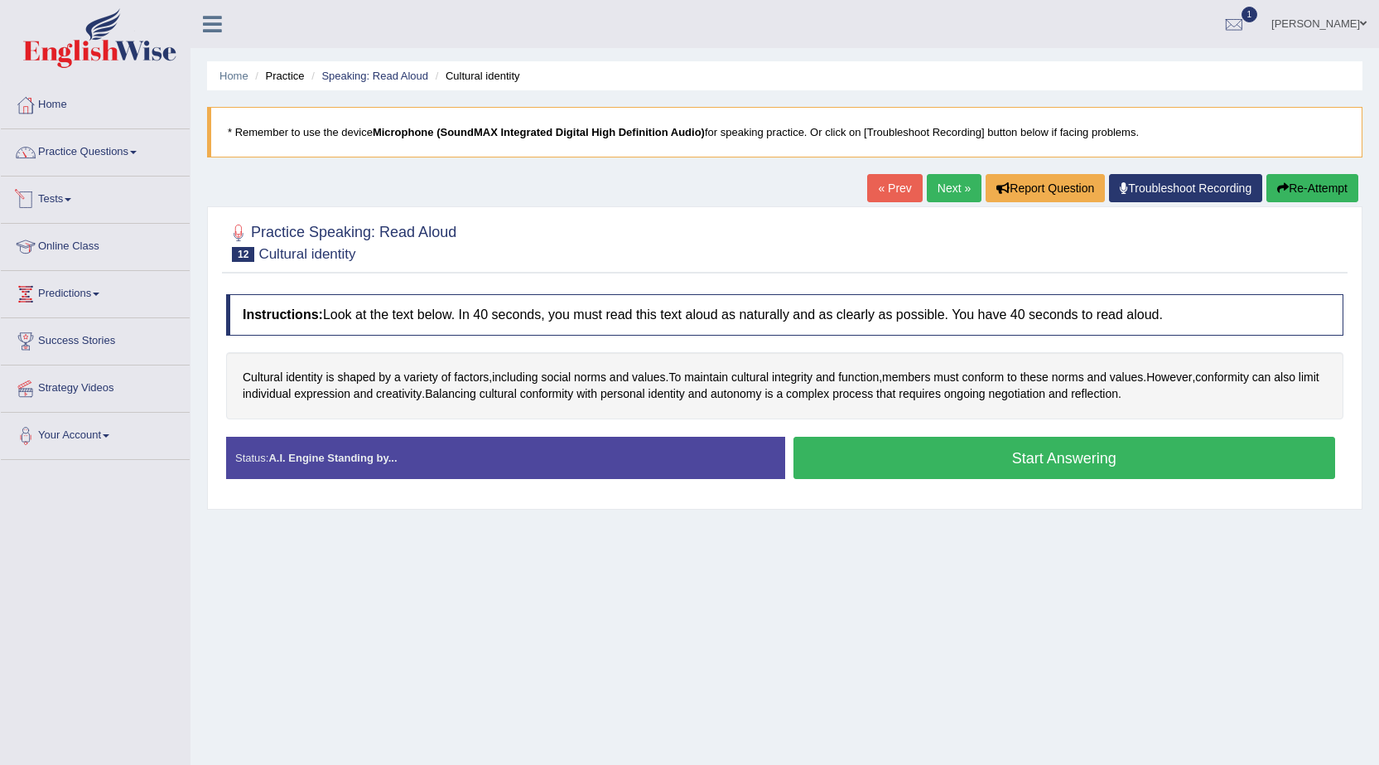
click at [65, 205] on link "Tests" at bounding box center [95, 196] width 189 height 41
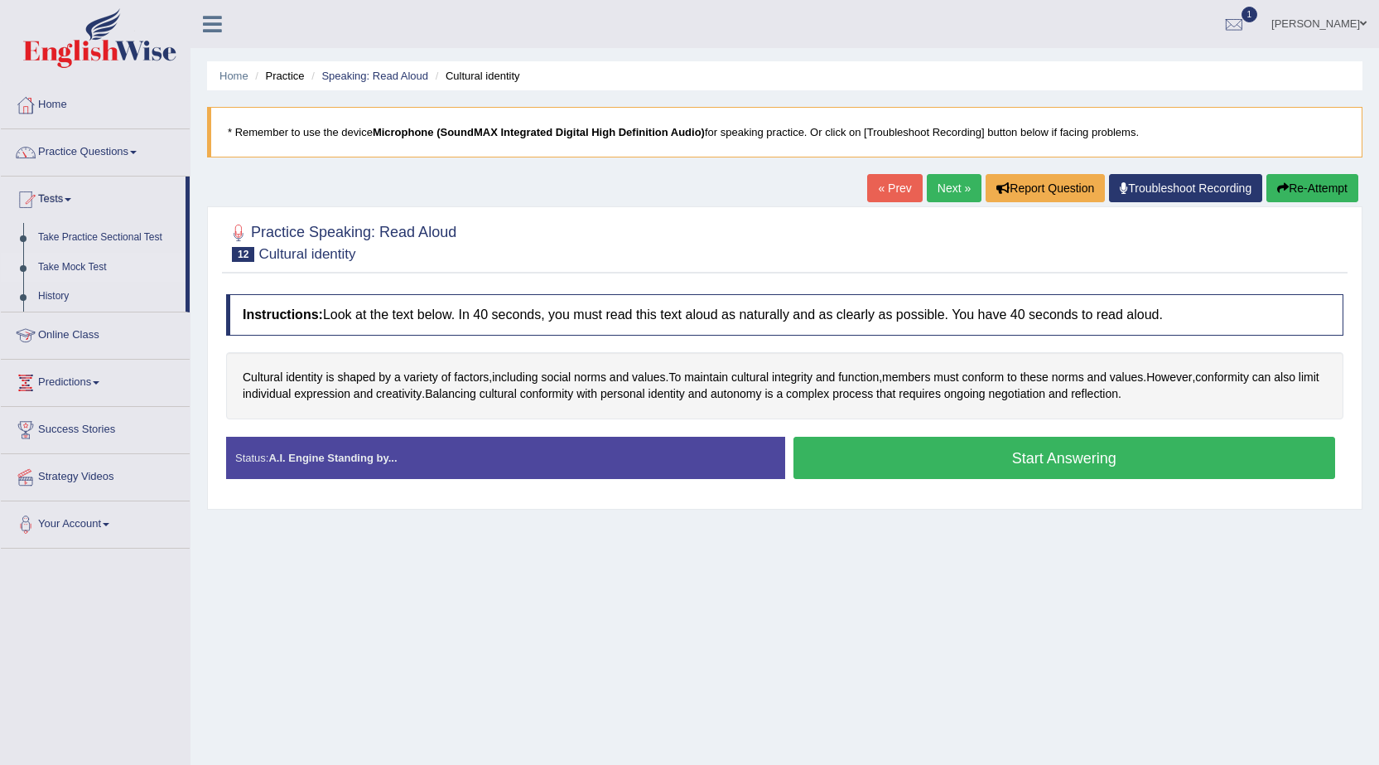
click at [75, 262] on link "Take Mock Test" at bounding box center [108, 268] width 155 height 30
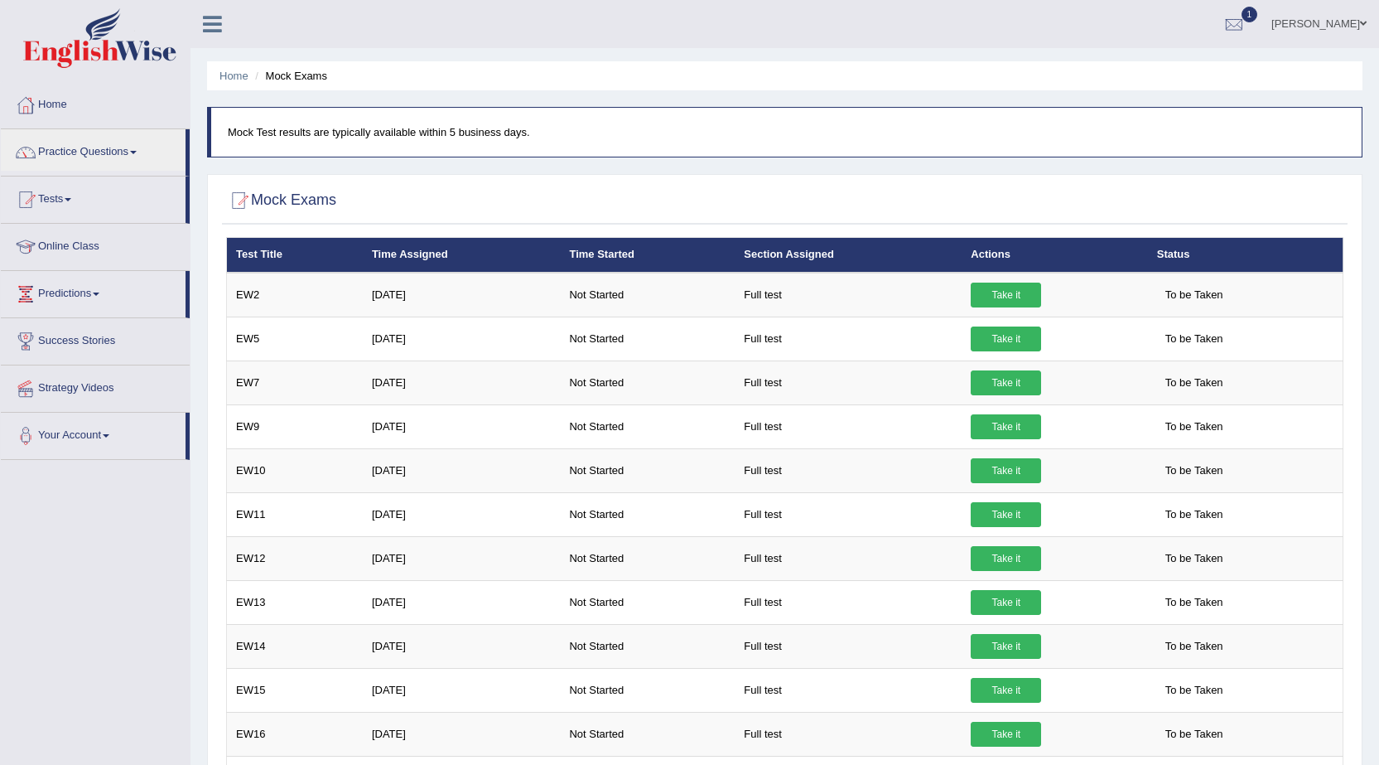
click at [58, 202] on link "Tests" at bounding box center [93, 196] width 185 height 41
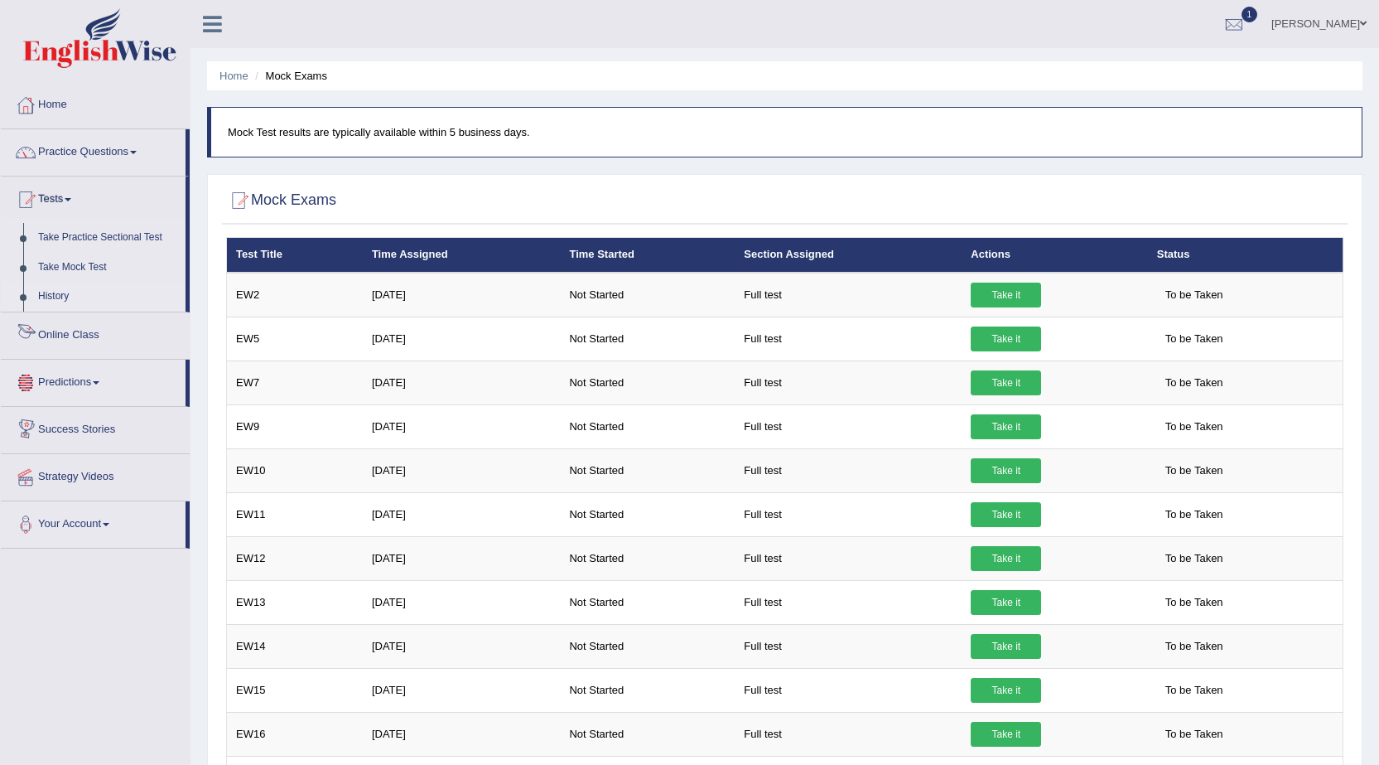
click at [56, 293] on link "History" at bounding box center [108, 297] width 155 height 30
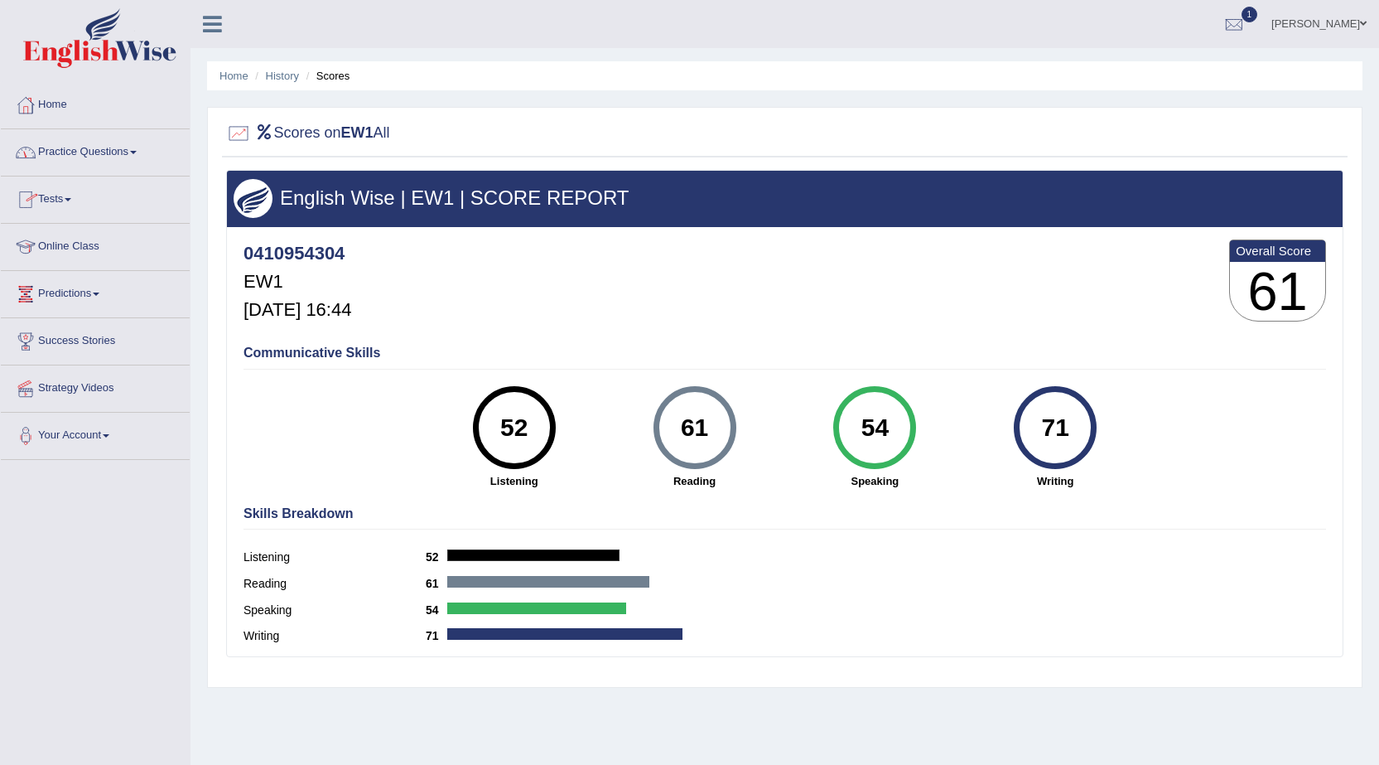
click at [70, 200] on link "Tests" at bounding box center [95, 196] width 189 height 41
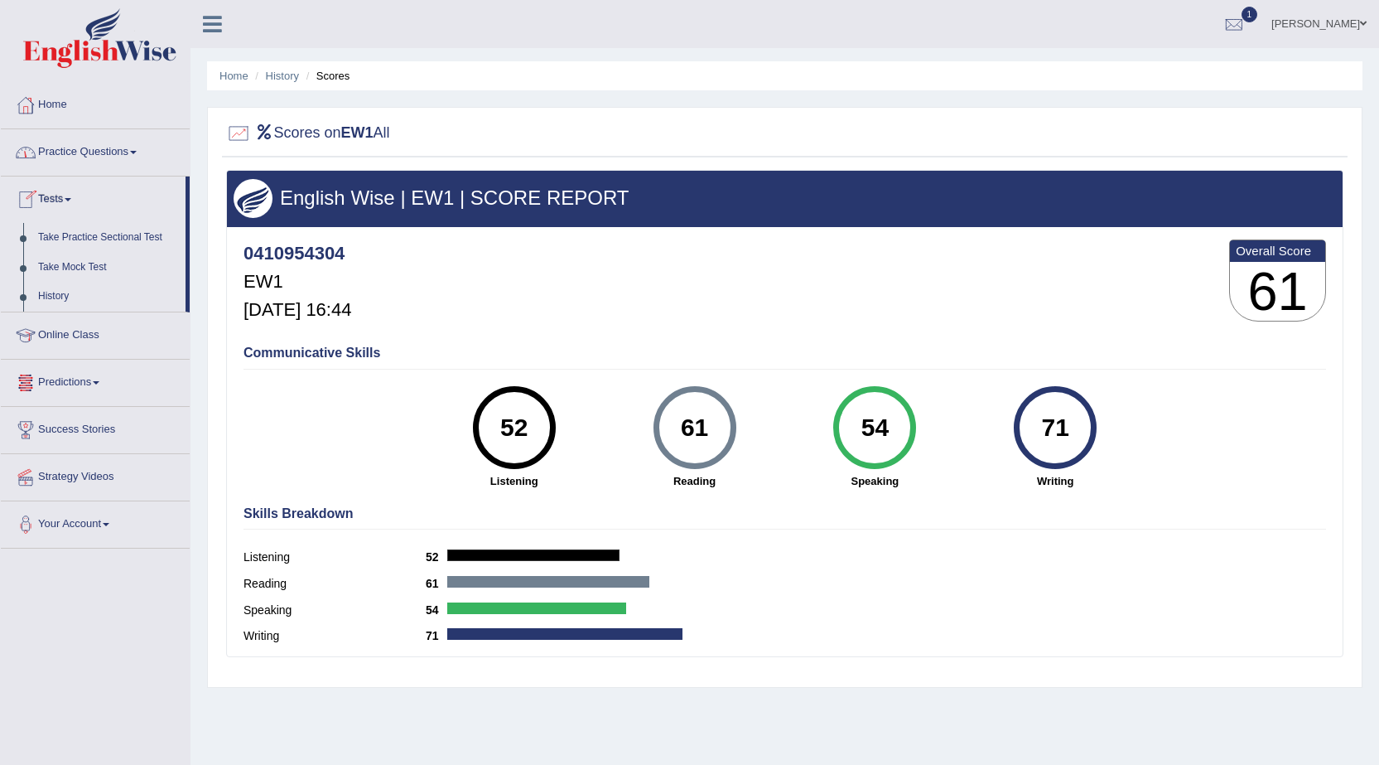
click at [113, 158] on link "Practice Questions" at bounding box center [95, 149] width 189 height 41
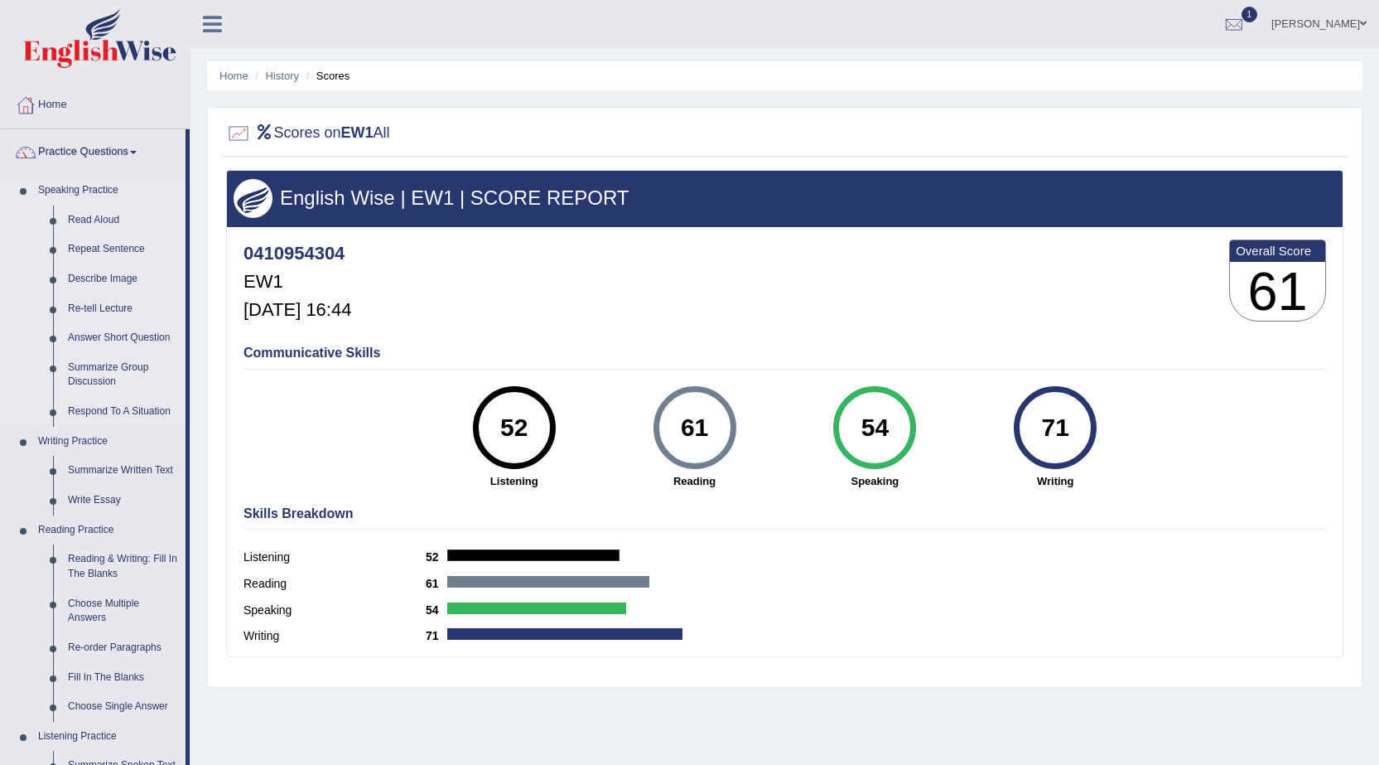
click at [112, 216] on link "Read Aloud" at bounding box center [122, 220] width 125 height 30
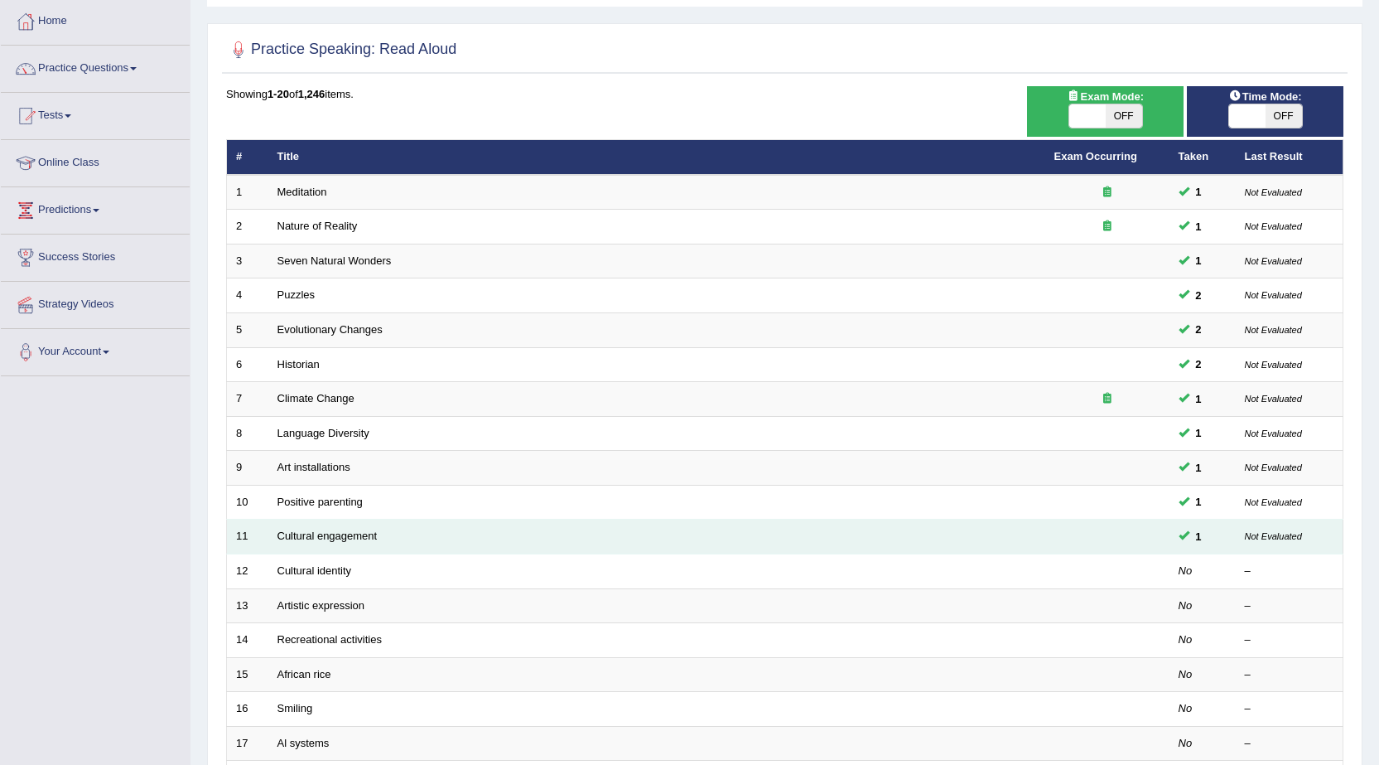
scroll to position [83, 0]
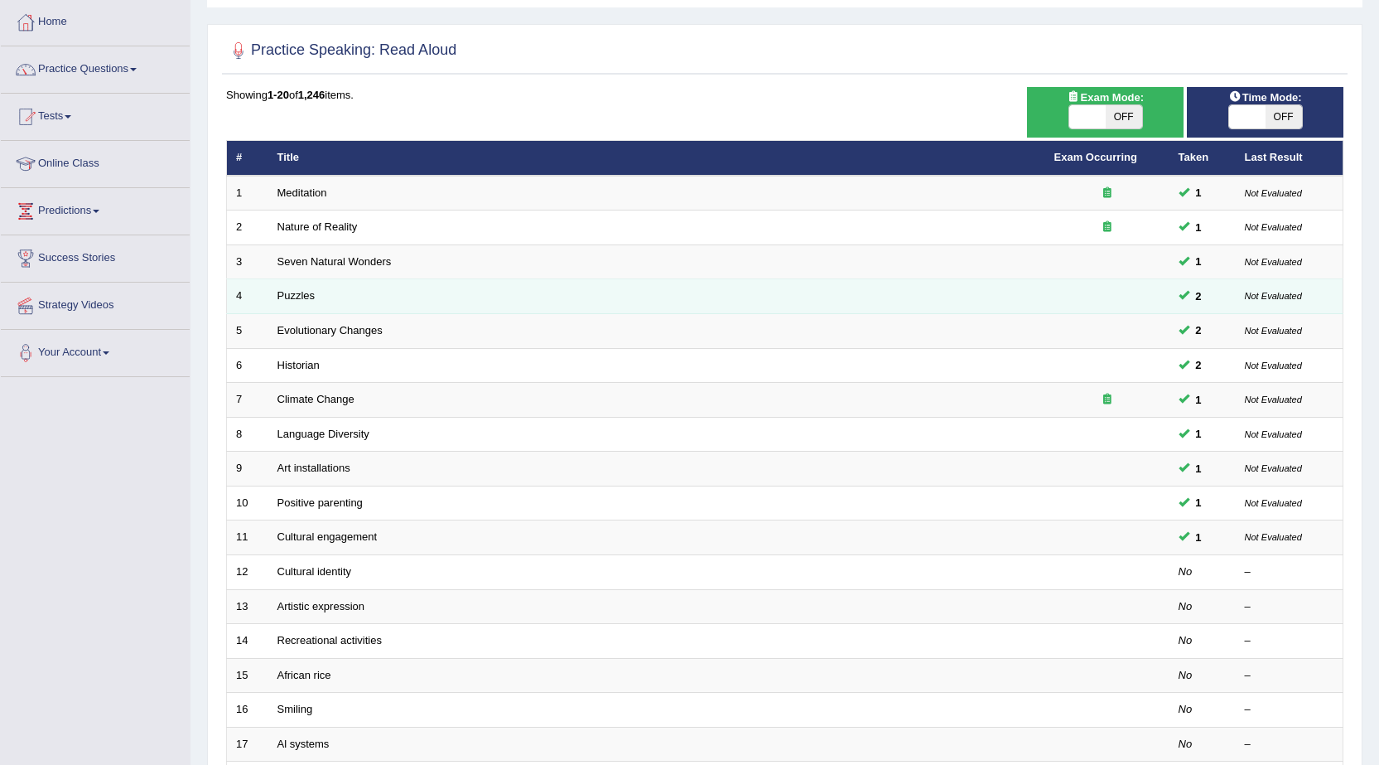
click at [1189, 297] on span at bounding box center [1184, 294] width 11 height 11
click at [310, 297] on link "Puzzles" at bounding box center [297, 295] width 38 height 12
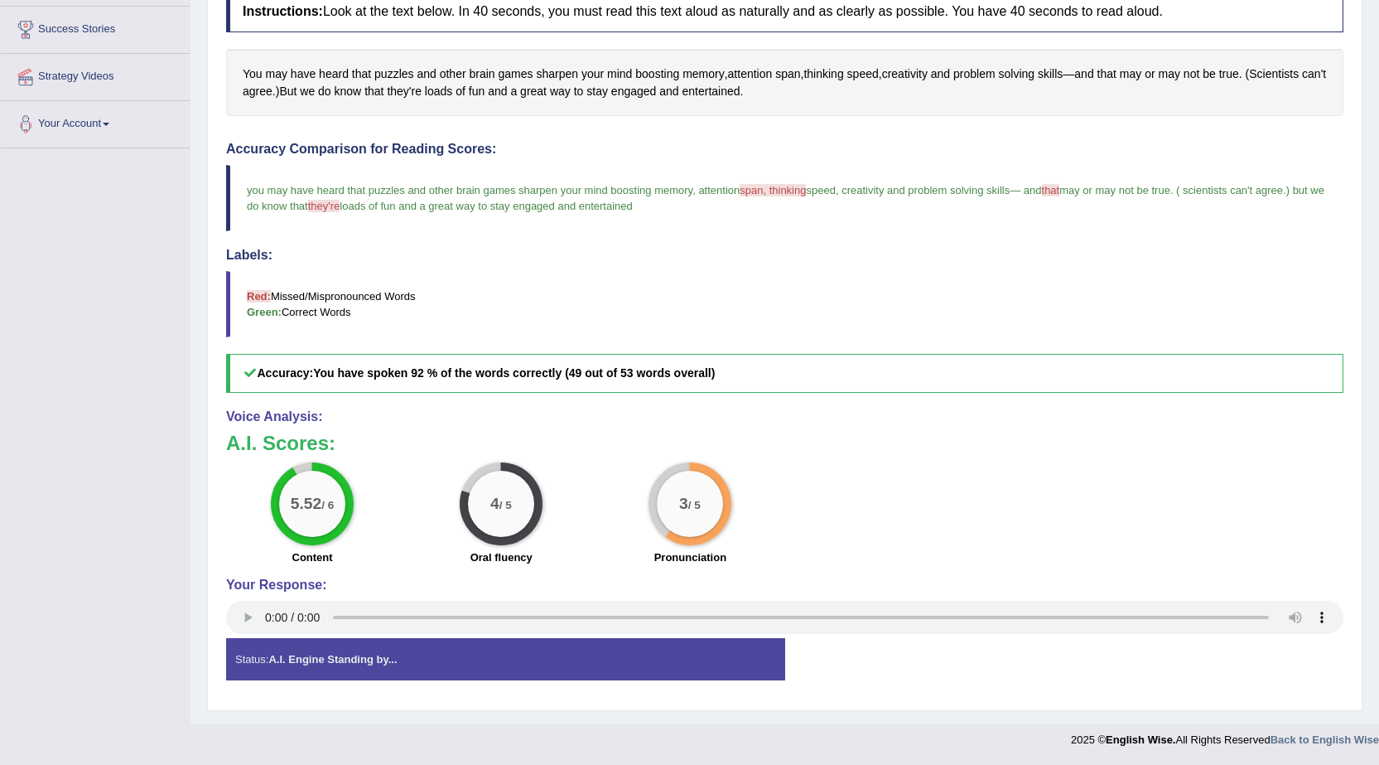
scroll to position [63, 0]
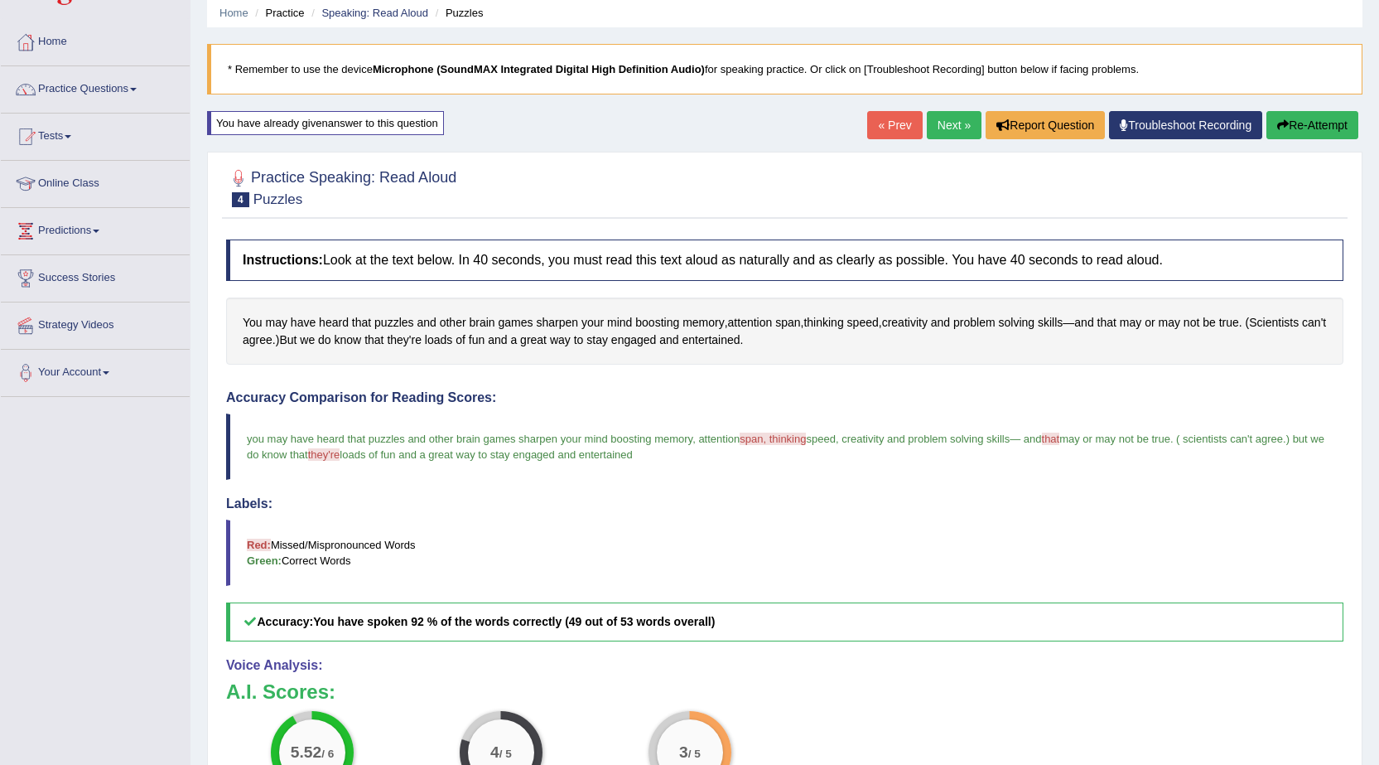
drag, startPoint x: 423, startPoint y: 143, endPoint x: 435, endPoint y: 167, distance: 26.3
click at [435, 167] on div "Home Practice Speaking: Read Aloud Puzzles * Remember to use the device Microph…" at bounding box center [785, 454] width 1189 height 1035
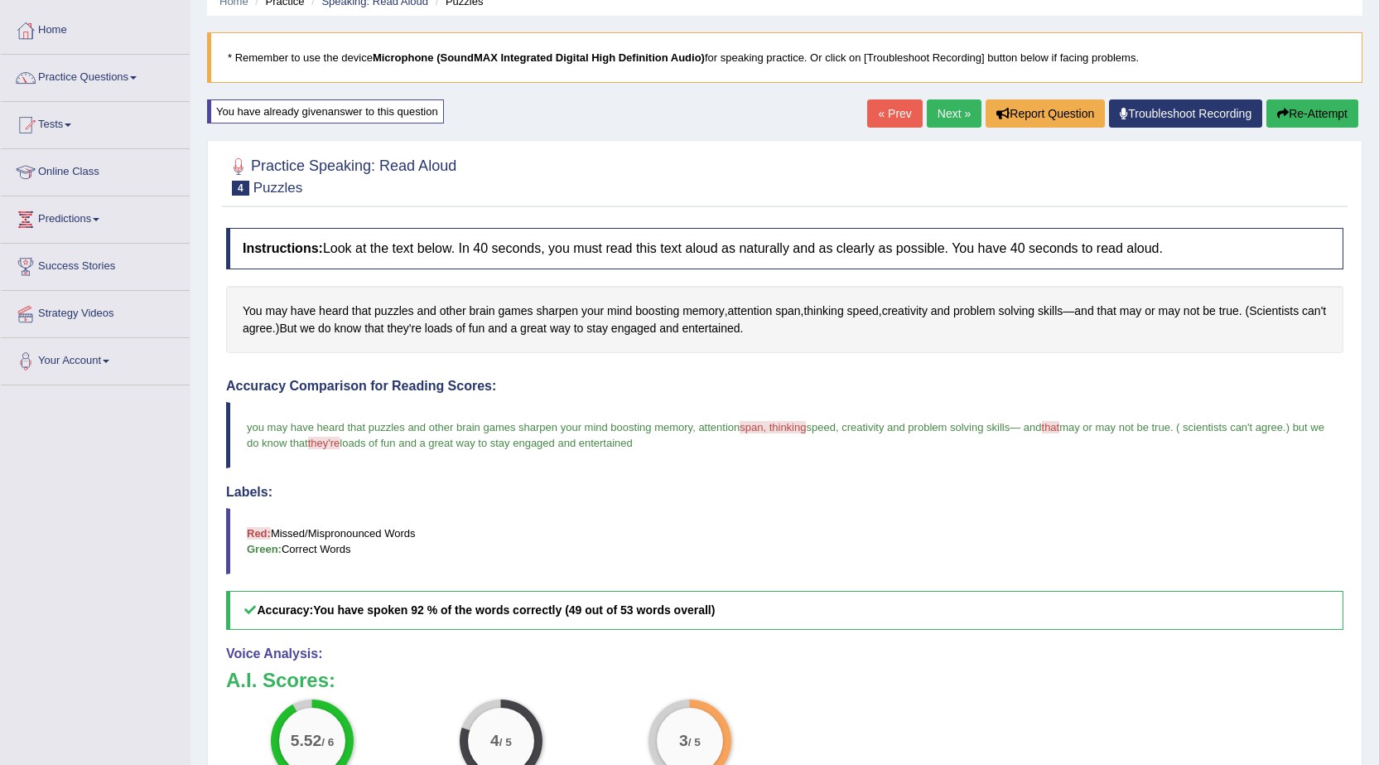
scroll to position [0, 0]
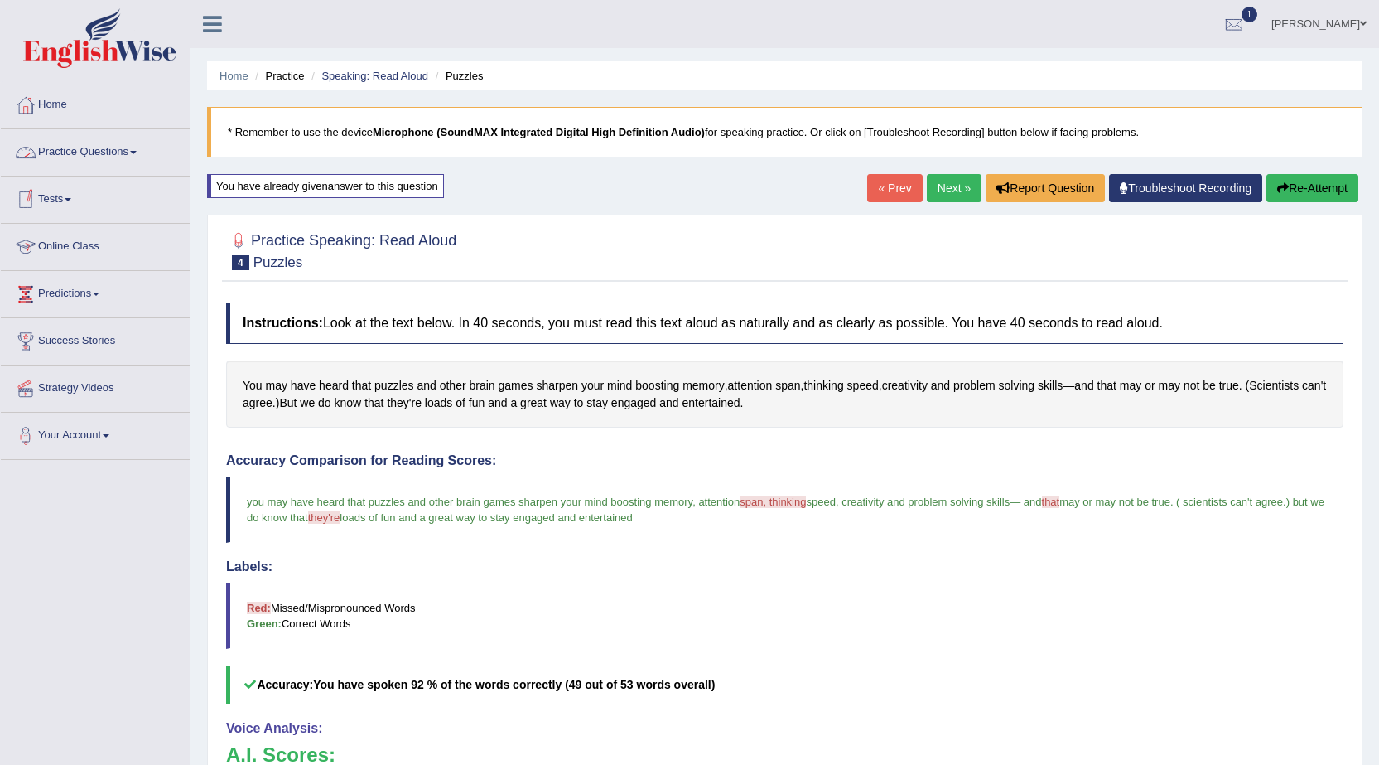
click at [79, 156] on link "Practice Questions" at bounding box center [95, 149] width 189 height 41
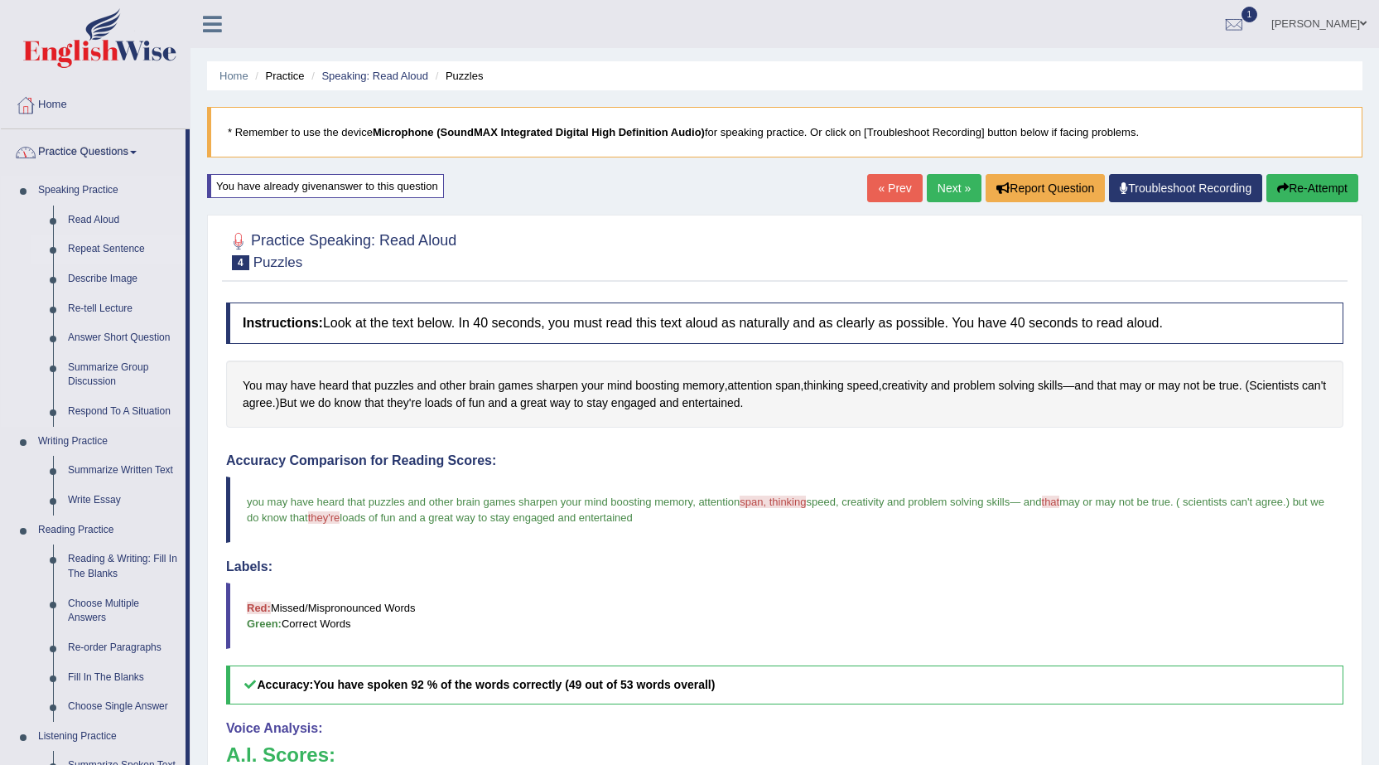
click at [97, 241] on link "Repeat Sentence" at bounding box center [122, 249] width 125 height 30
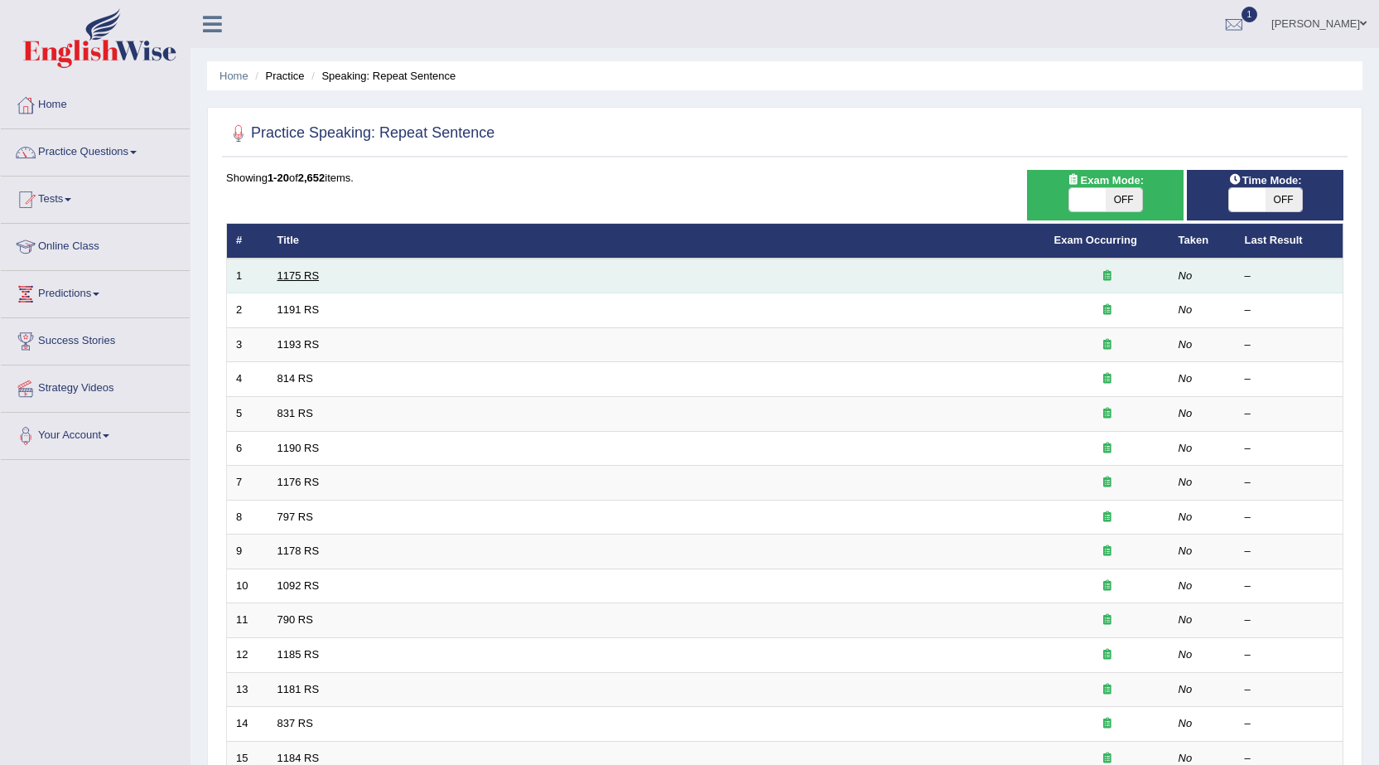
click at [312, 275] on link "1175 RS" at bounding box center [299, 275] width 42 height 12
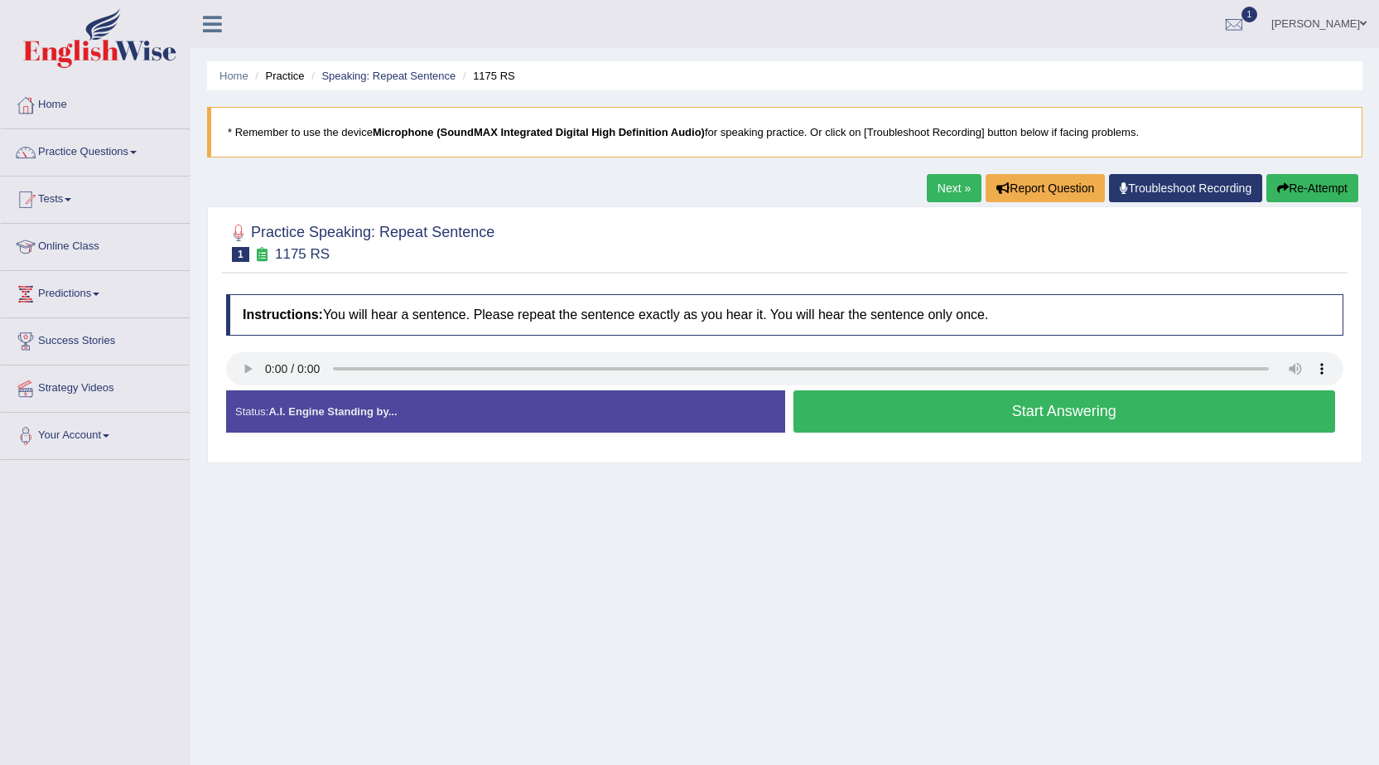
click at [931, 417] on button "Start Answering" at bounding box center [1065, 411] width 543 height 42
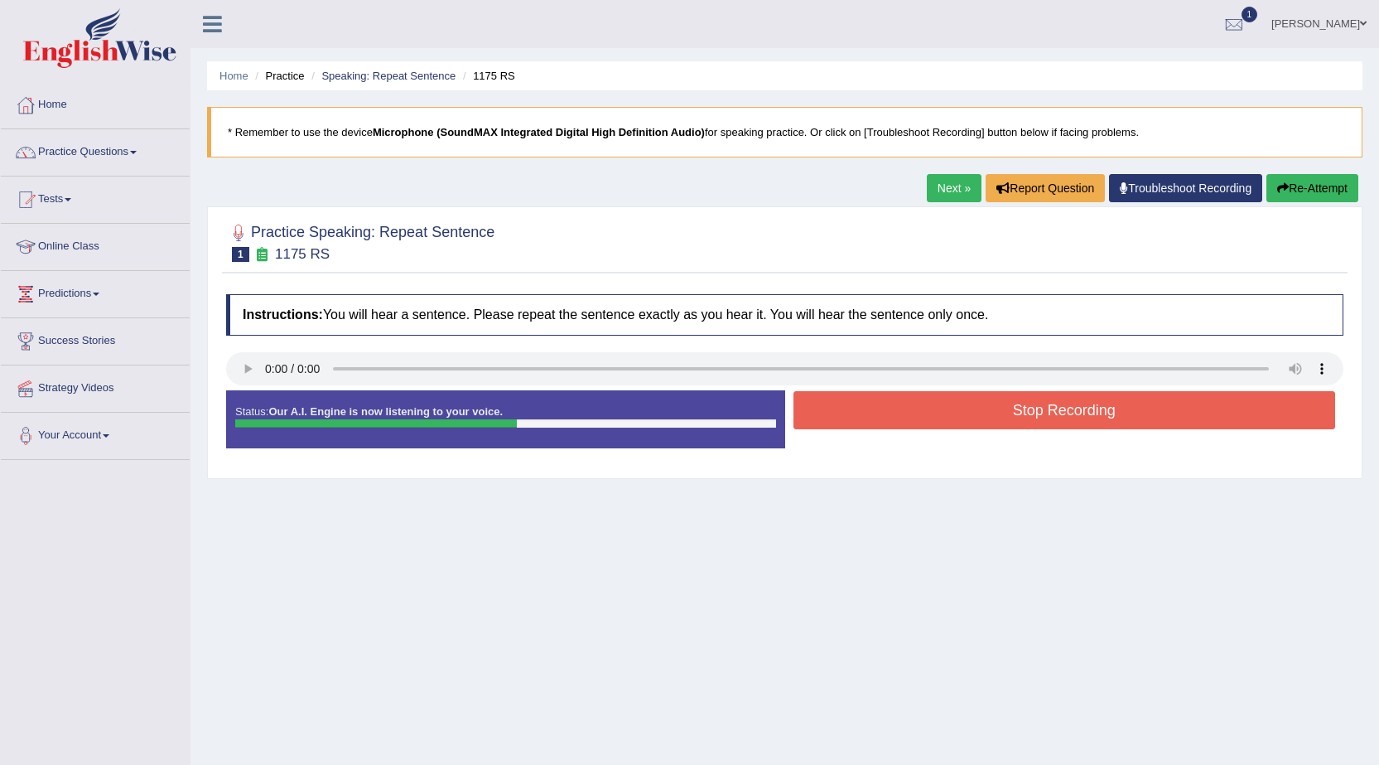
click at [1124, 406] on button "Stop Recording" at bounding box center [1065, 410] width 543 height 38
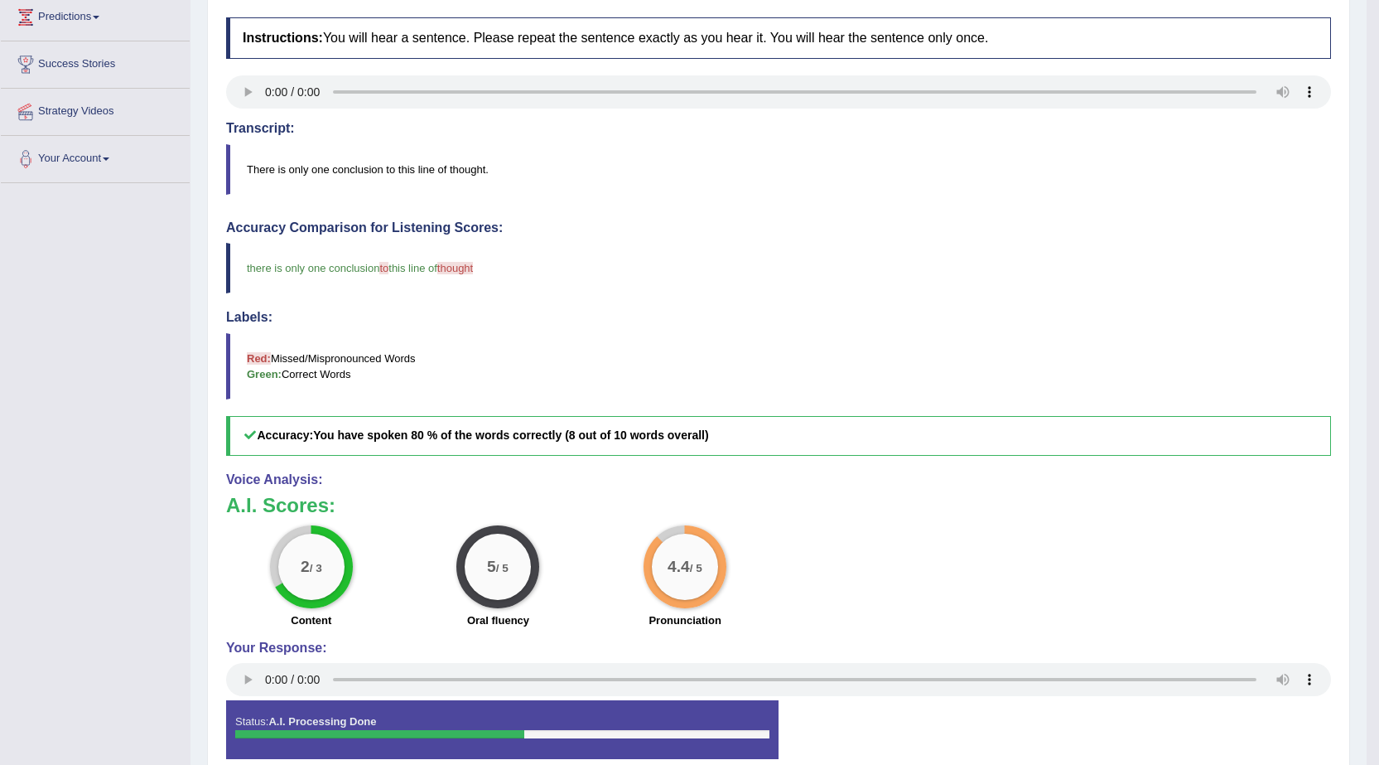
scroll to position [24, 0]
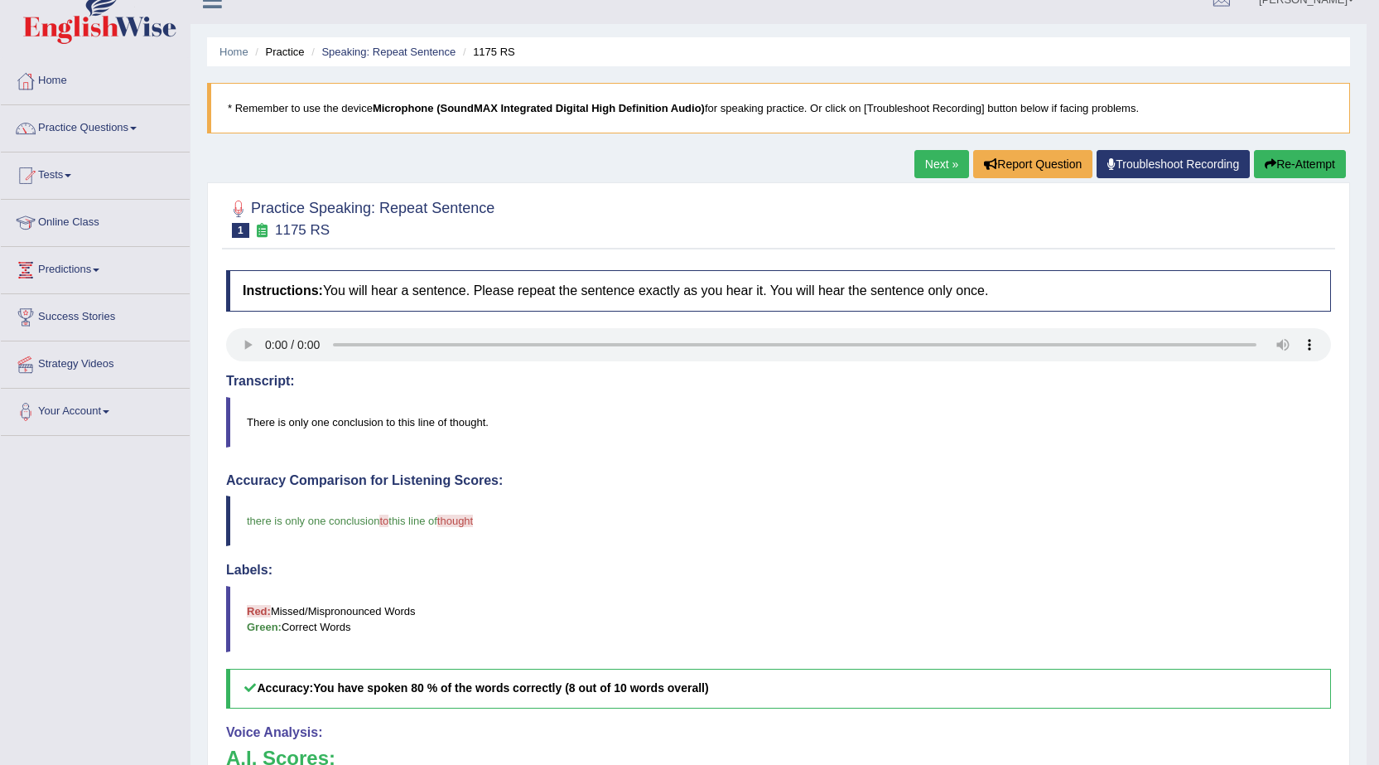
click at [932, 165] on link "Next »" at bounding box center [942, 164] width 55 height 28
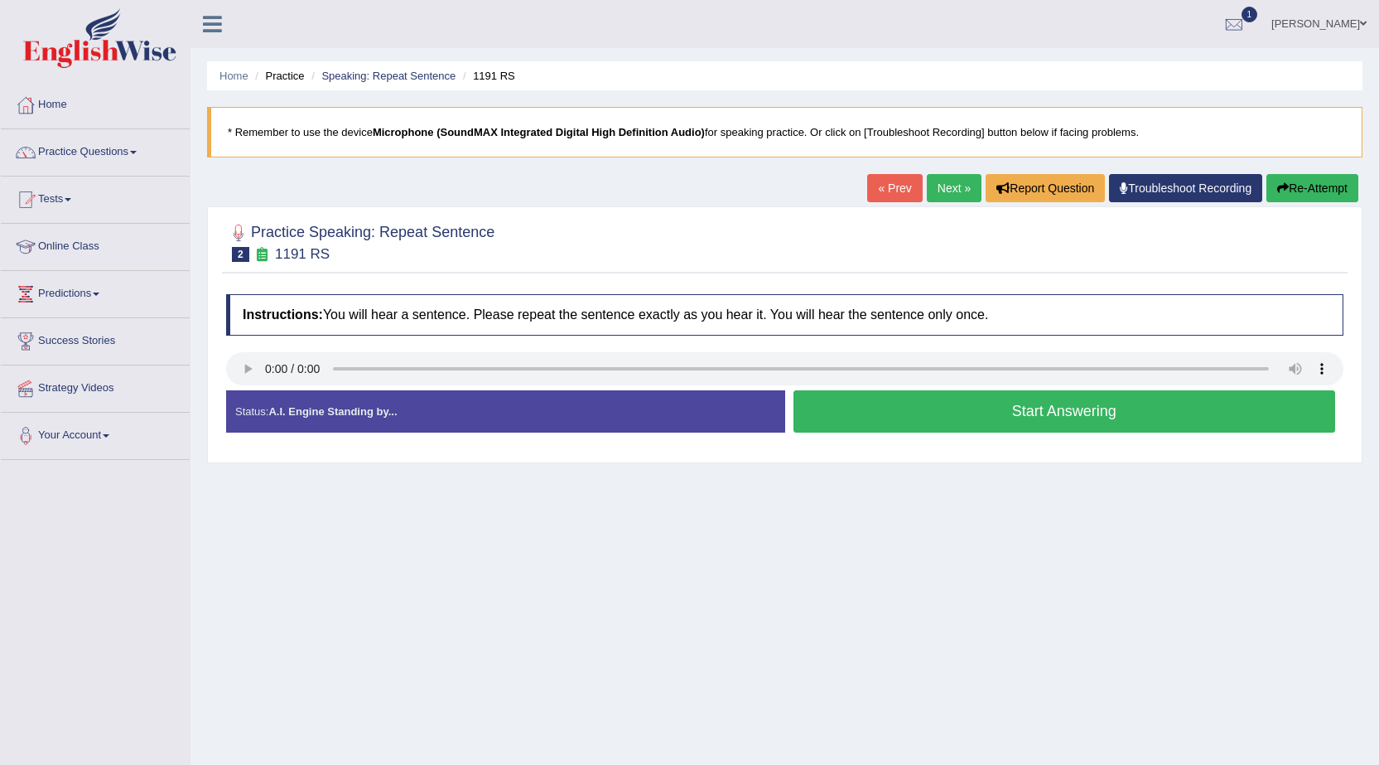
click at [923, 391] on button "Start Answering" at bounding box center [1065, 411] width 543 height 42
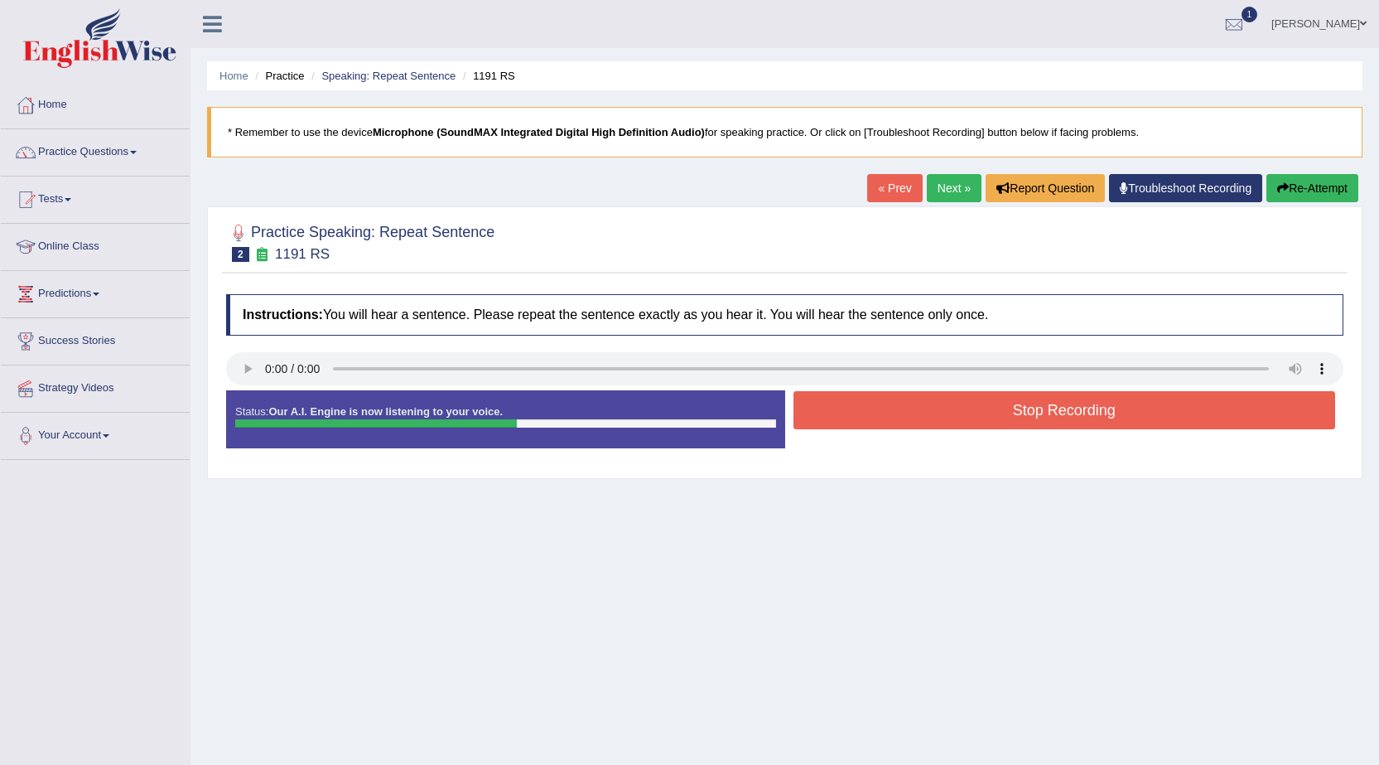
click at [961, 408] on button "Stop Recording" at bounding box center [1065, 410] width 543 height 38
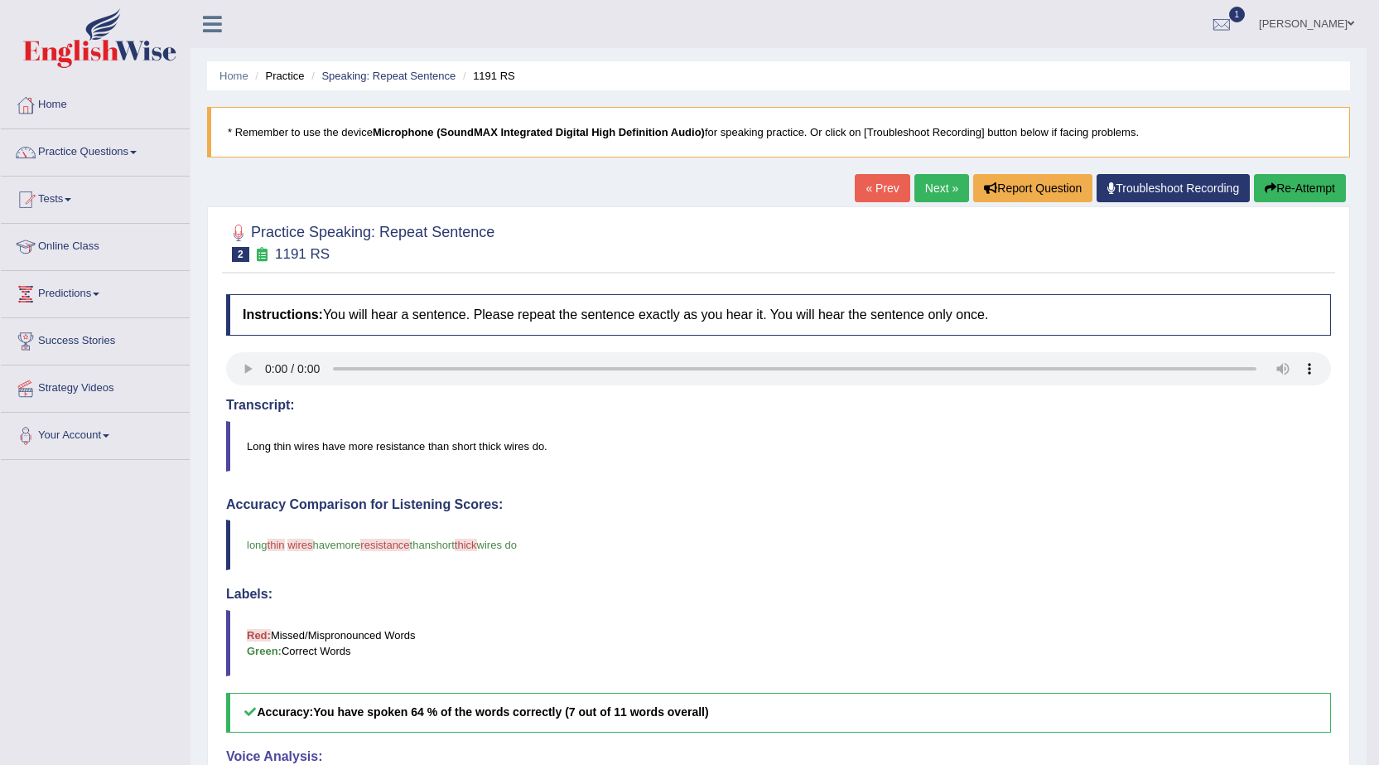
click at [927, 197] on link "Next »" at bounding box center [942, 188] width 55 height 28
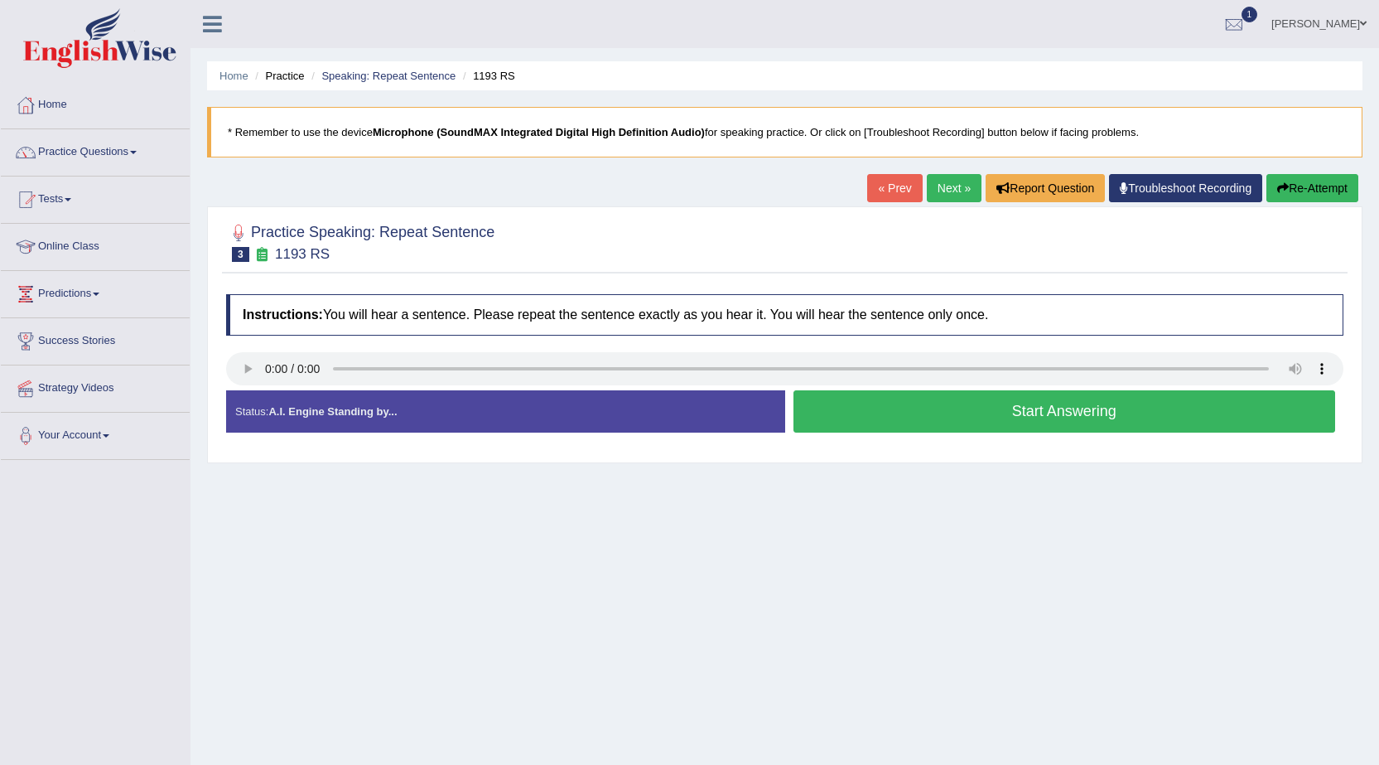
click at [1014, 428] on button "Start Answering" at bounding box center [1065, 411] width 543 height 42
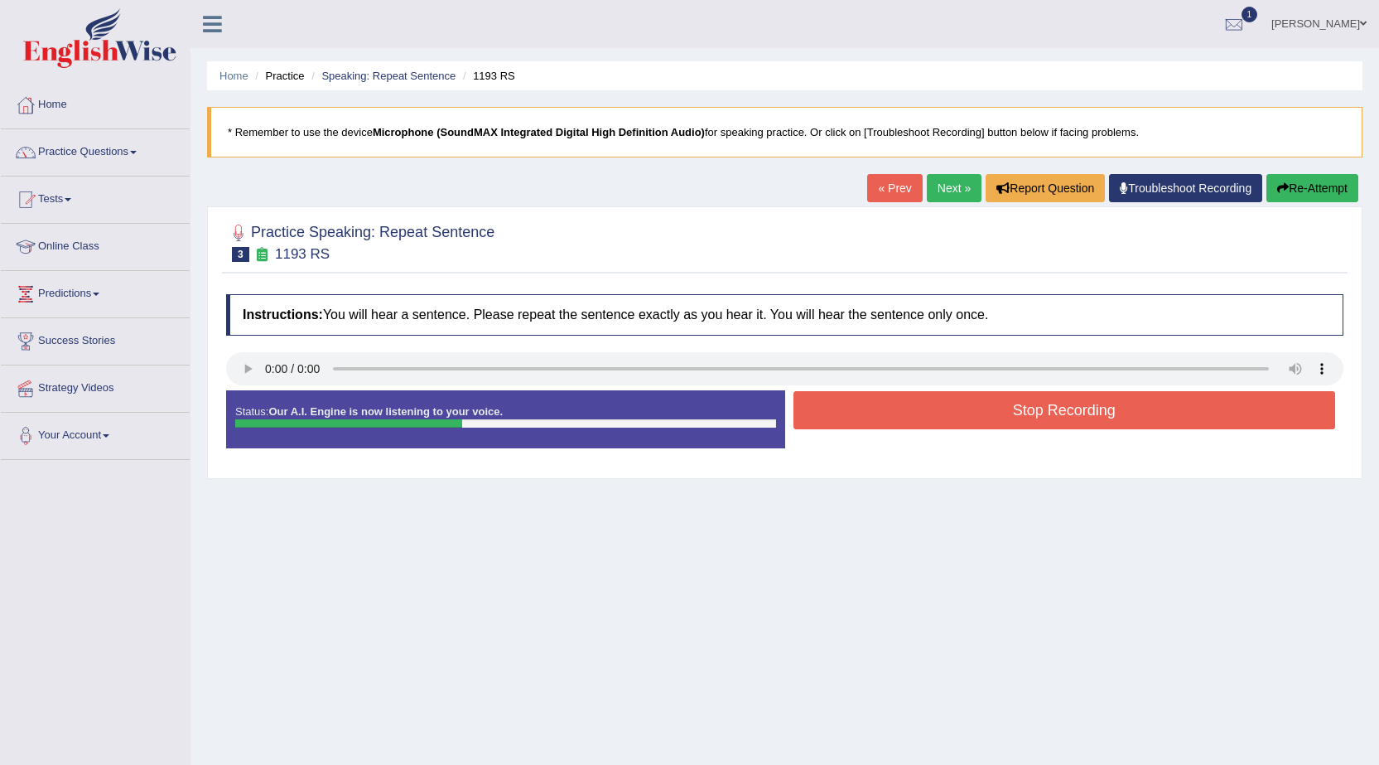
click at [974, 405] on button "Stop Recording" at bounding box center [1065, 410] width 543 height 38
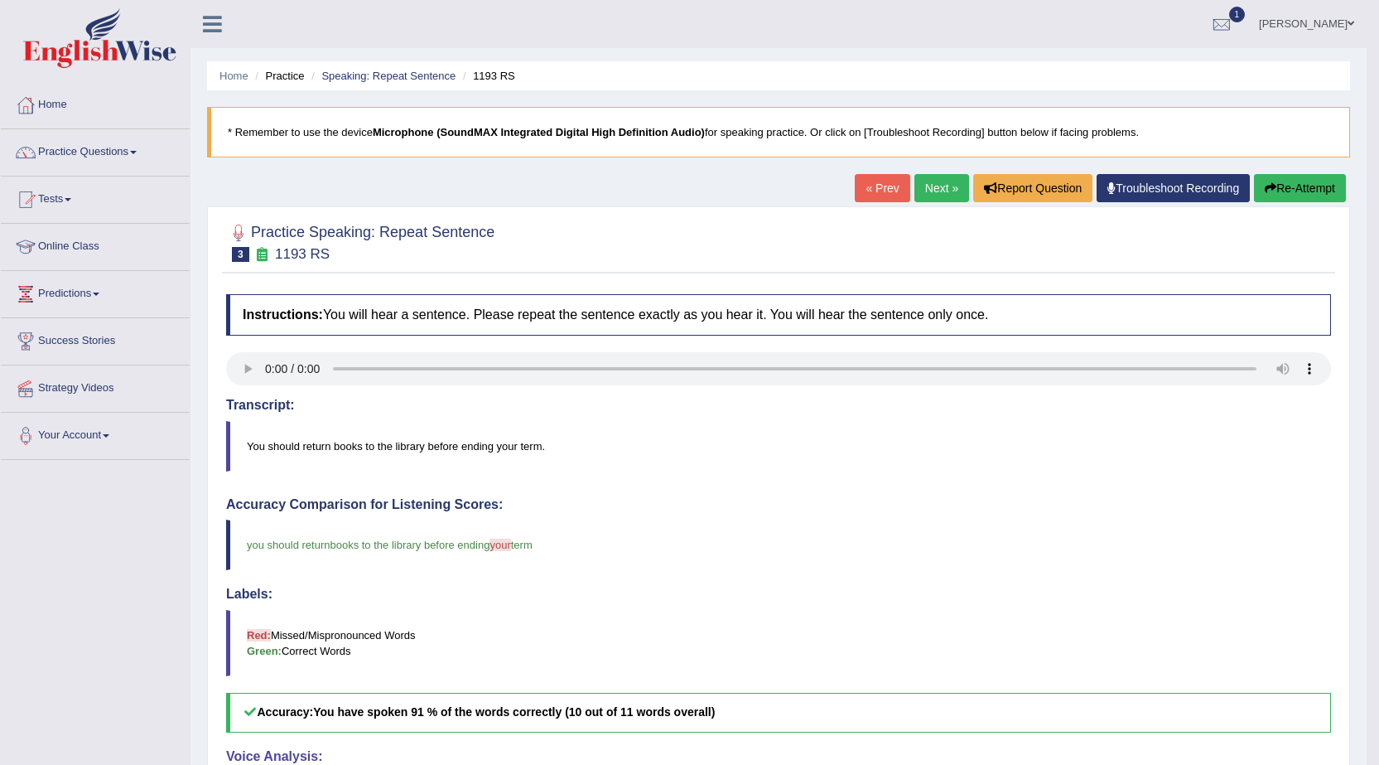
click at [930, 195] on link "Next »" at bounding box center [942, 188] width 55 height 28
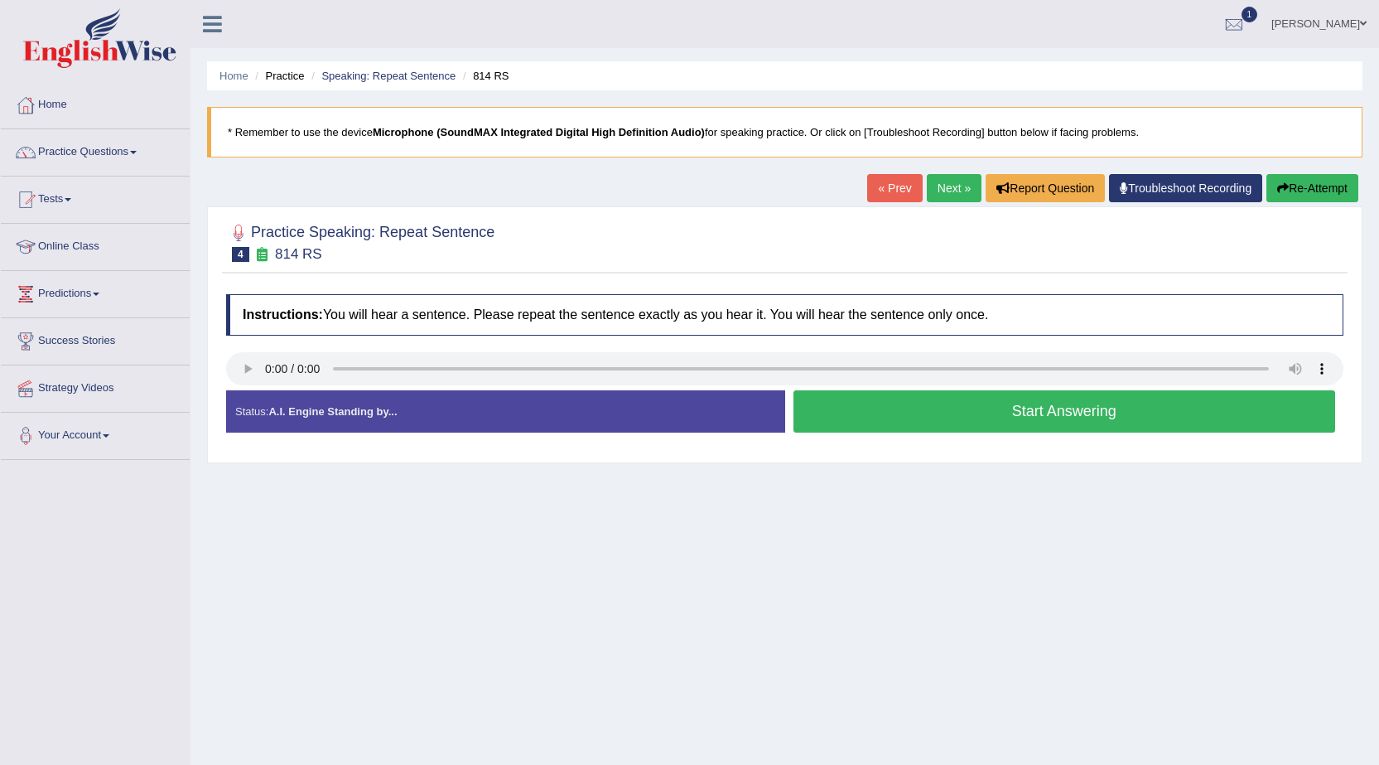
click at [830, 407] on button "Start Answering" at bounding box center [1065, 411] width 543 height 42
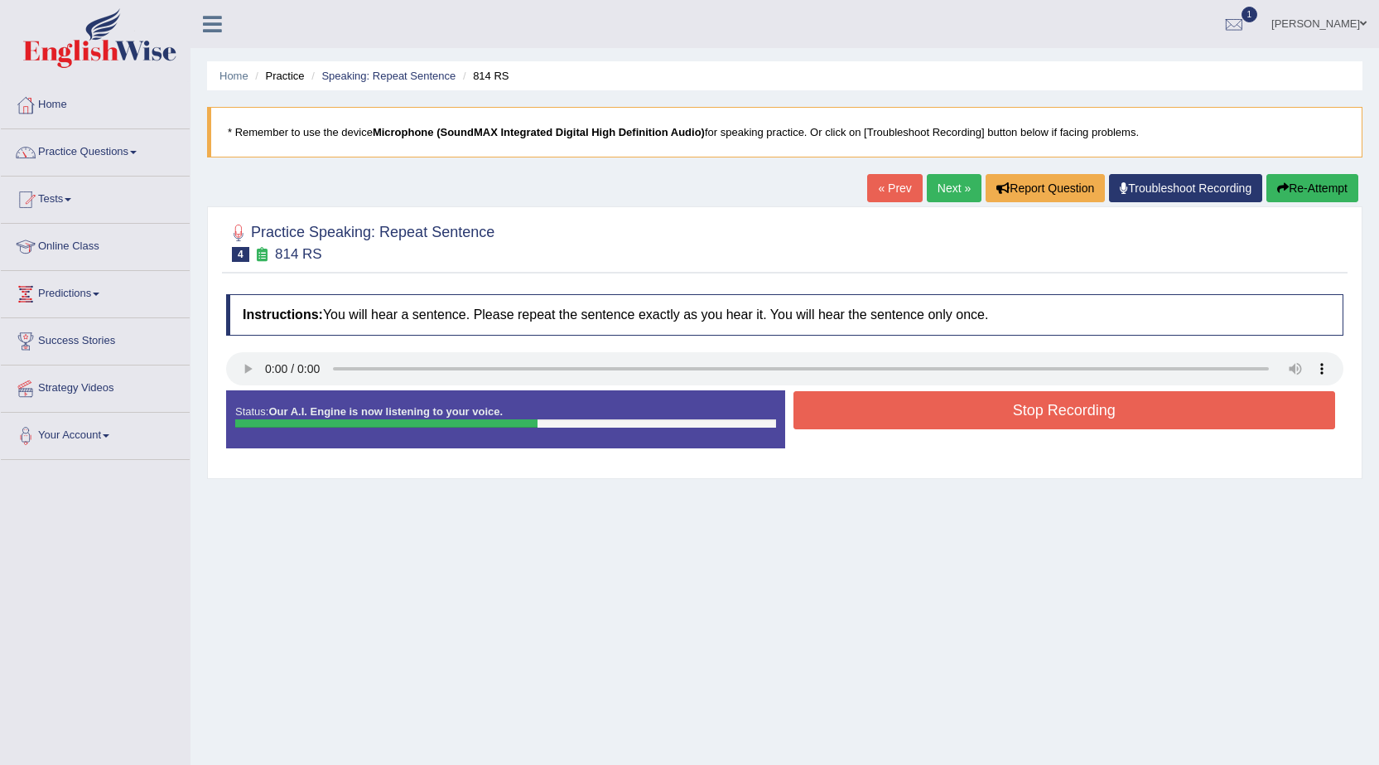
click at [885, 403] on button "Stop Recording" at bounding box center [1065, 410] width 543 height 38
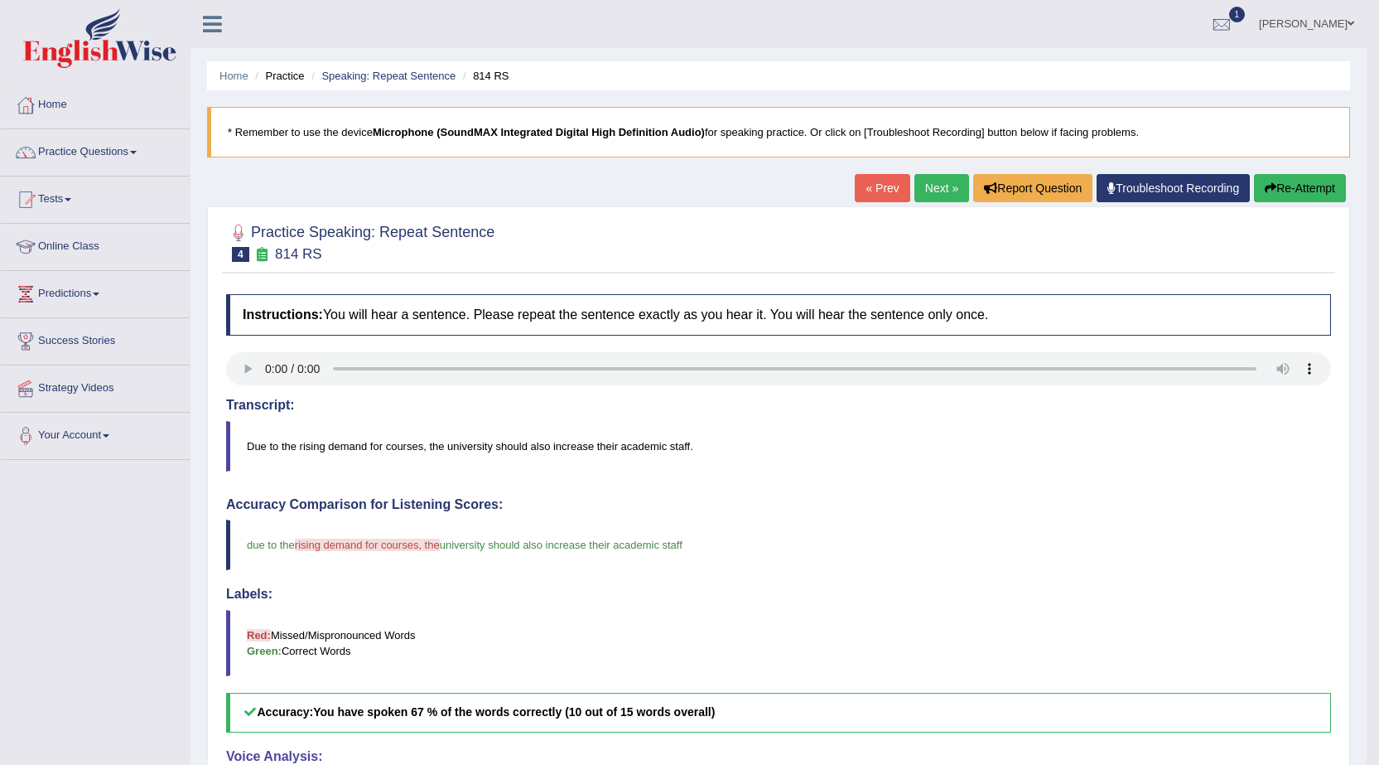
click at [942, 190] on link "Next »" at bounding box center [942, 188] width 55 height 28
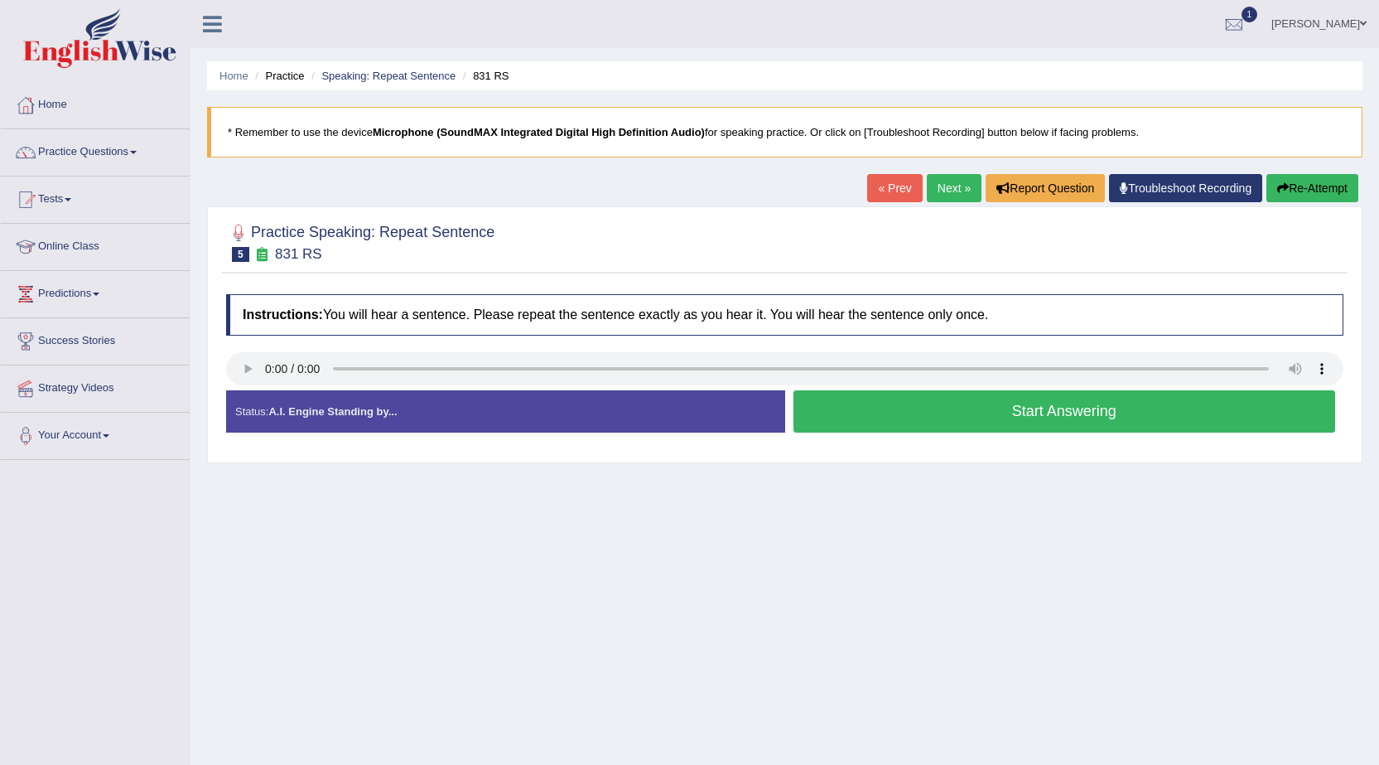
click at [1104, 406] on button "Start Answering" at bounding box center [1065, 411] width 543 height 42
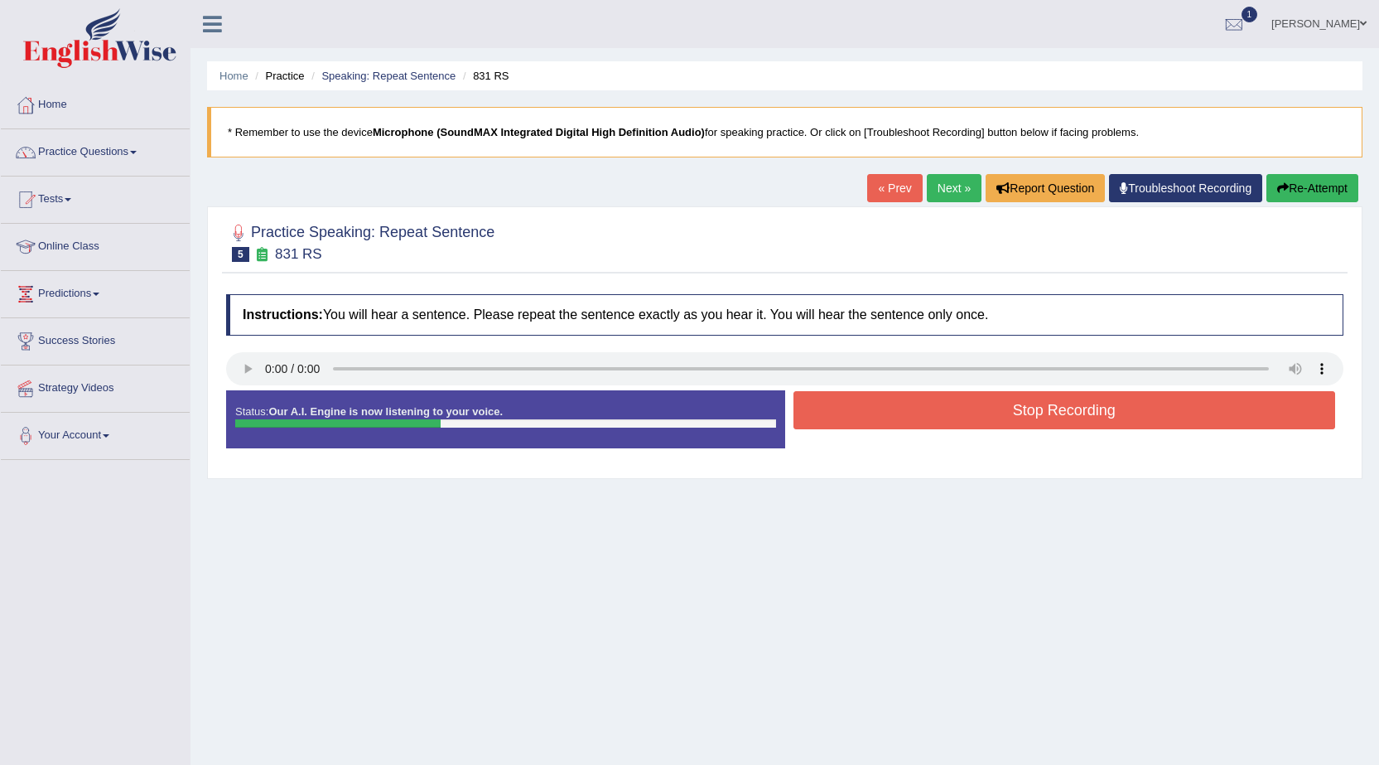
click at [1080, 418] on button "Stop Recording" at bounding box center [1065, 410] width 543 height 38
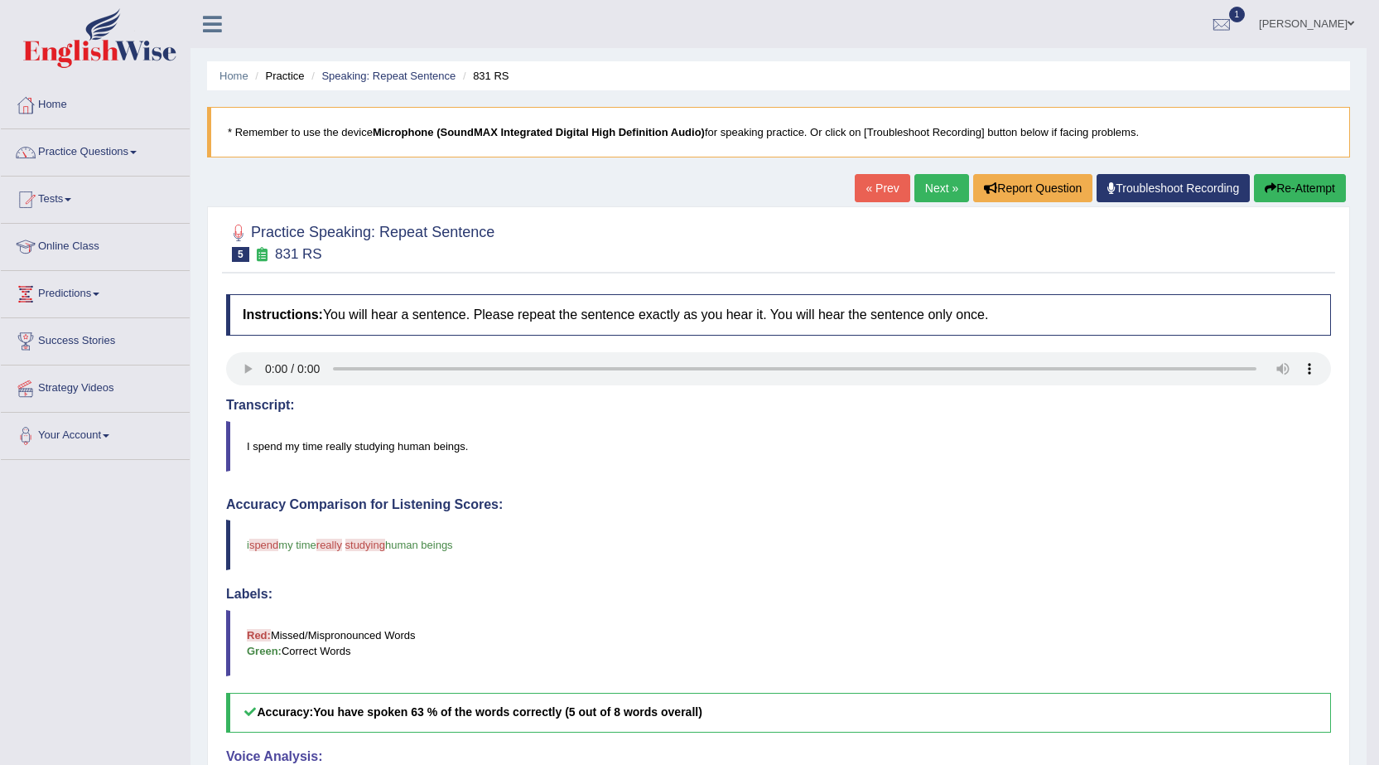
click at [936, 196] on link "Next »" at bounding box center [942, 188] width 55 height 28
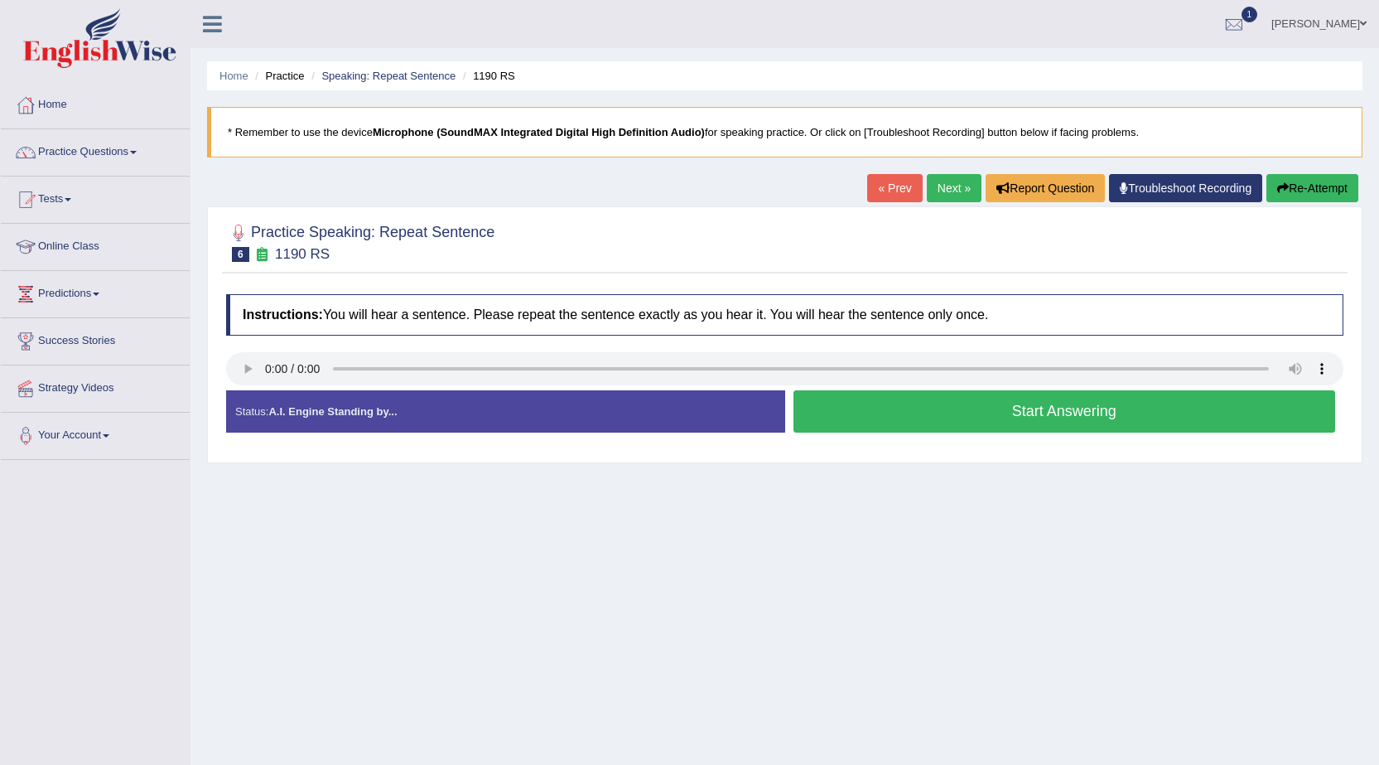
click at [941, 186] on link "Next »" at bounding box center [954, 188] width 55 height 28
click at [954, 413] on button "Start Answering" at bounding box center [1065, 411] width 543 height 42
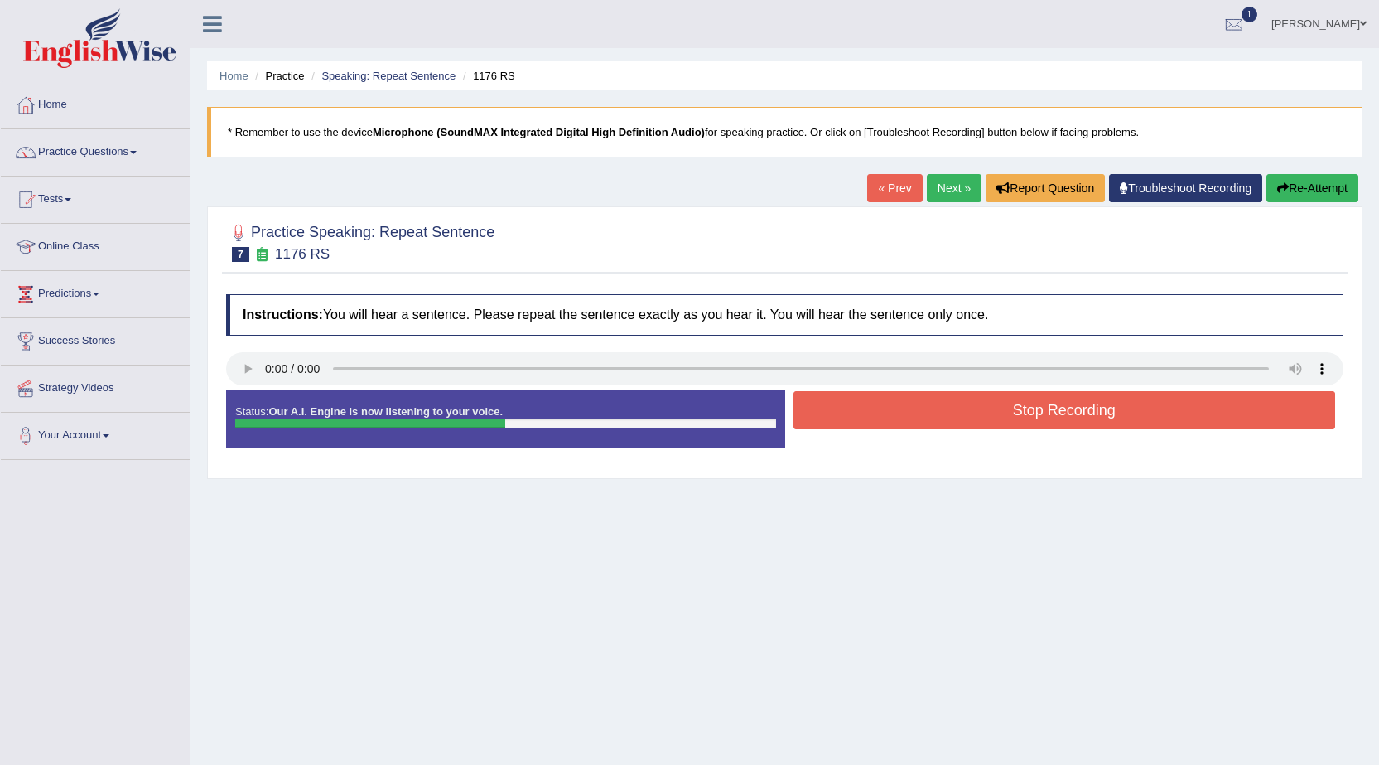
click at [951, 417] on button "Stop Recording" at bounding box center [1065, 410] width 543 height 38
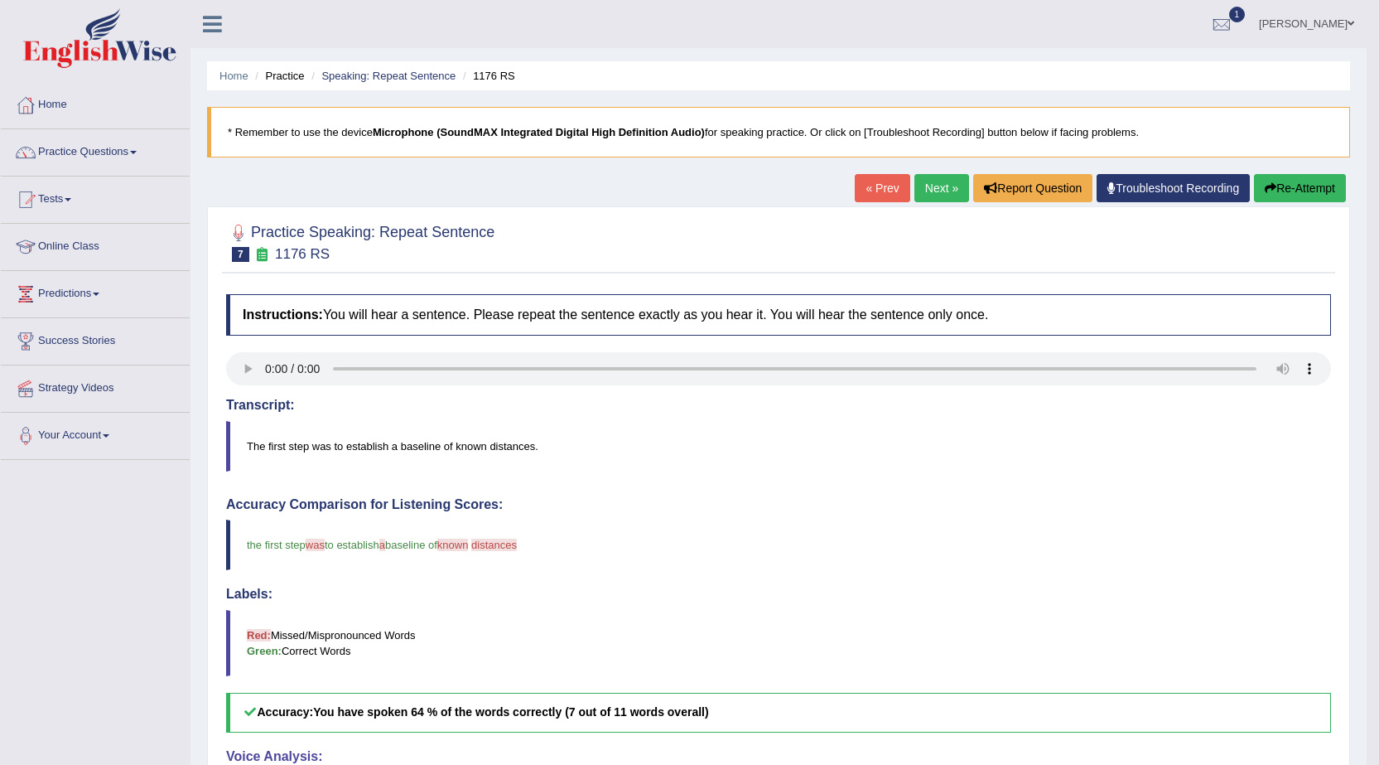
click at [919, 196] on link "Next »" at bounding box center [942, 188] width 55 height 28
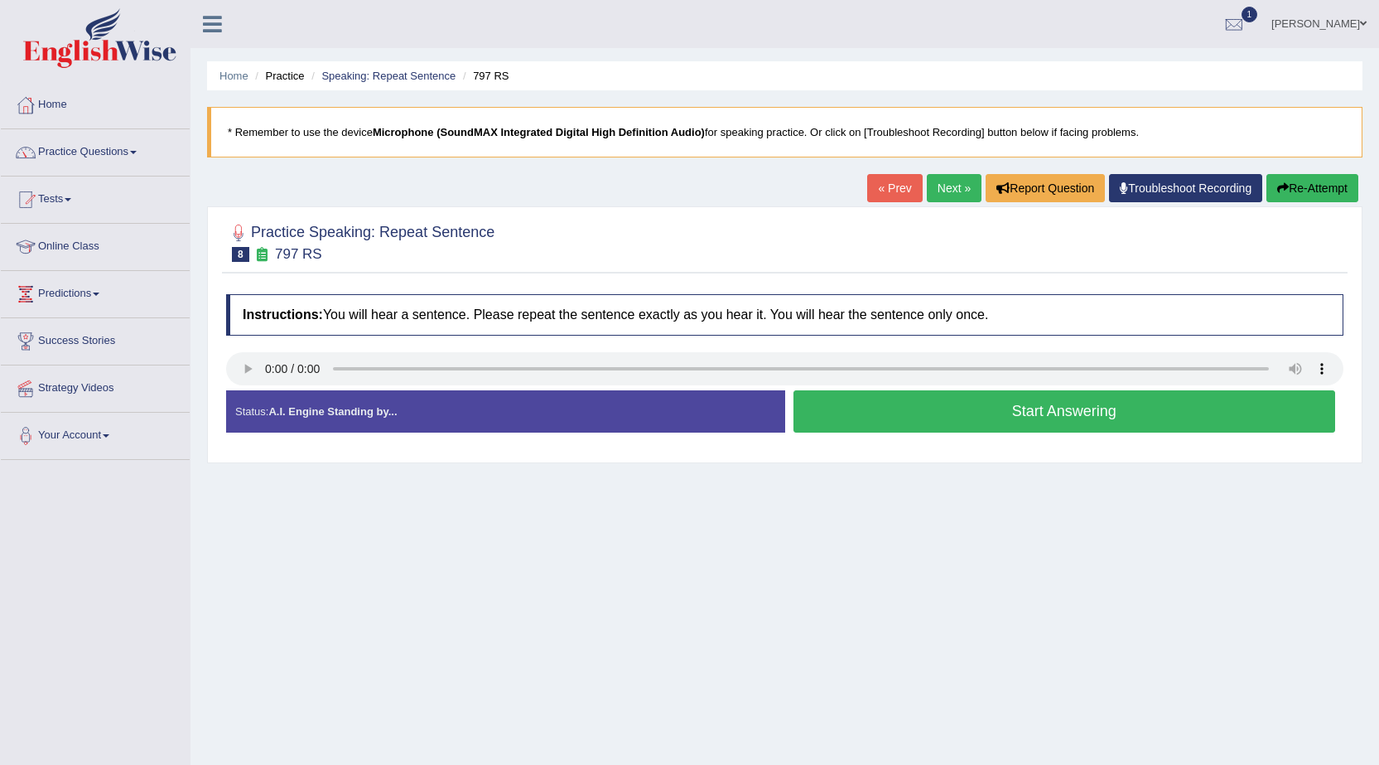
click at [1011, 420] on button "Start Answering" at bounding box center [1065, 411] width 543 height 42
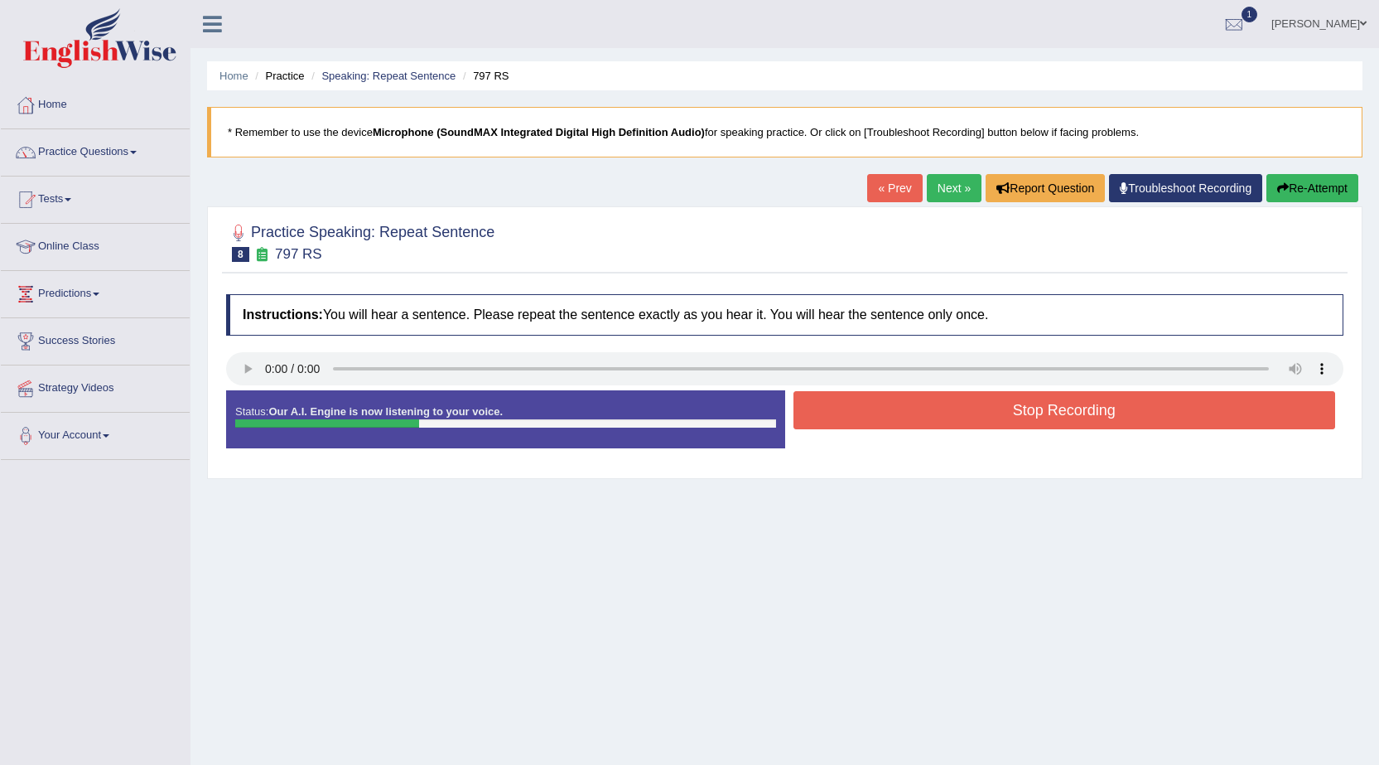
click at [1006, 418] on button "Stop Recording" at bounding box center [1065, 410] width 543 height 38
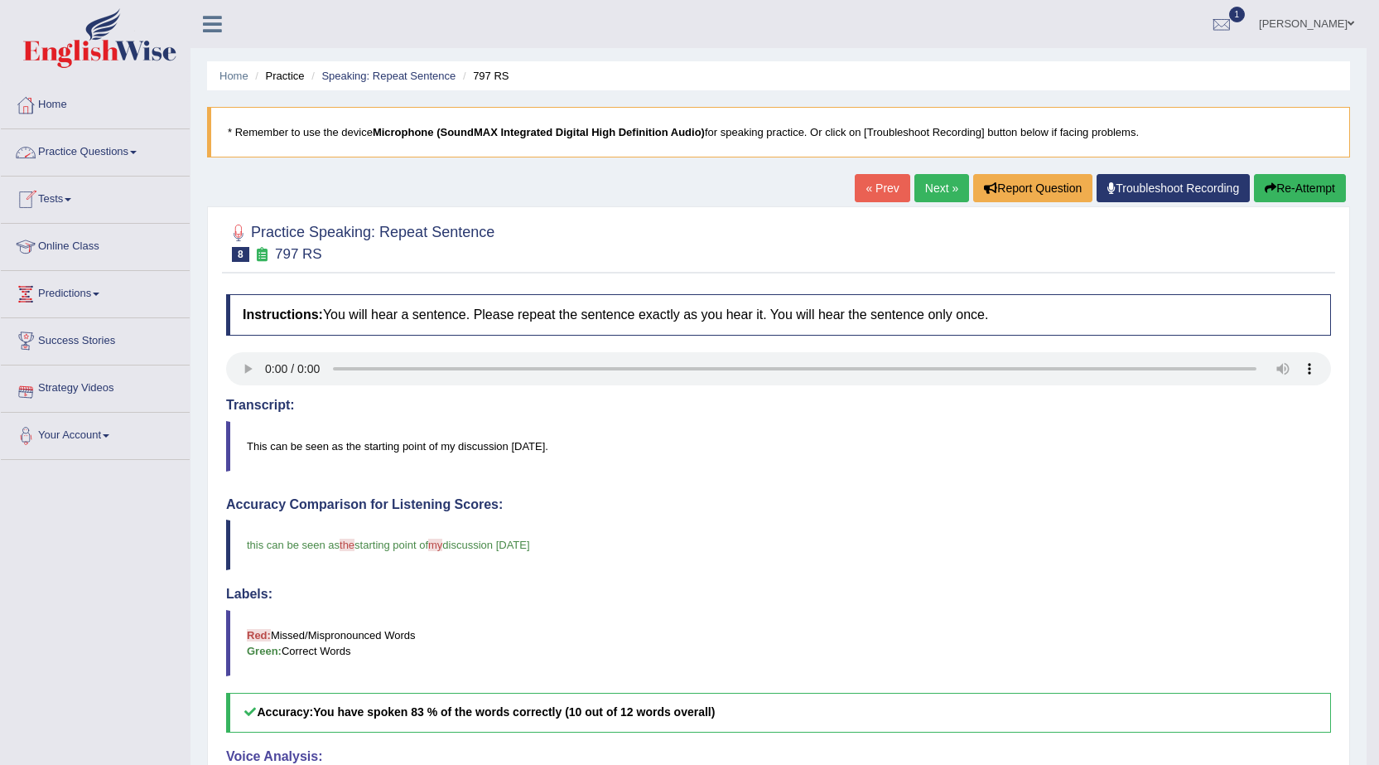
click at [118, 159] on link "Practice Questions" at bounding box center [95, 149] width 189 height 41
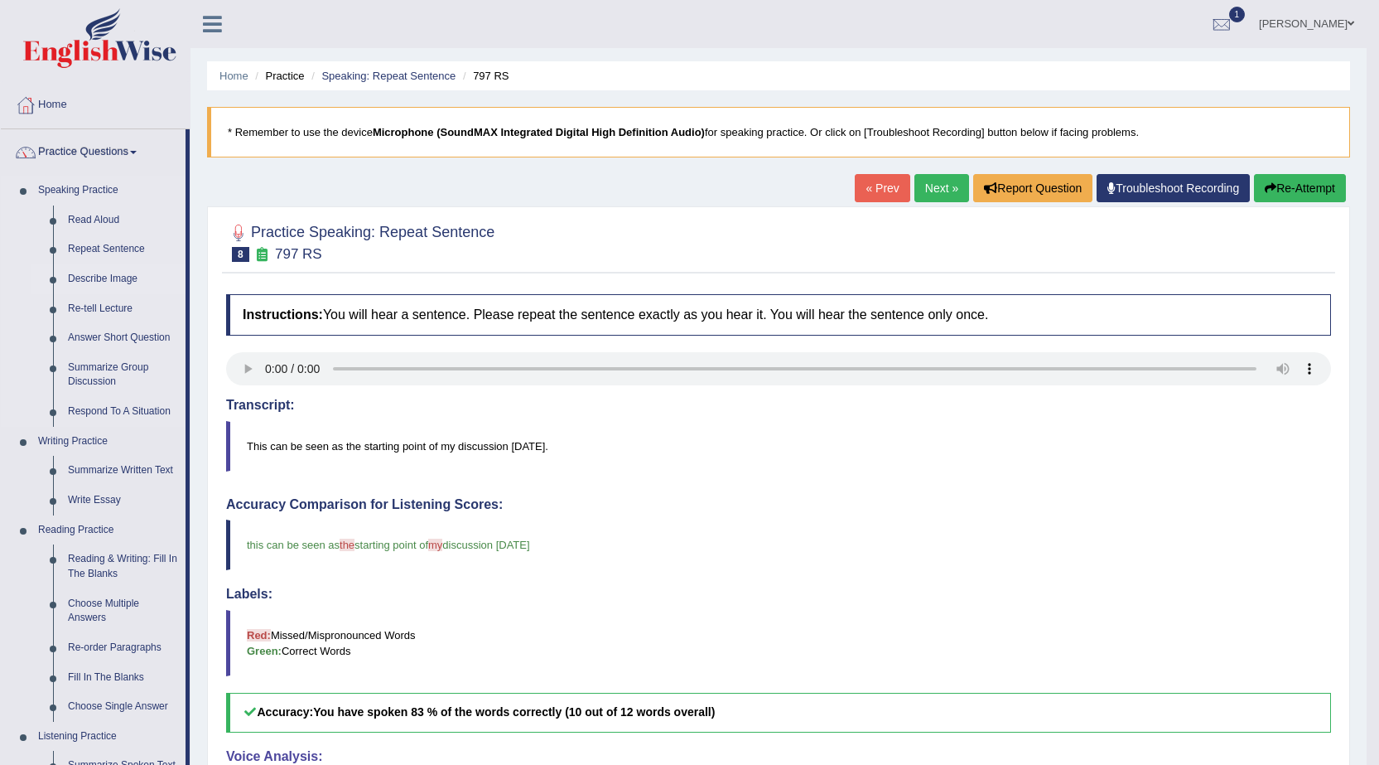
click at [119, 283] on link "Describe Image" at bounding box center [122, 279] width 125 height 30
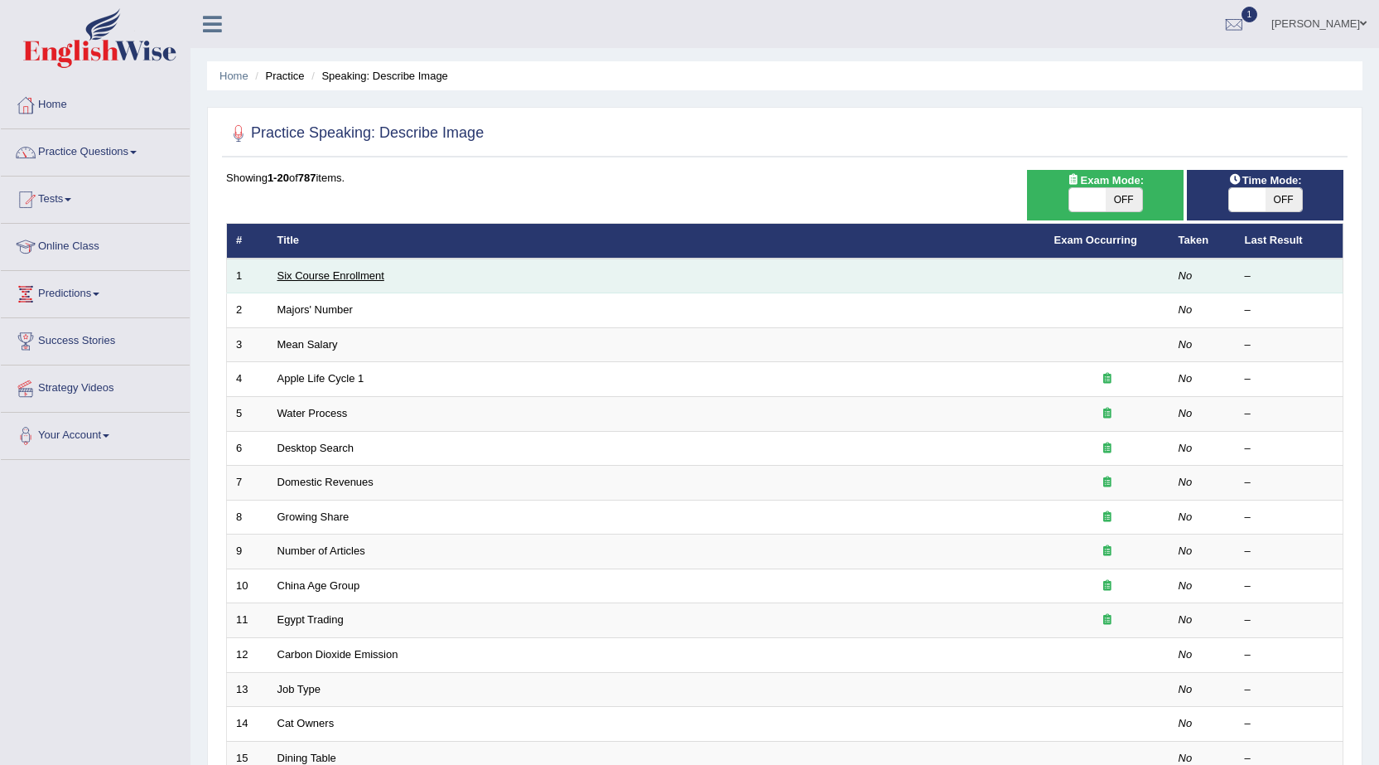
click at [313, 277] on link "Six Course Enrollment" at bounding box center [331, 275] width 107 height 12
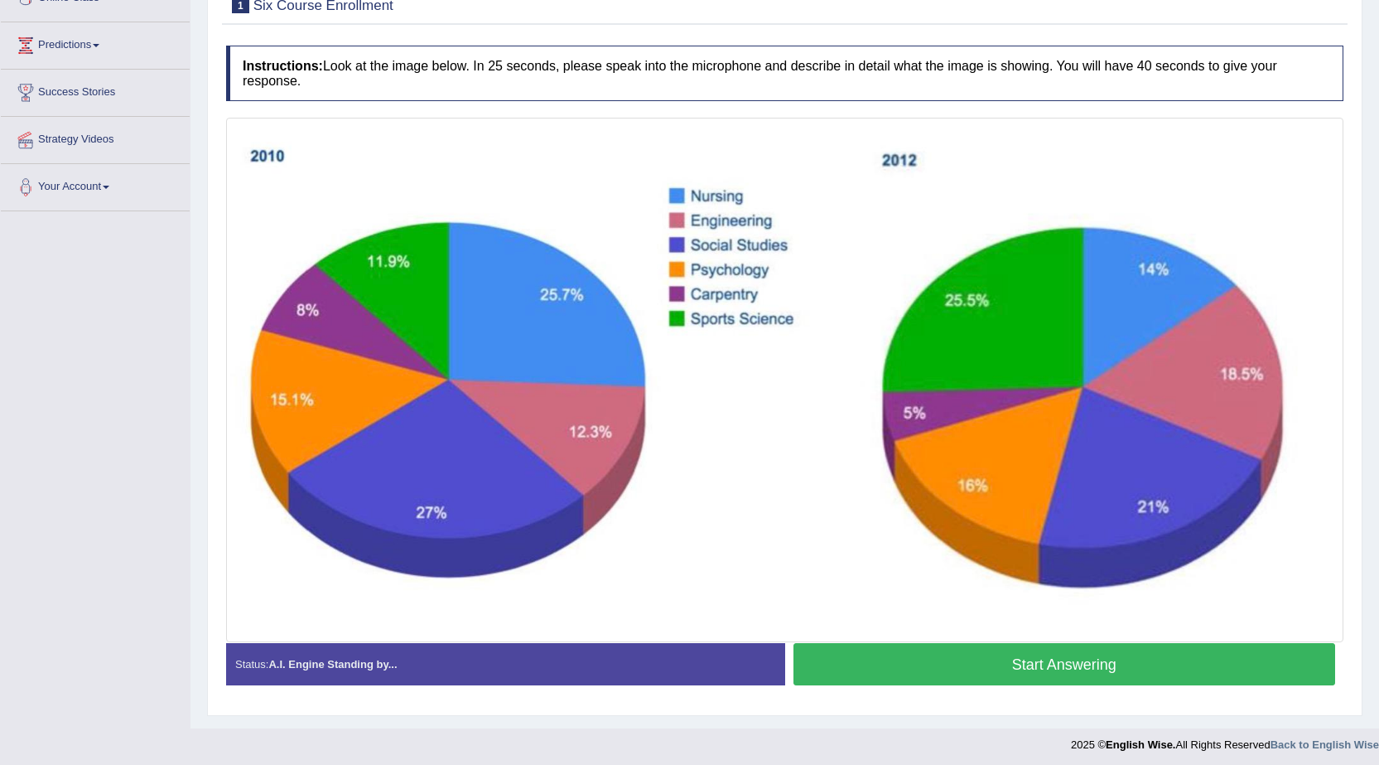
click at [950, 656] on button "Start Answering" at bounding box center [1065, 664] width 543 height 42
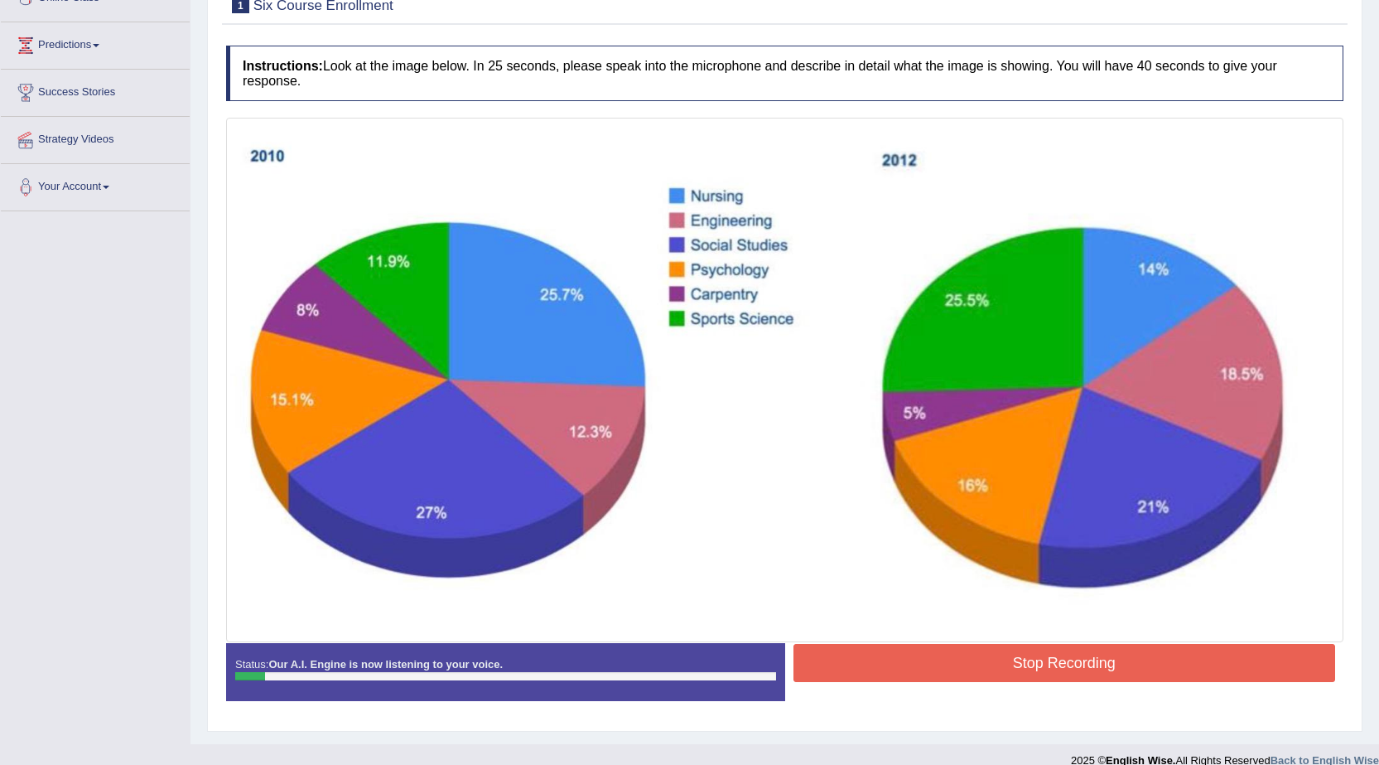
click at [999, 679] on button "Stop Recording" at bounding box center [1065, 663] width 543 height 38
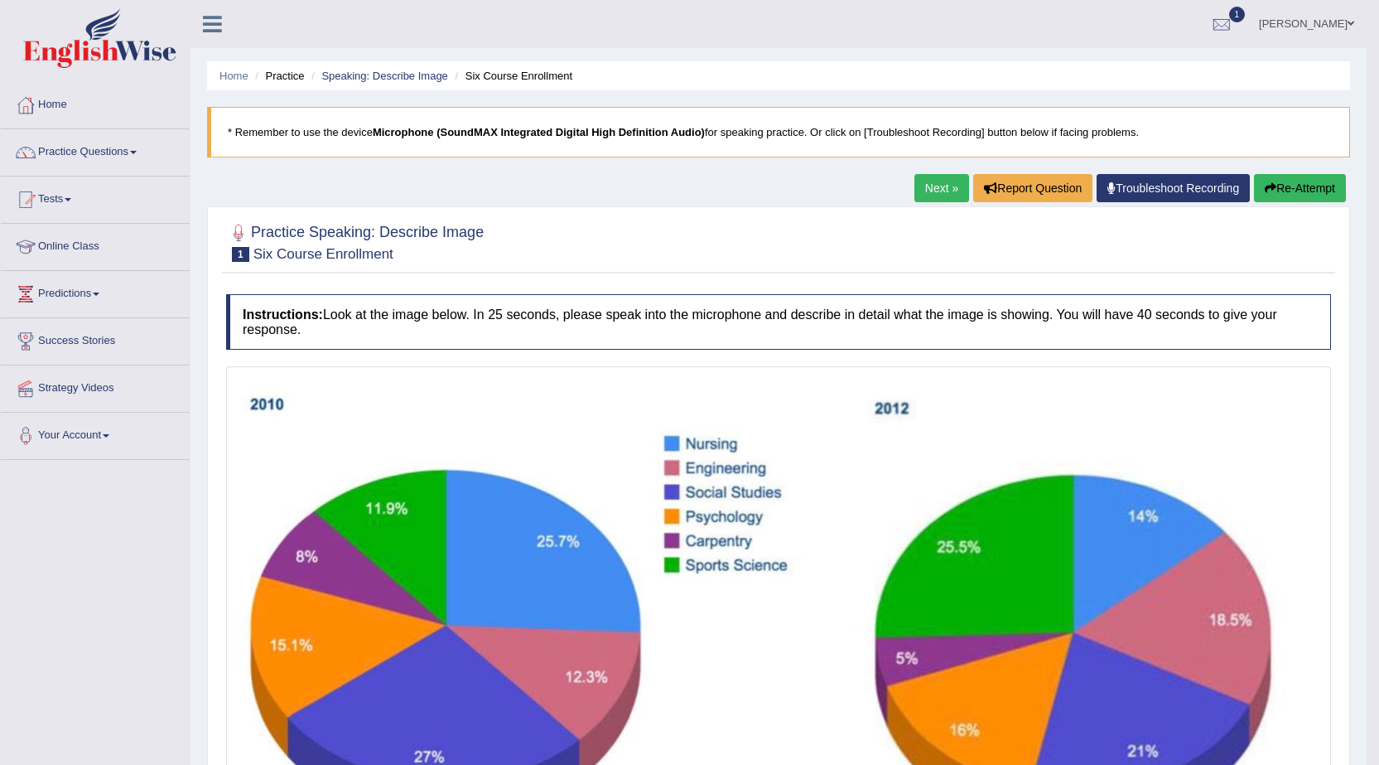
click at [1286, 180] on button "Re-Attempt" at bounding box center [1300, 188] width 92 height 28
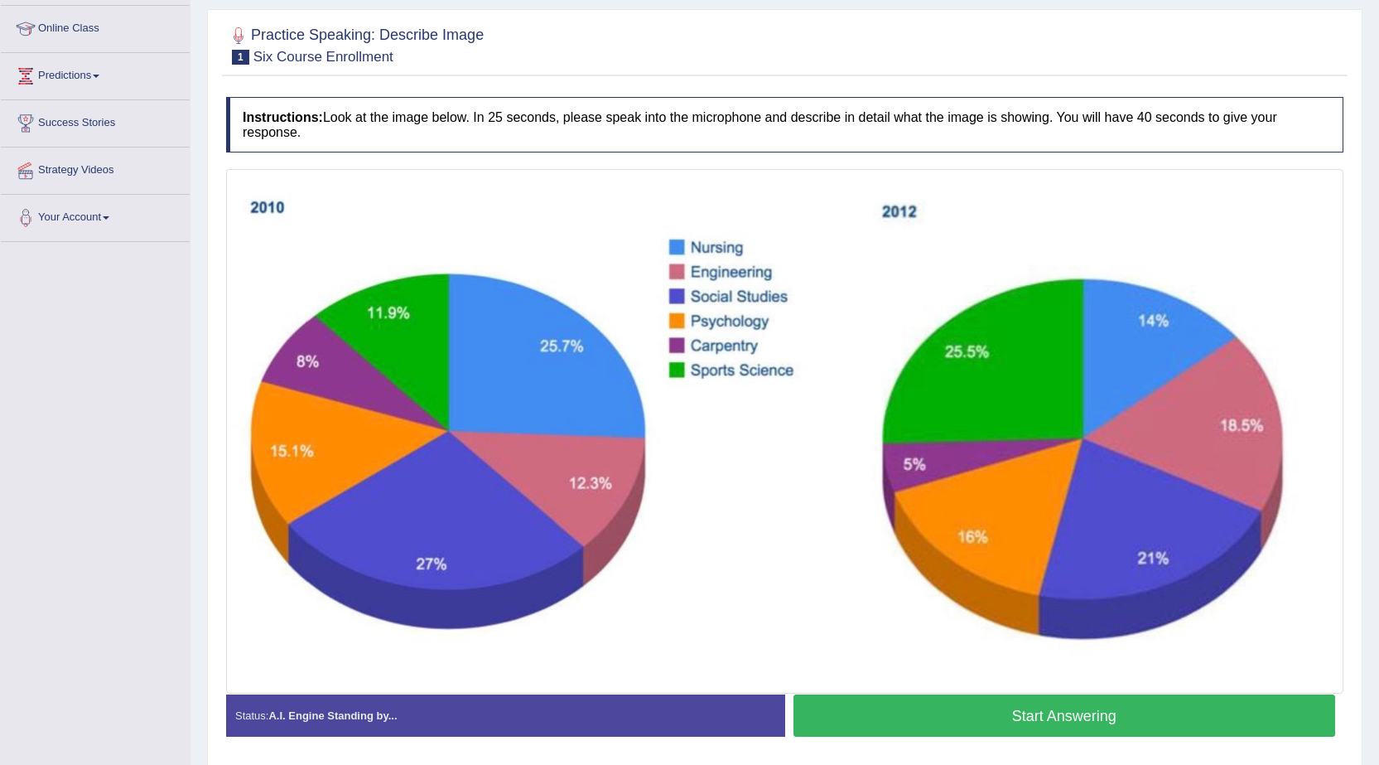
scroll to position [274, 0]
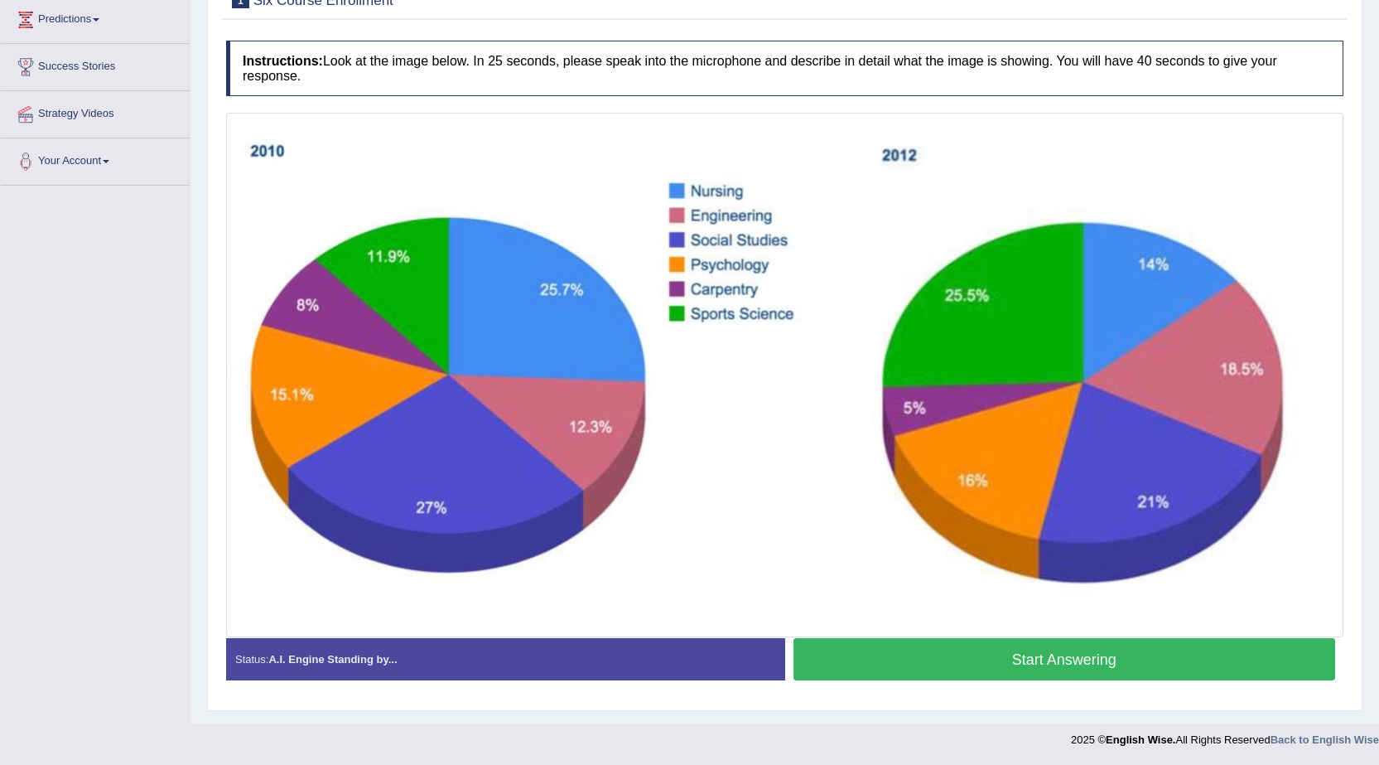
click at [993, 669] on button "Start Answering" at bounding box center [1065, 659] width 543 height 42
